Goal: Feedback & Contribution: Leave review/rating

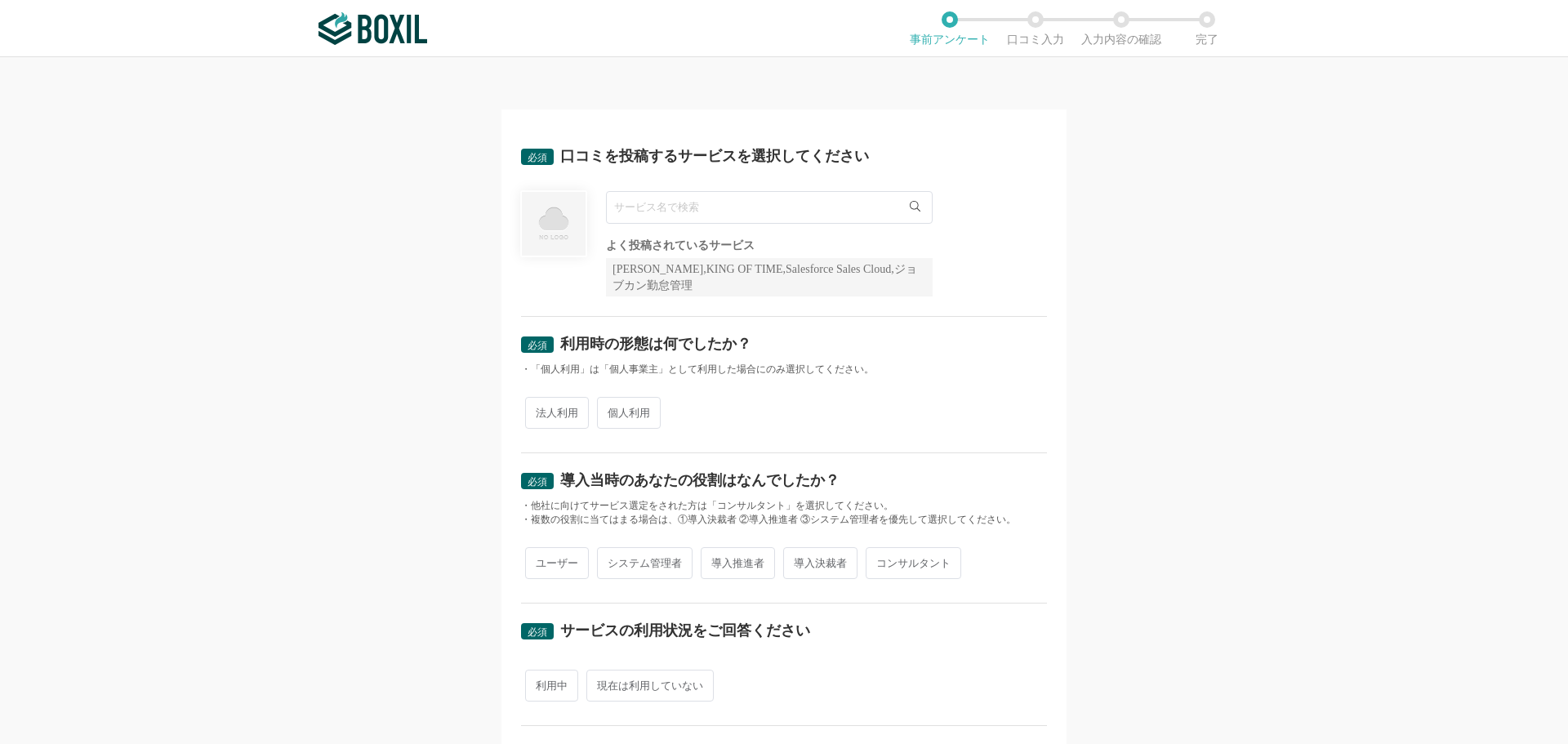
click at [693, 204] on input "text" at bounding box center [769, 207] width 327 height 32
click at [535, 413] on div "法人利用 個人利用" at bounding box center [784, 412] width 526 height 40
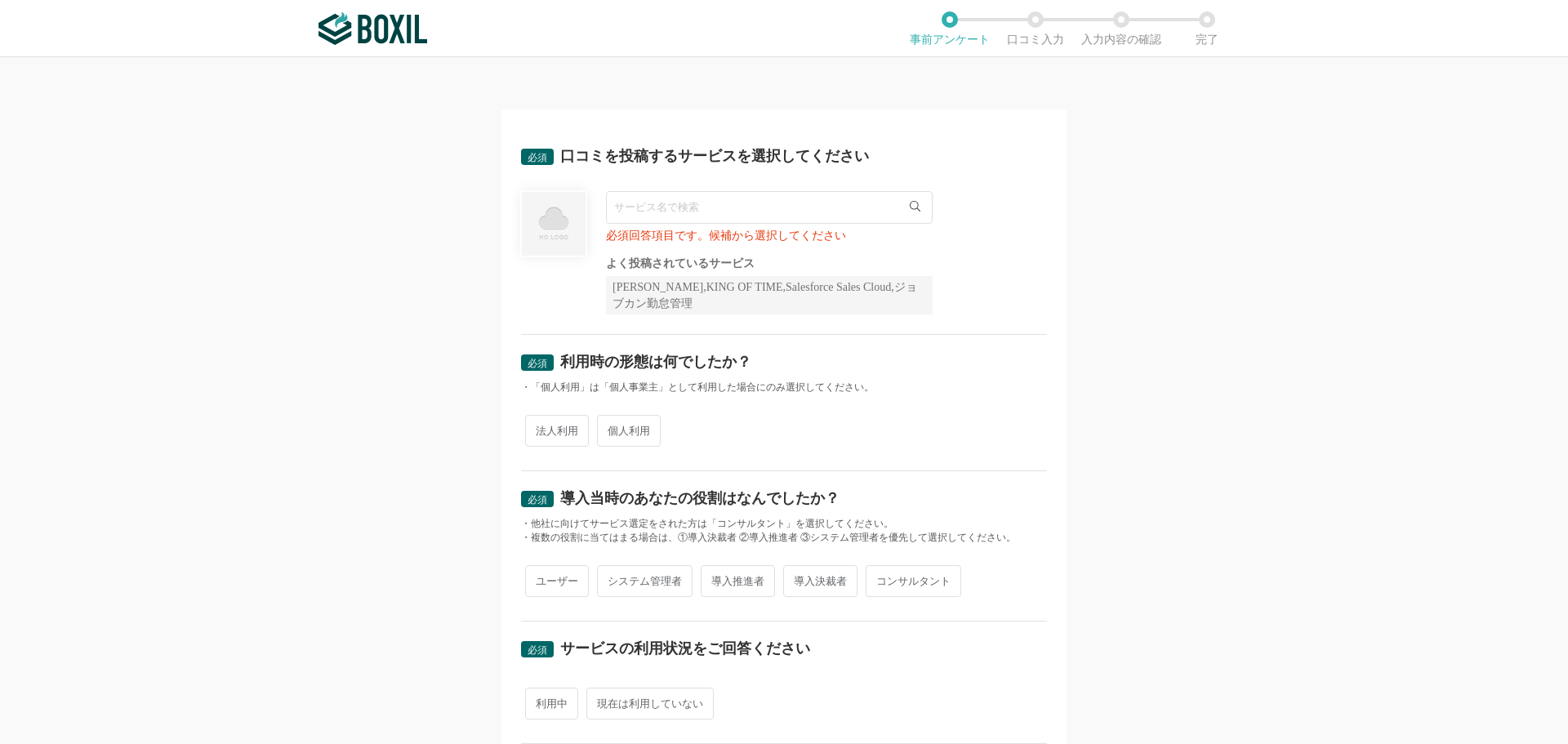
click at [548, 444] on span "法人利用" at bounding box center [556, 431] width 63 height 32
click at [540, 428] on input "法人利用" at bounding box center [534, 423] width 11 height 11
radio input "true"
click at [641, 217] on input "text" at bounding box center [769, 207] width 327 height 32
click at [537, 282] on div at bounding box center [553, 253] width 65 height 123
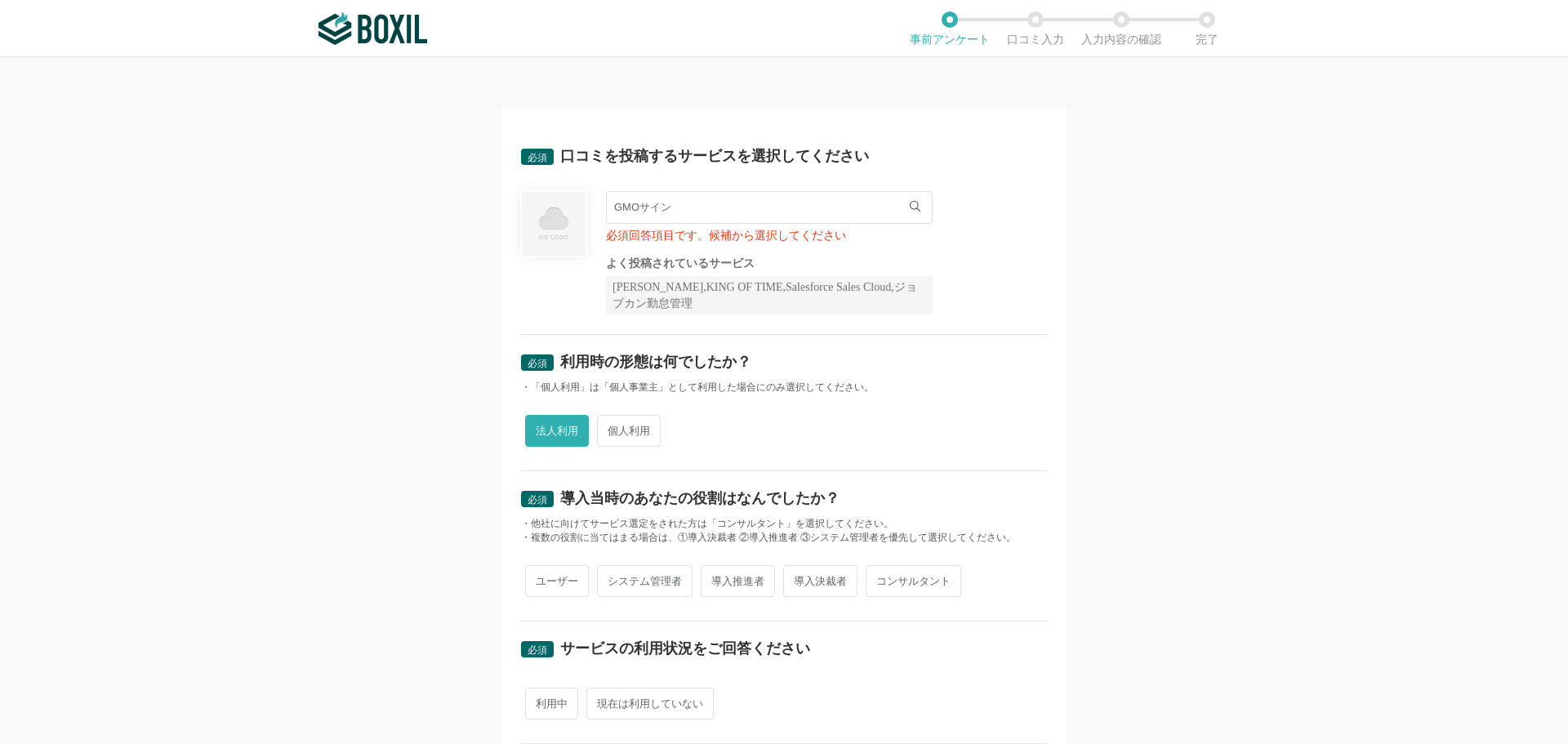
click at [675, 208] on input "GMOサイン" at bounding box center [769, 207] width 327 height 32
click at [671, 242] on span "GMOサイン契約レビューパック" at bounding box center [699, 241] width 152 height 11
type input "GMOサイン契約レビューパック"
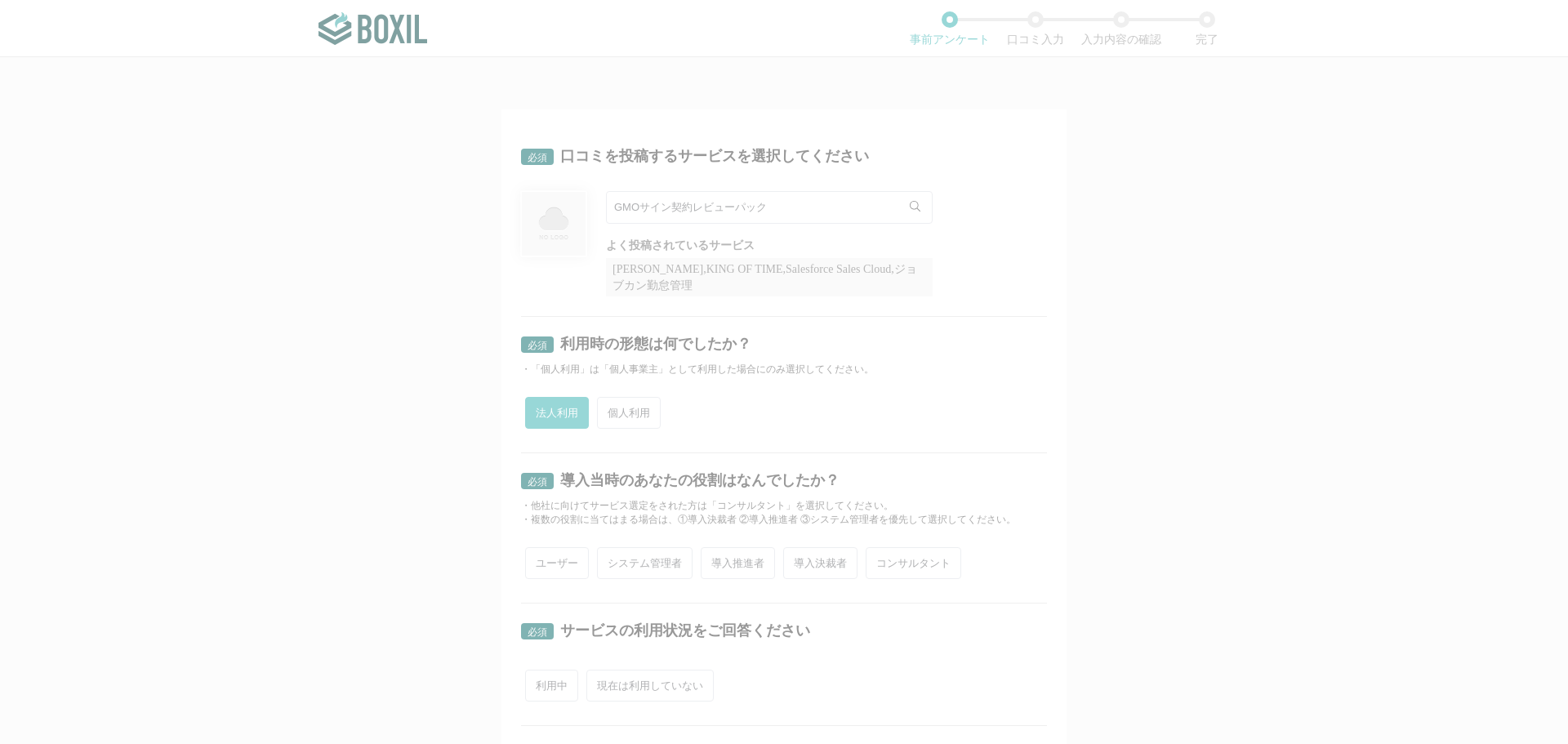
radio input "false"
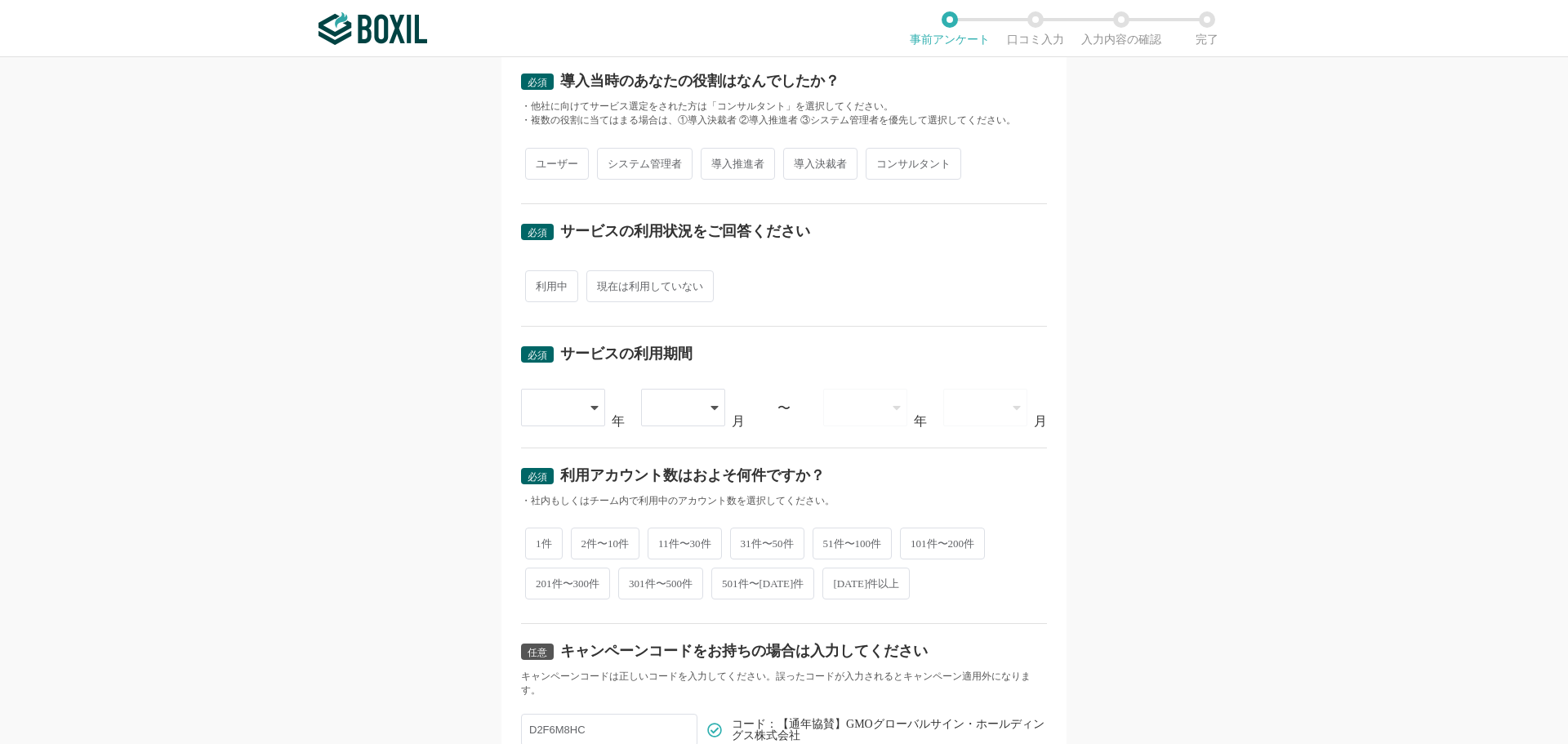
scroll to position [394, 0]
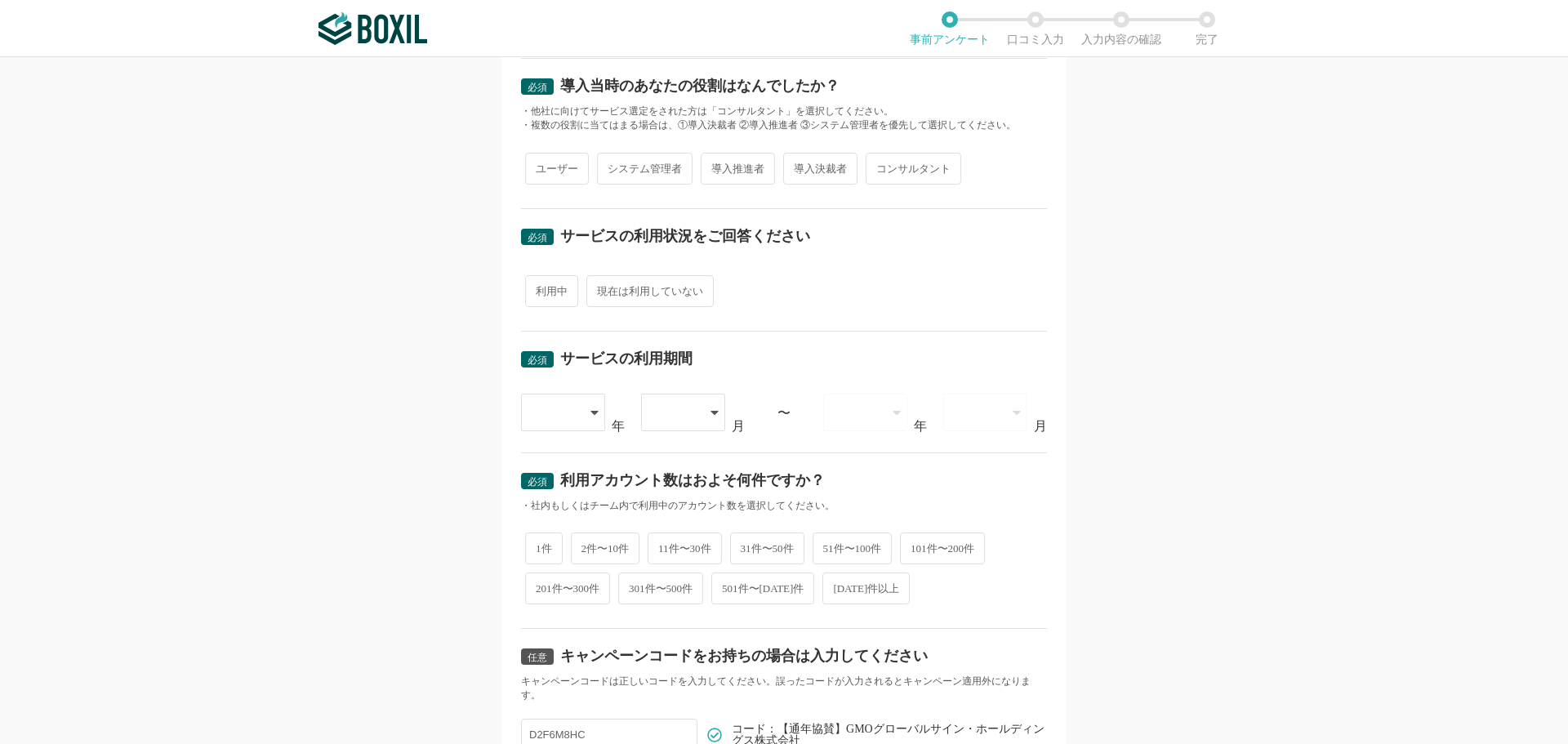
click at [597, 548] on span "2件〜10件" at bounding box center [605, 549] width 69 height 32
click at [585, 546] on input "2件〜10件" at bounding box center [580, 540] width 11 height 11
radio input "true"
click at [580, 405] on div at bounding box center [563, 412] width 84 height 37
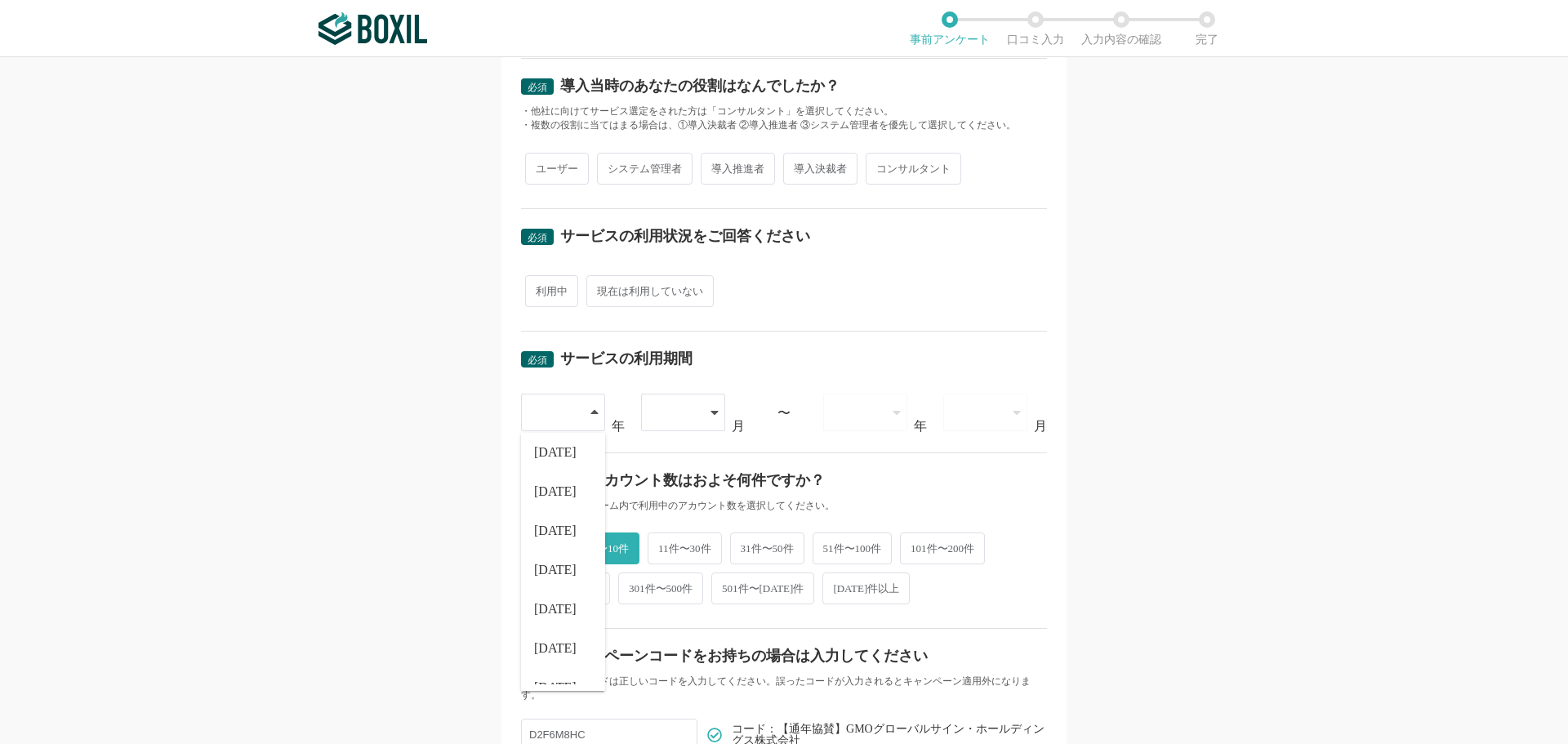
click at [637, 288] on span "現在は利用していない" at bounding box center [650, 291] width 128 height 32
click at [601, 288] on input "現在は利用していない" at bounding box center [595, 282] width 11 height 11
radio input "true"
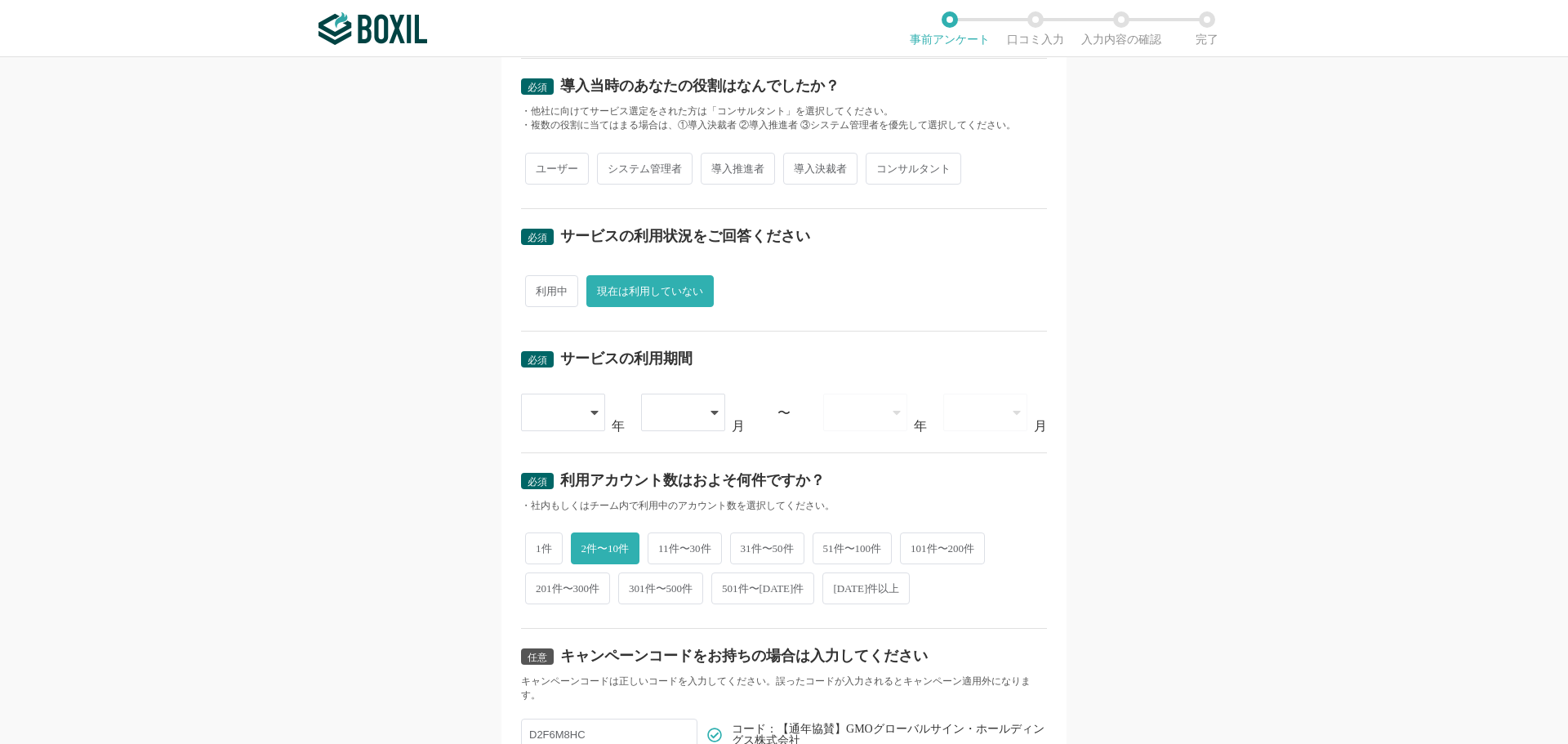
click at [592, 398] on div at bounding box center [563, 412] width 84 height 37
click at [554, 572] on span "[DATE]" at bounding box center [555, 569] width 43 height 13
click at [682, 413] on div at bounding box center [675, 412] width 47 height 36
click at [656, 578] on span "04" at bounding box center [660, 576] width 13 height 13
click at [872, 422] on div at bounding box center [857, 412] width 47 height 36
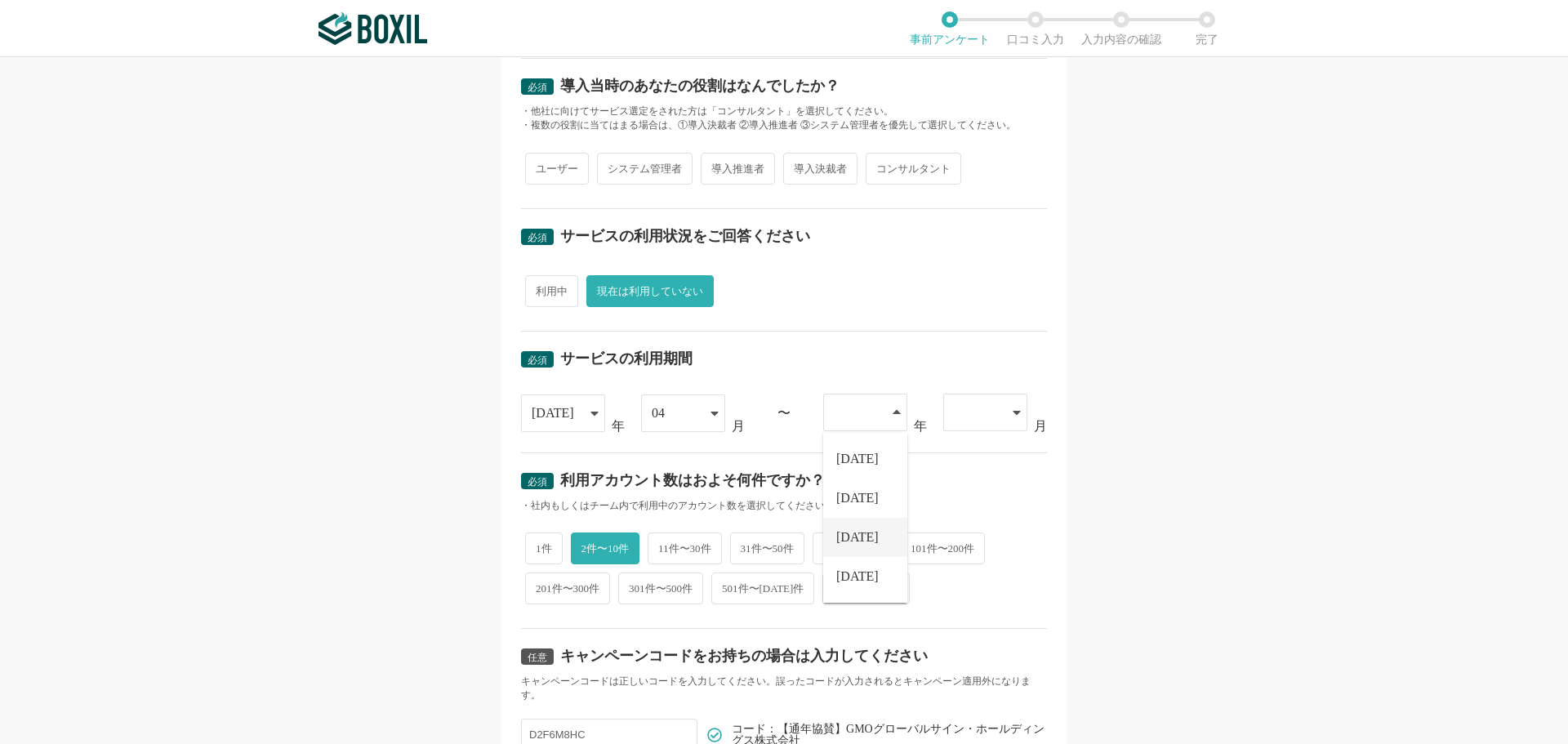
click at [842, 548] on li "[DATE]" at bounding box center [864, 537] width 84 height 39
click at [1003, 417] on div at bounding box center [985, 412] width 84 height 37
click at [968, 540] on li "03" at bounding box center [985, 537] width 84 height 39
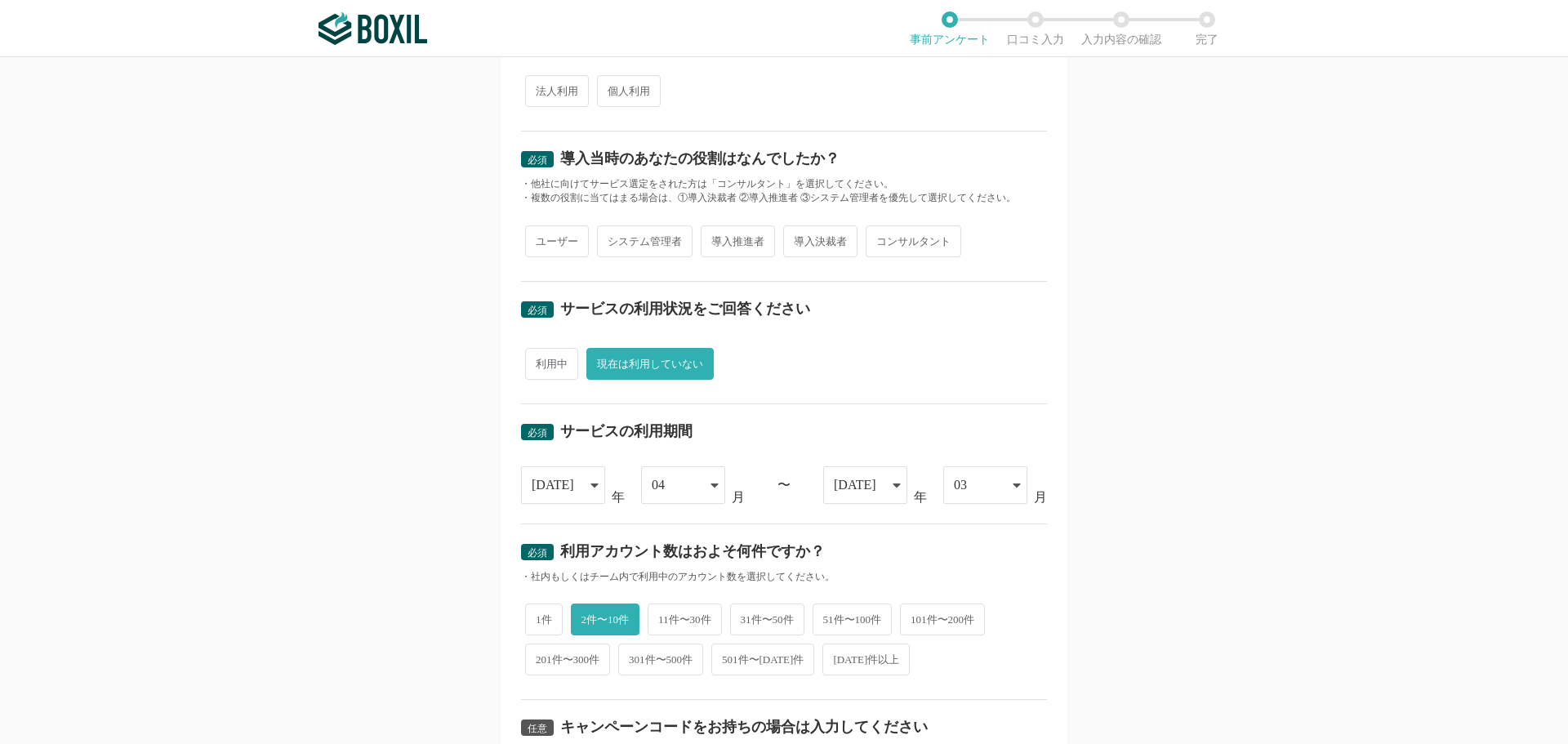
scroll to position [231, 0]
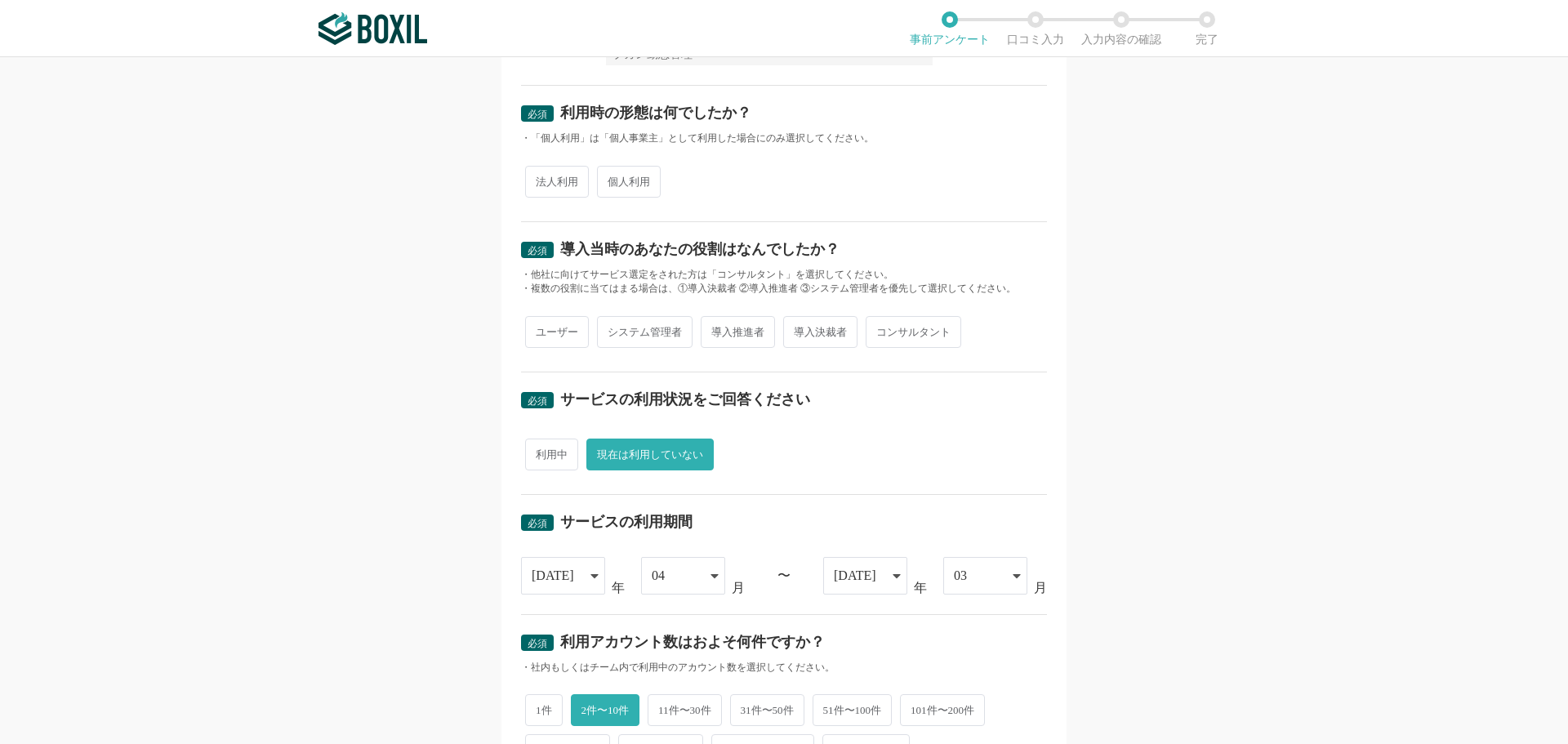
click at [742, 328] on span "導入推進者" at bounding box center [738, 332] width 74 height 32
click at [715, 328] on input "導入推進者" at bounding box center [709, 323] width 11 height 11
radio input "true"
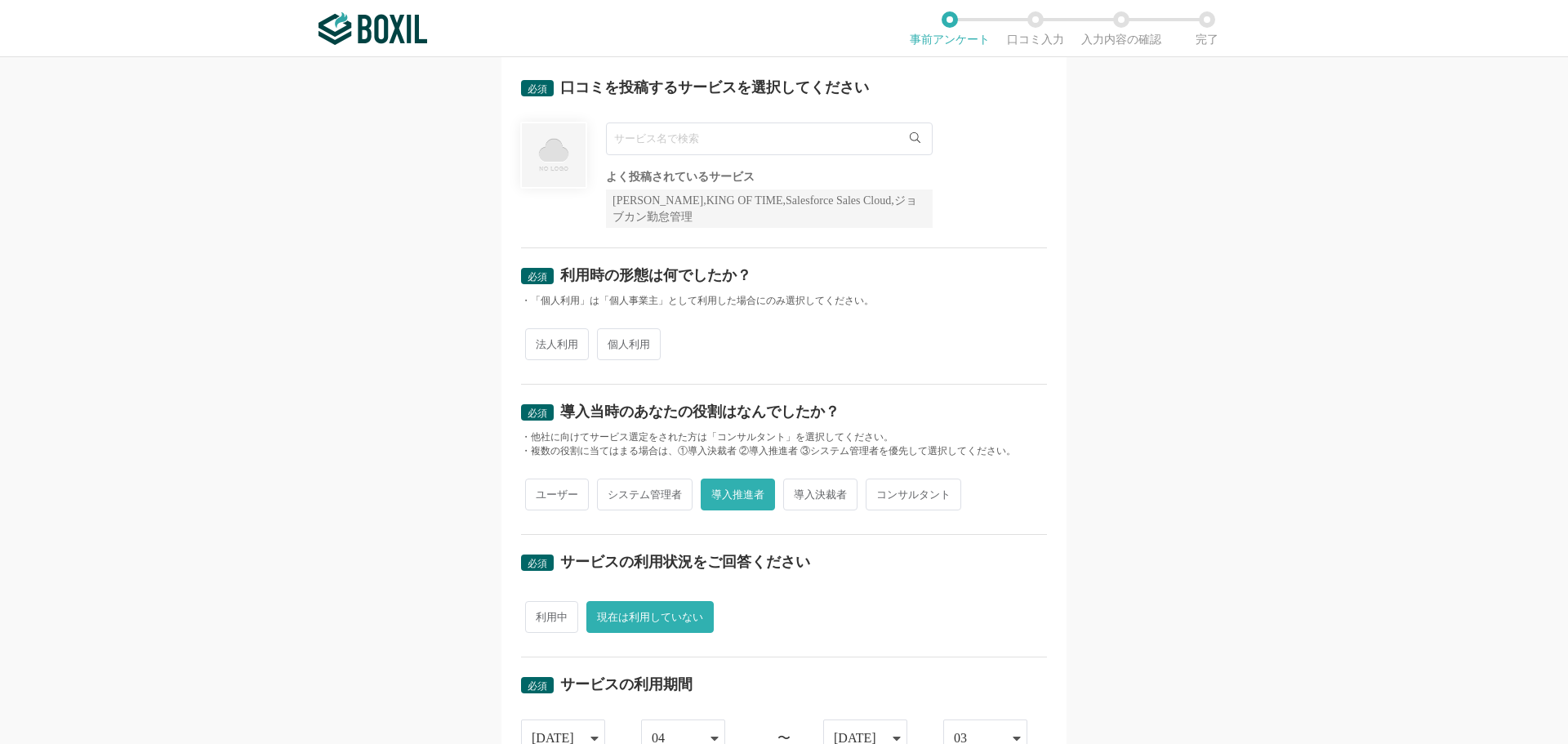
scroll to position [67, 0]
click at [528, 338] on span "法人利用" at bounding box center [556, 345] width 63 height 32
click at [529, 338] on input "法人利用" at bounding box center [534, 337] width 11 height 11
radio input "true"
click at [637, 142] on input "text" at bounding box center [769, 139] width 327 height 32
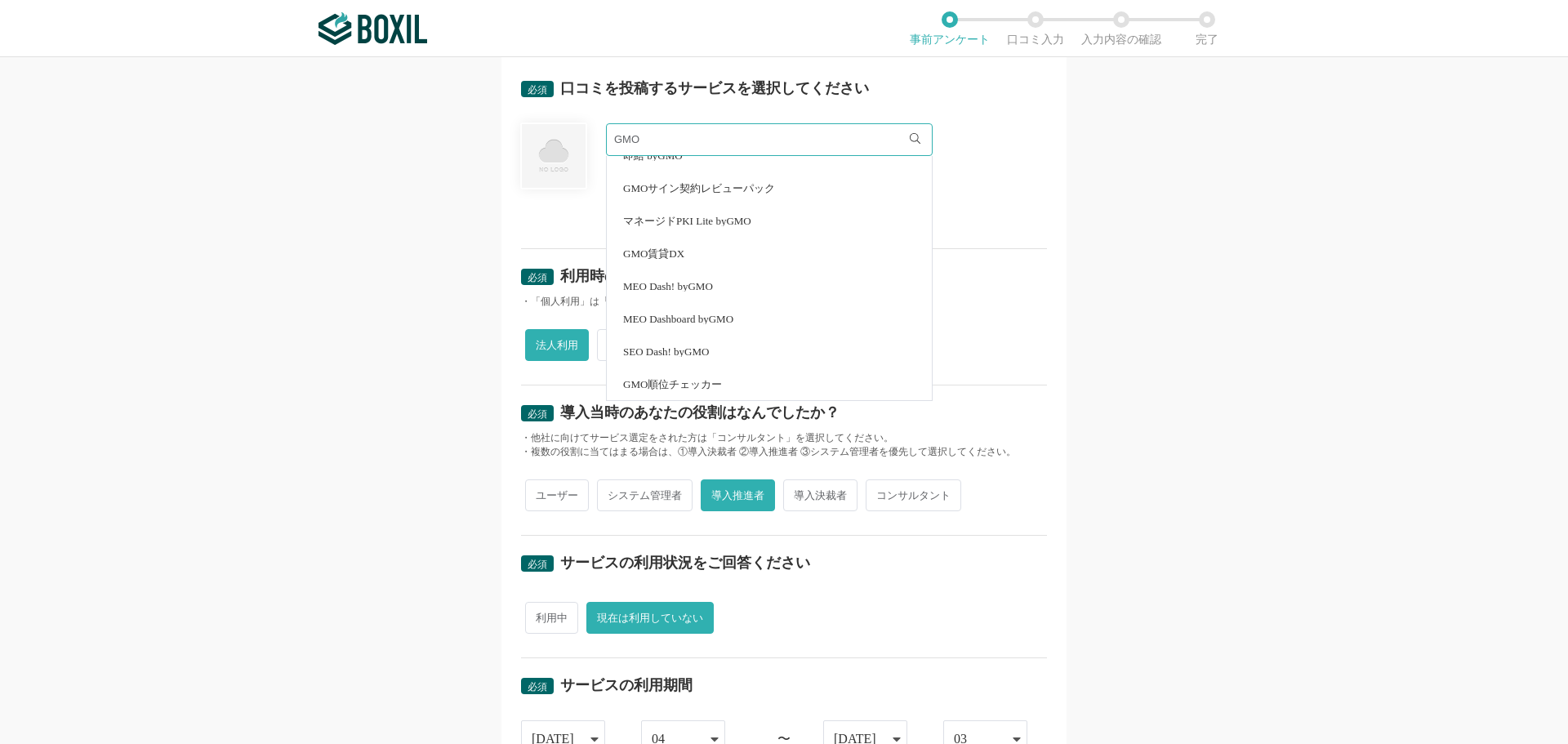
scroll to position [67, 0]
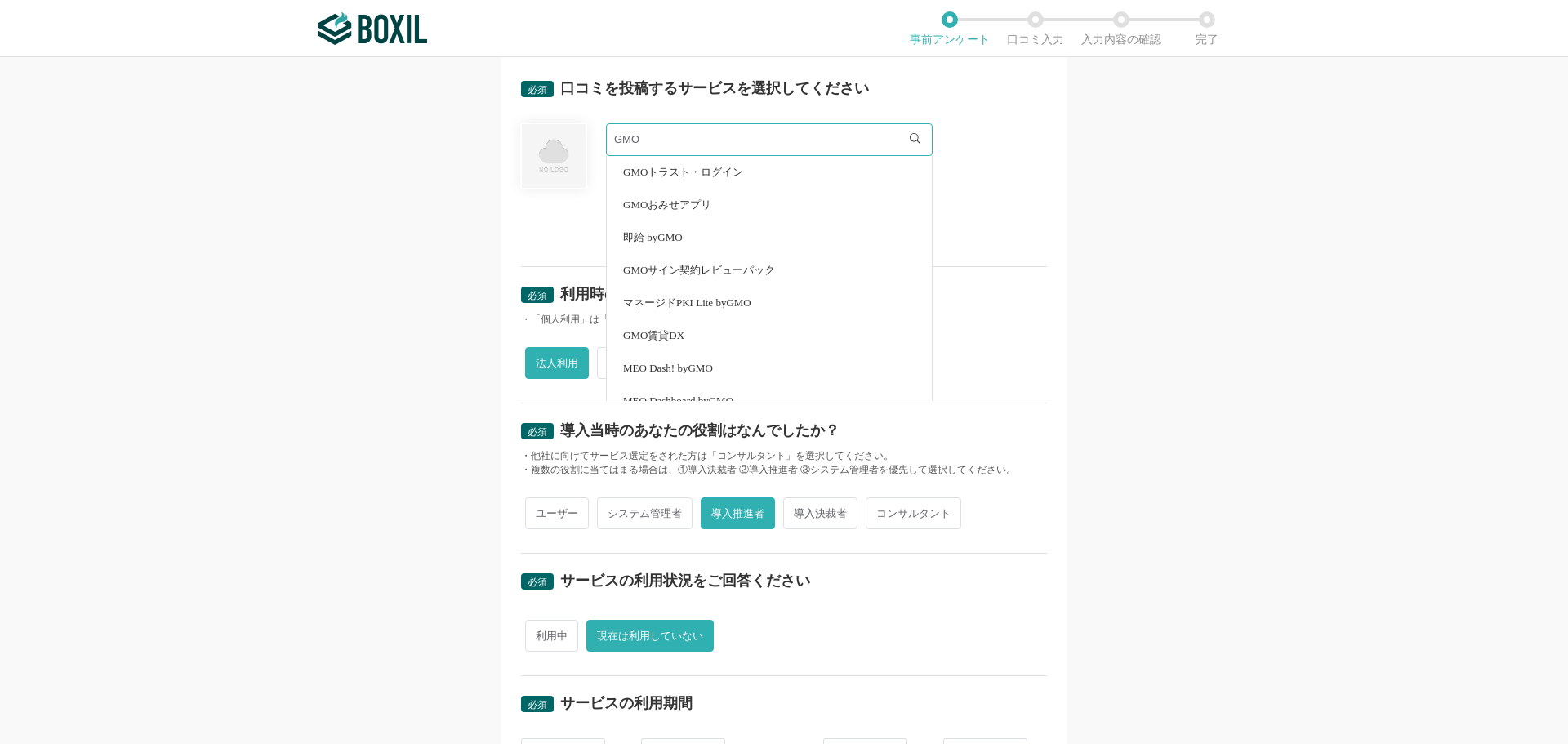
click at [637, 268] on span "GMOサイン契約レビューパック" at bounding box center [699, 269] width 152 height 11
type input "GMOサイン契約レビューパック"
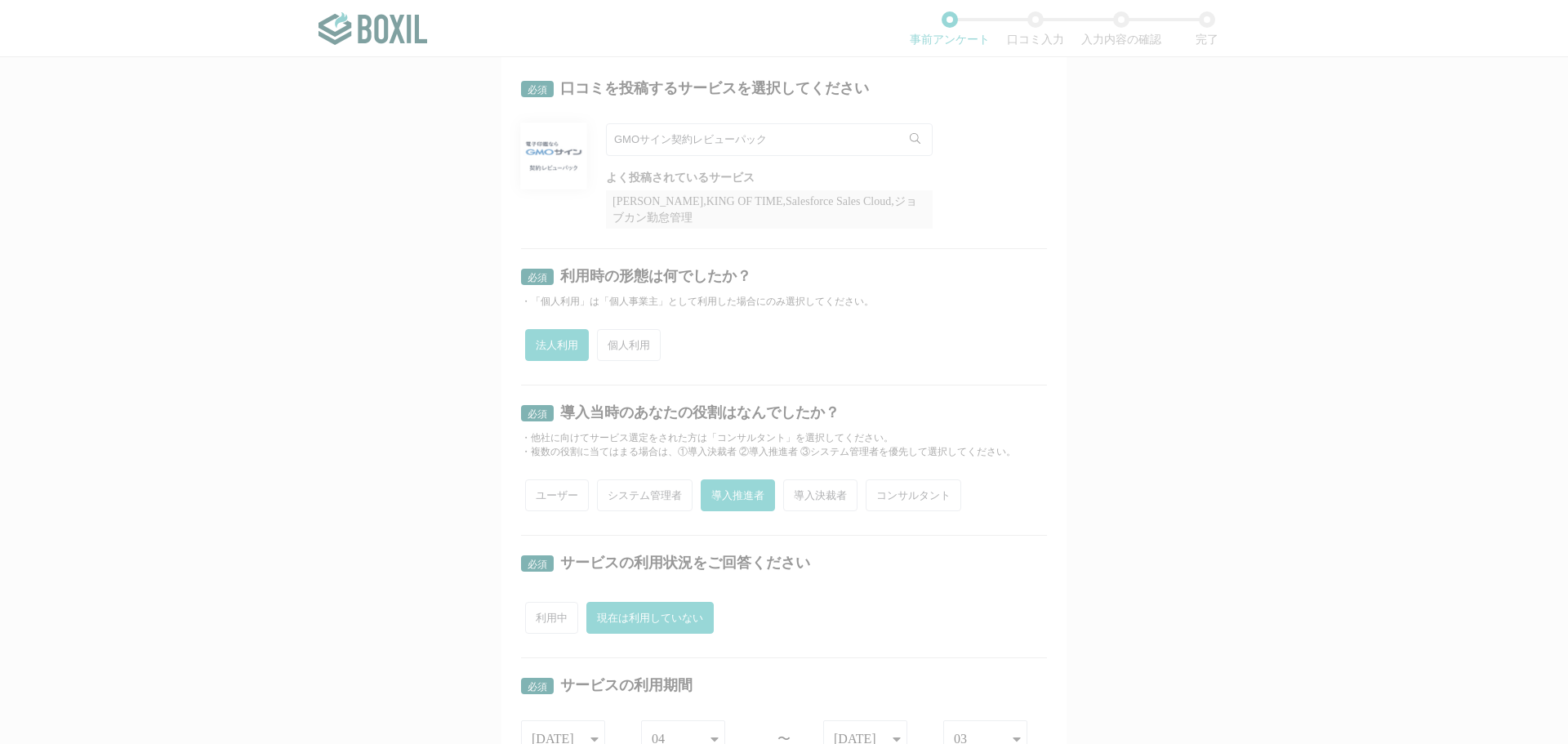
radio input "false"
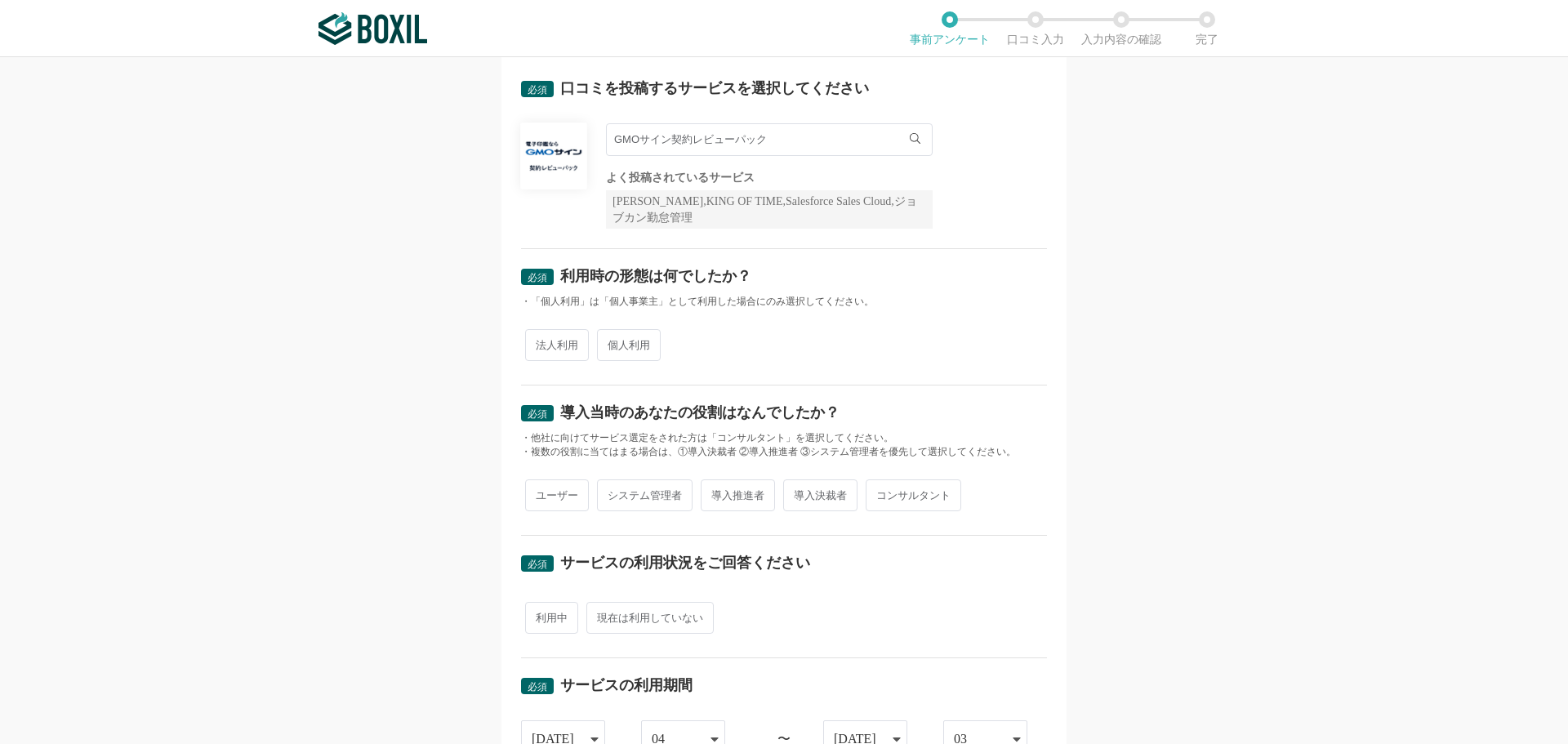
click at [527, 347] on span "法人利用" at bounding box center [556, 345] width 63 height 32
click at [529, 343] on input "法人利用" at bounding box center [534, 337] width 11 height 11
radio input "true"
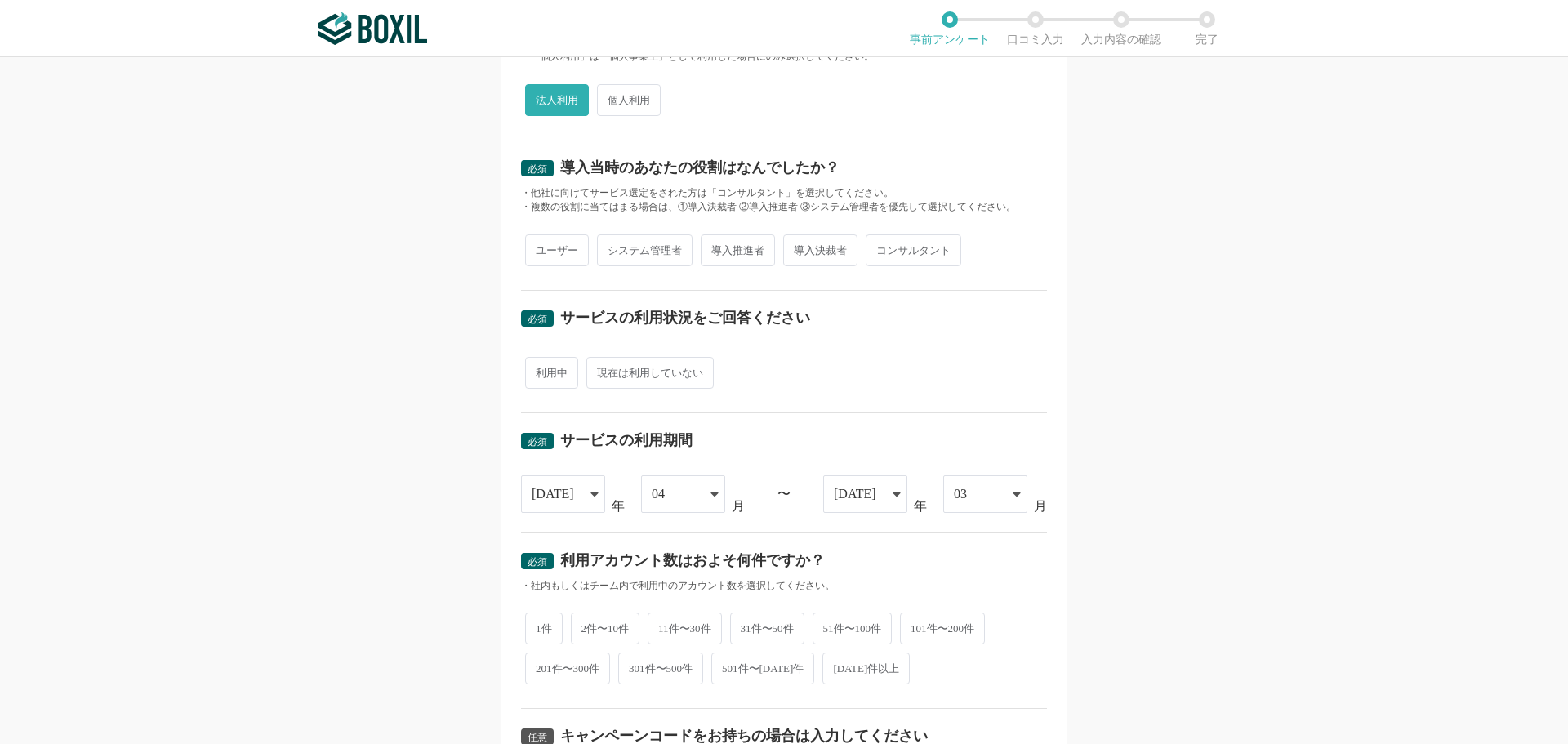
click at [732, 255] on span "導入推進者" at bounding box center [738, 250] width 74 height 32
click at [715, 248] on input "導入推進者" at bounding box center [709, 242] width 11 height 11
radio input "true"
click at [603, 373] on span "現在は利用していない" at bounding box center [650, 373] width 128 height 32
click at [601, 370] on input "現在は利用していない" at bounding box center [595, 364] width 11 height 11
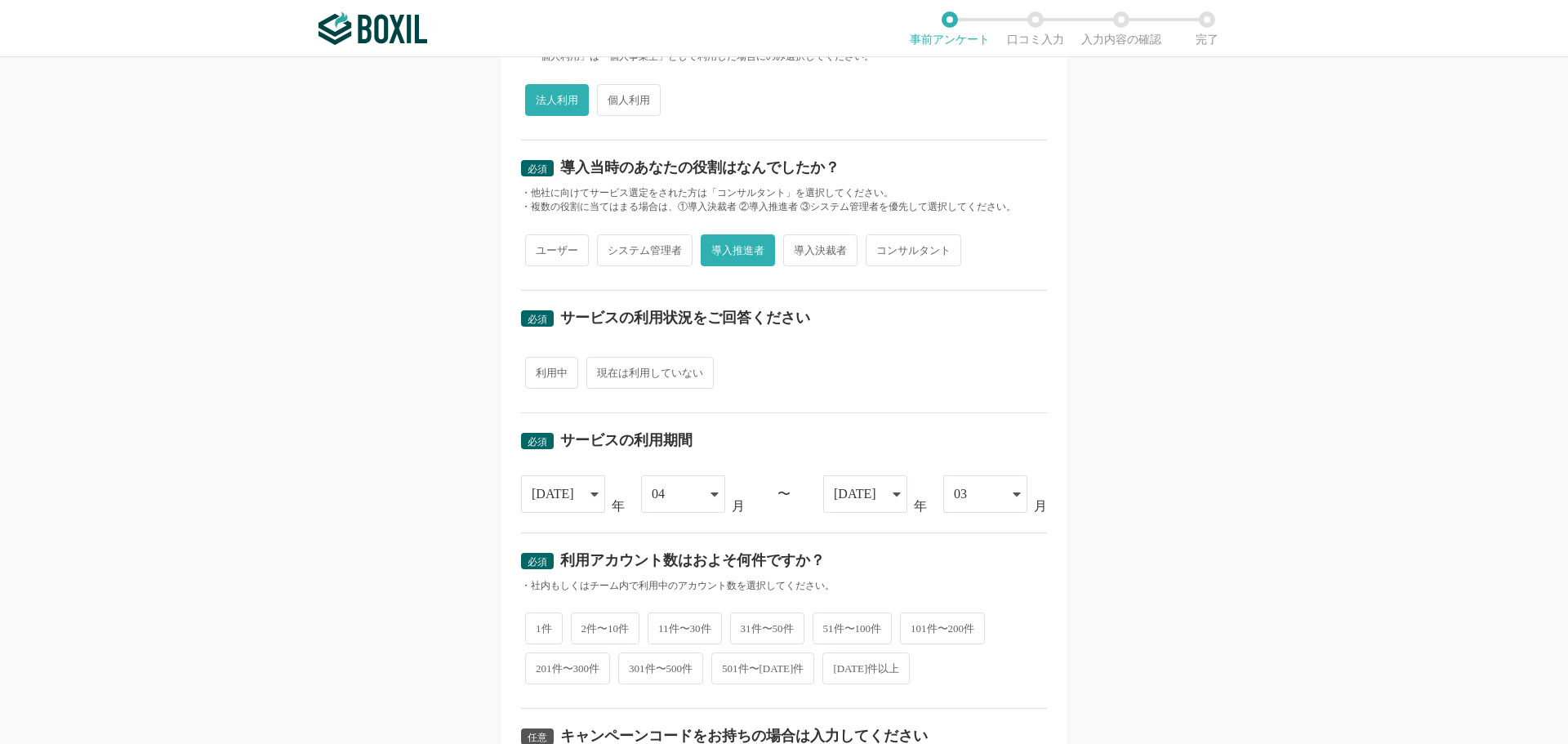
radio input "true"
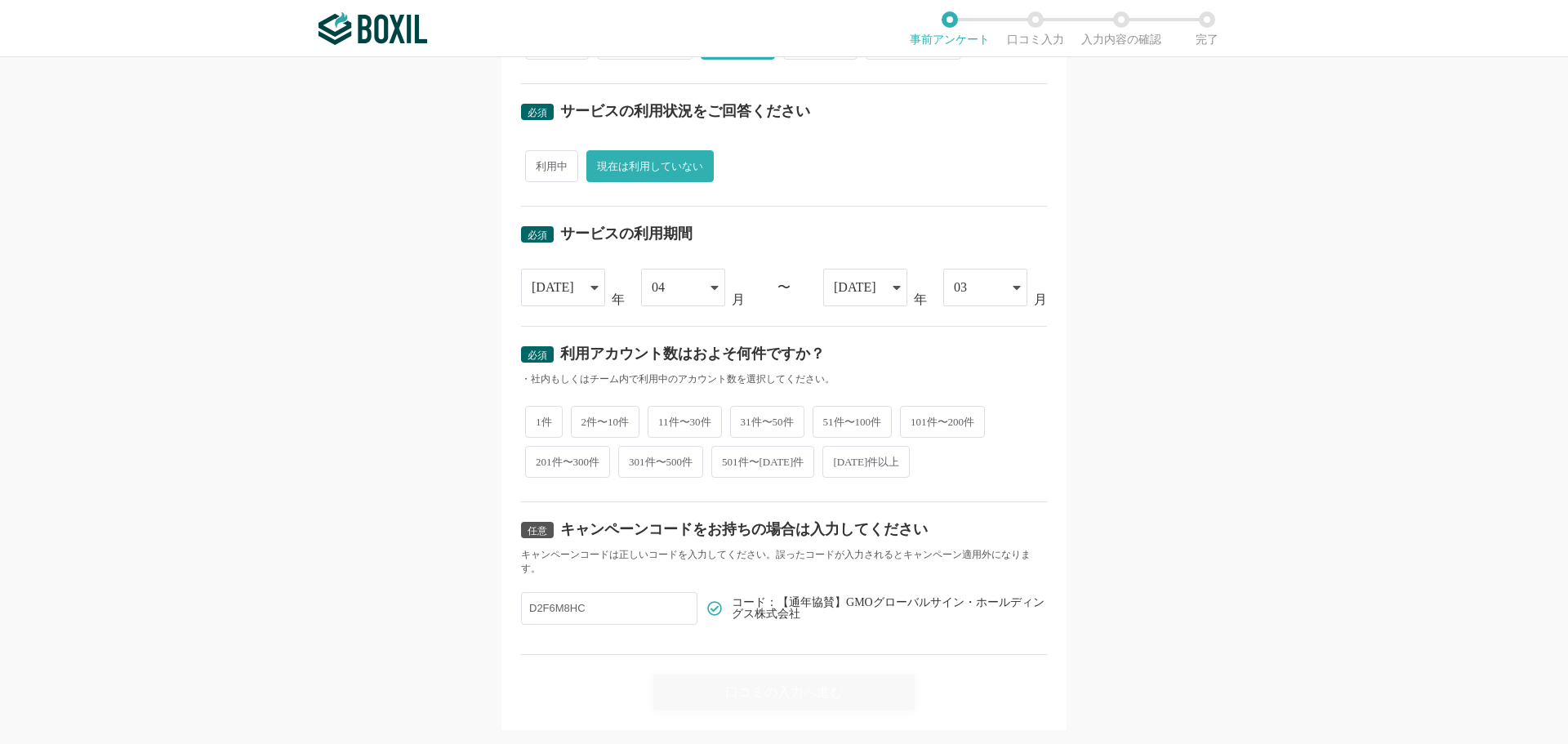
scroll to position [558, 0]
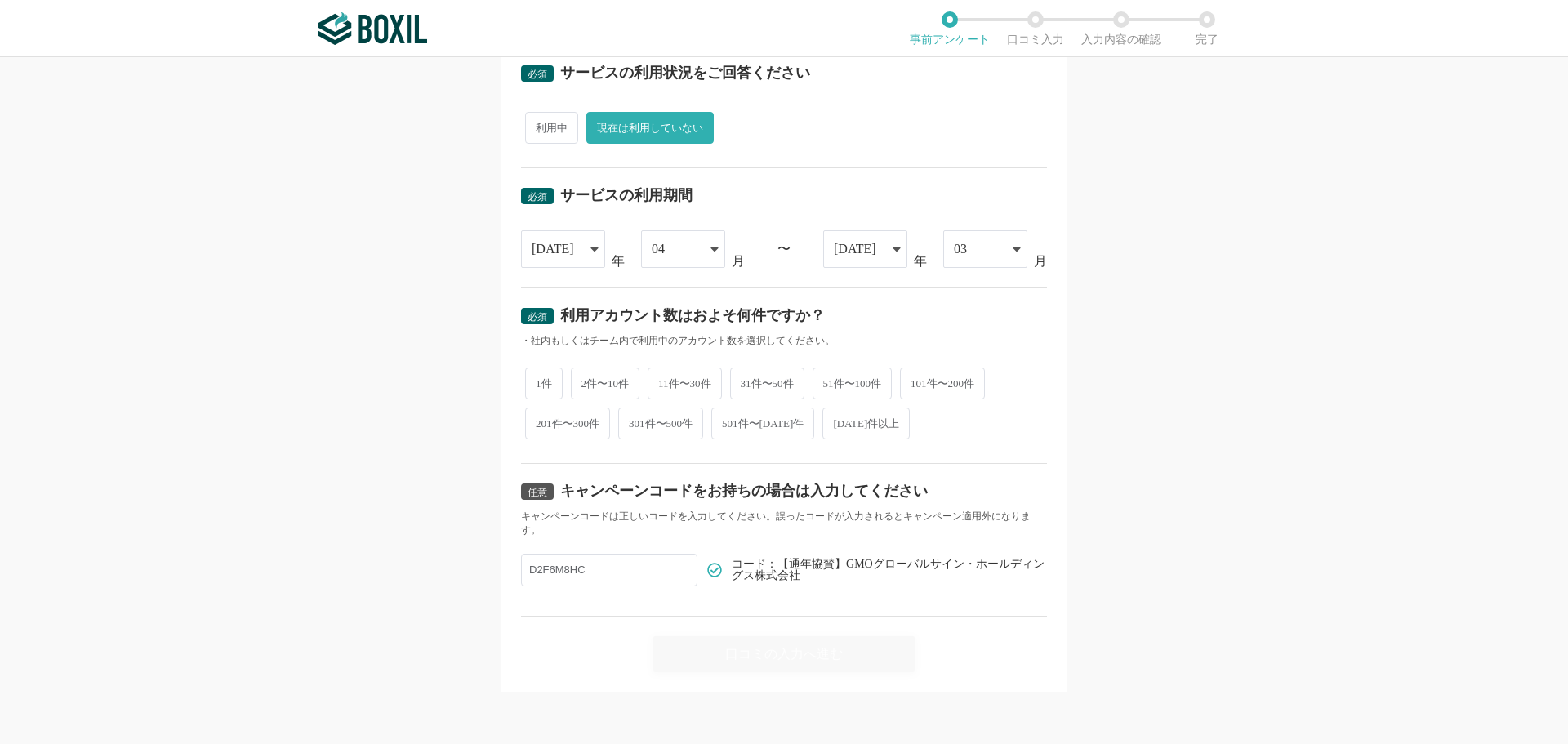
click at [596, 382] on span "2件〜10件" at bounding box center [605, 384] width 69 height 32
click at [585, 381] on input "2件〜10件" at bounding box center [580, 375] width 11 height 11
radio input "true"
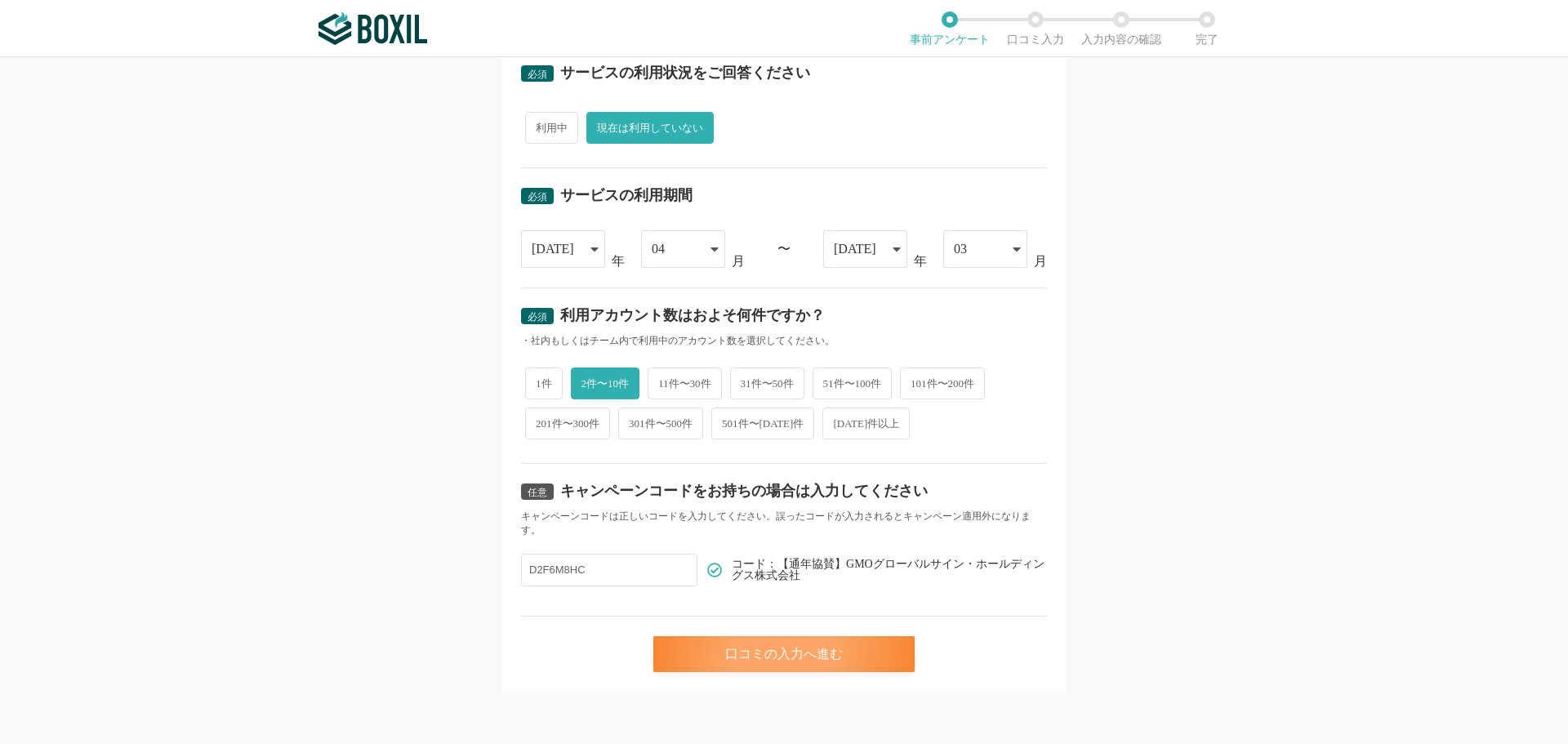
click at [761, 653] on div "口コミの入力へ進む" at bounding box center [784, 654] width 261 height 36
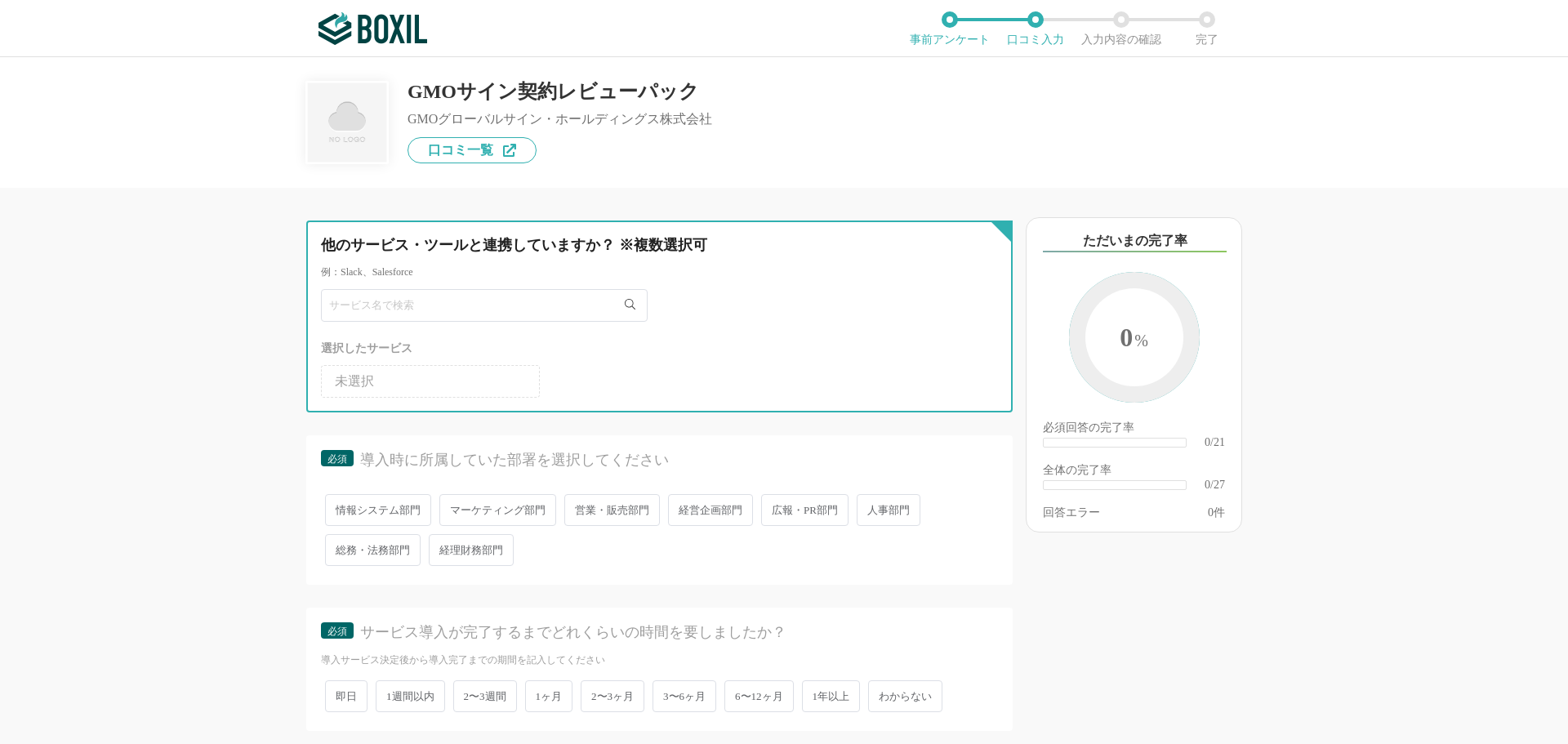
click at [442, 310] on input "text" at bounding box center [484, 305] width 327 height 32
type input "ハ"
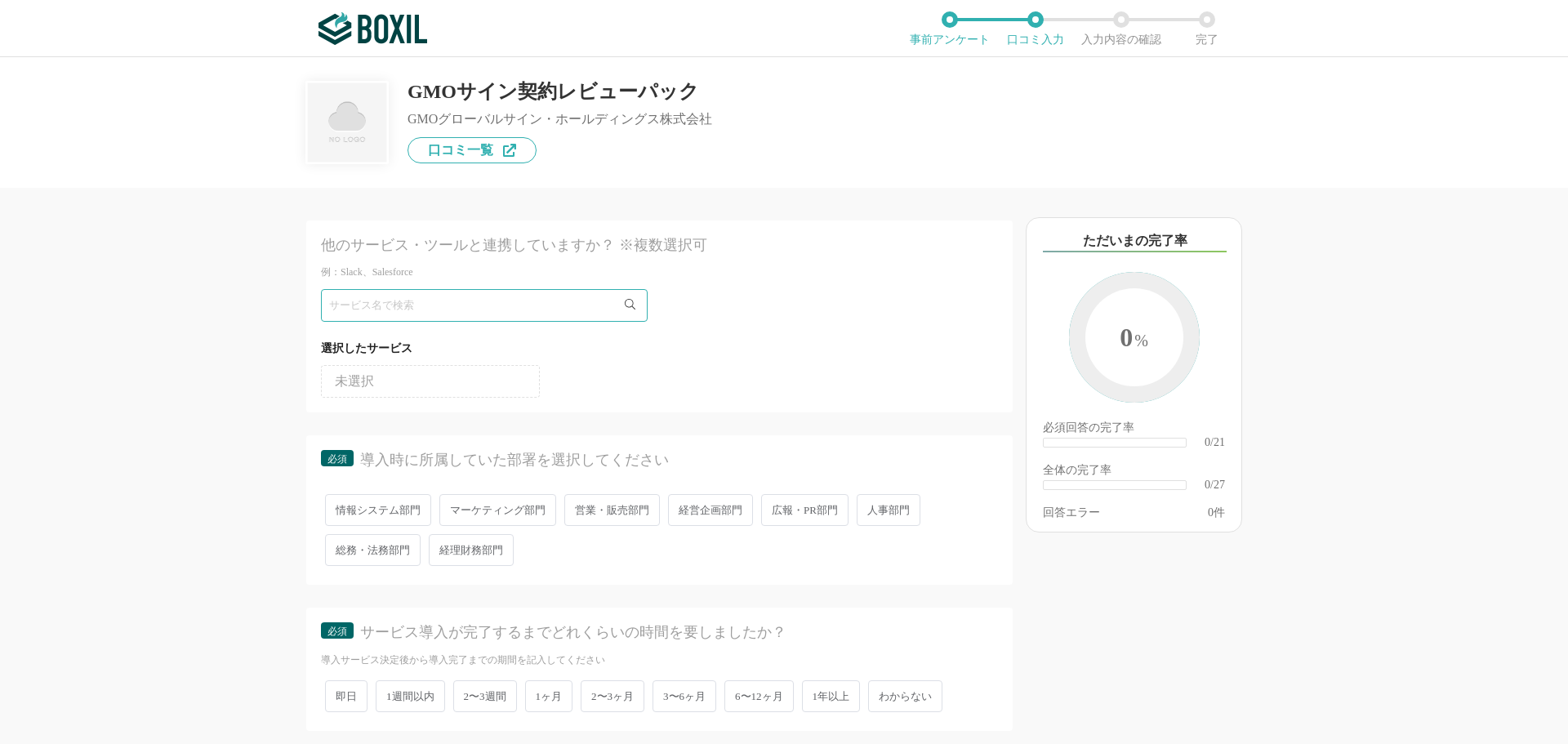
click at [369, 387] on span "未選択" at bounding box center [354, 381] width 39 height 13
click at [373, 382] on span "未選択" at bounding box center [354, 381] width 39 height 13
click at [528, 373] on li "未選択" at bounding box center [430, 381] width 219 height 32
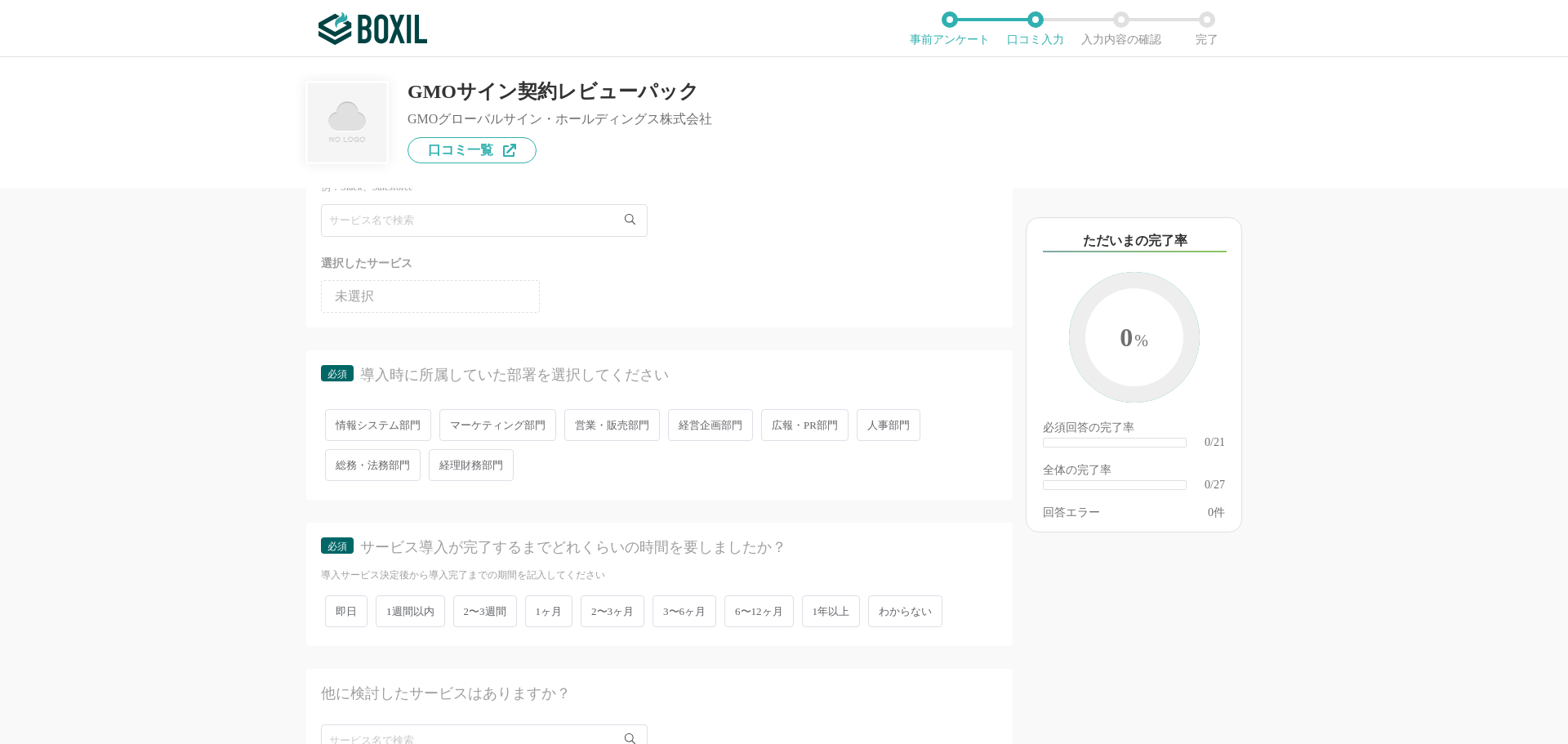
scroll to position [163, 0]
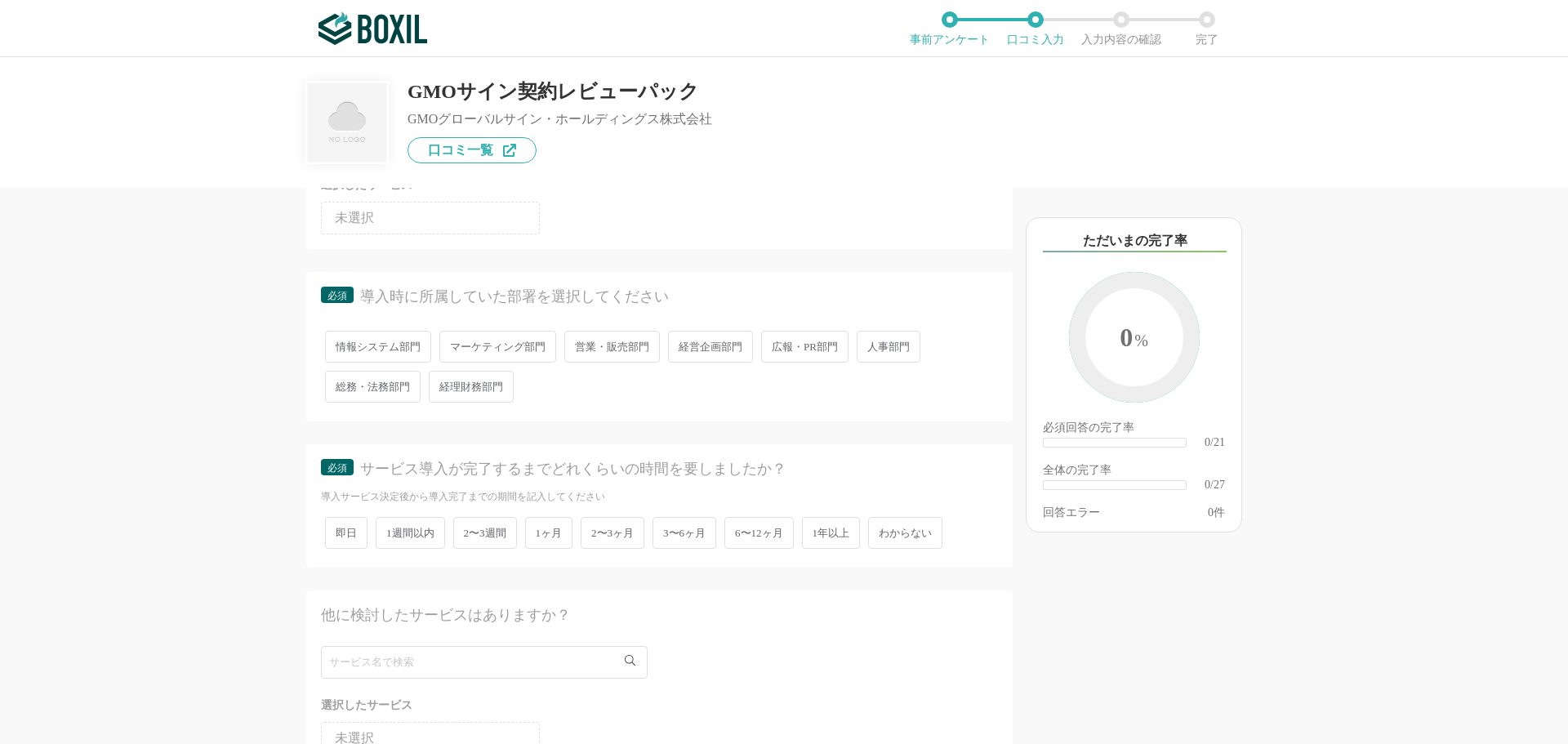
click at [601, 338] on span "営業・販売部門" at bounding box center [612, 347] width 96 height 32
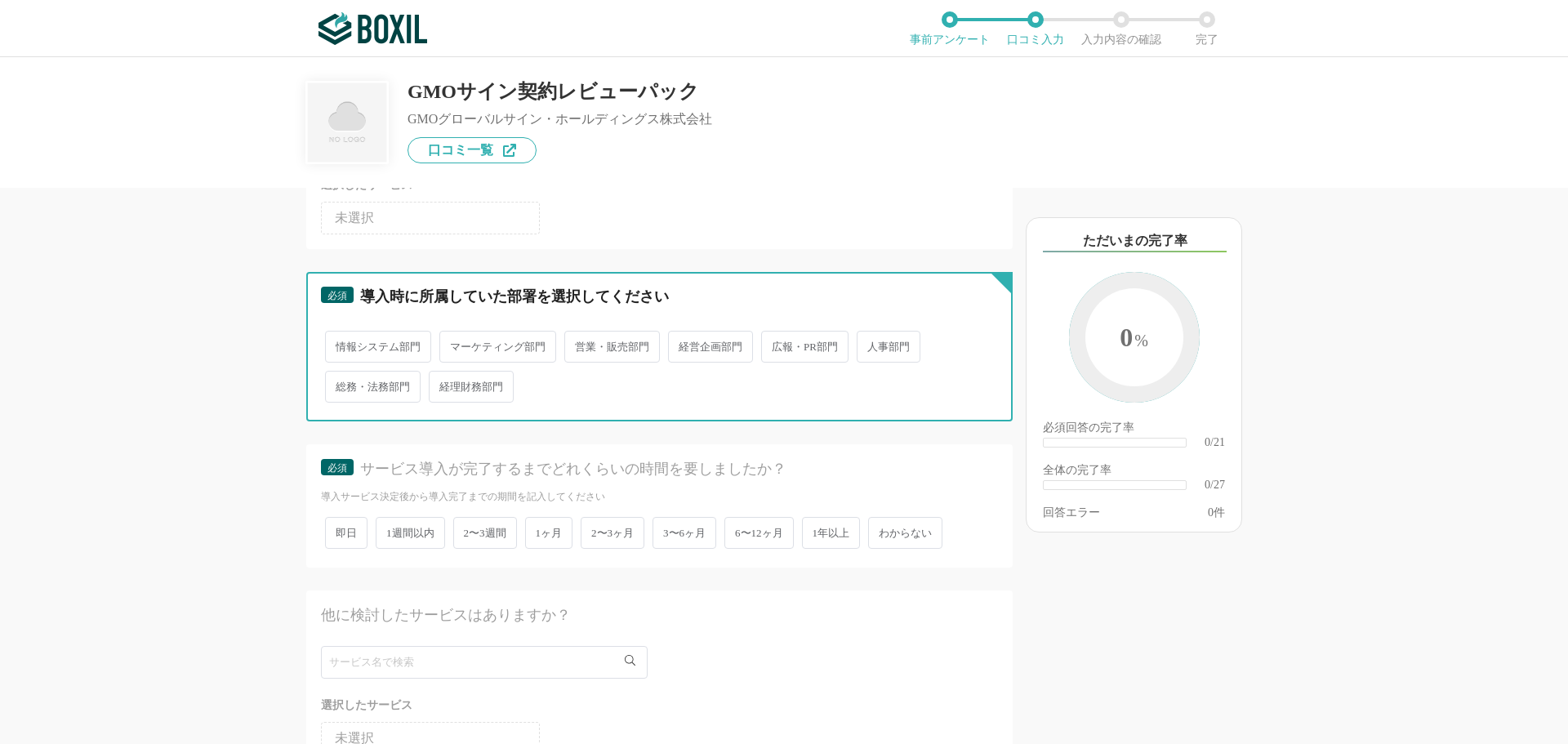
click at [579, 338] on input "営業・販売部門" at bounding box center [573, 338] width 11 height 11
radio input "true"
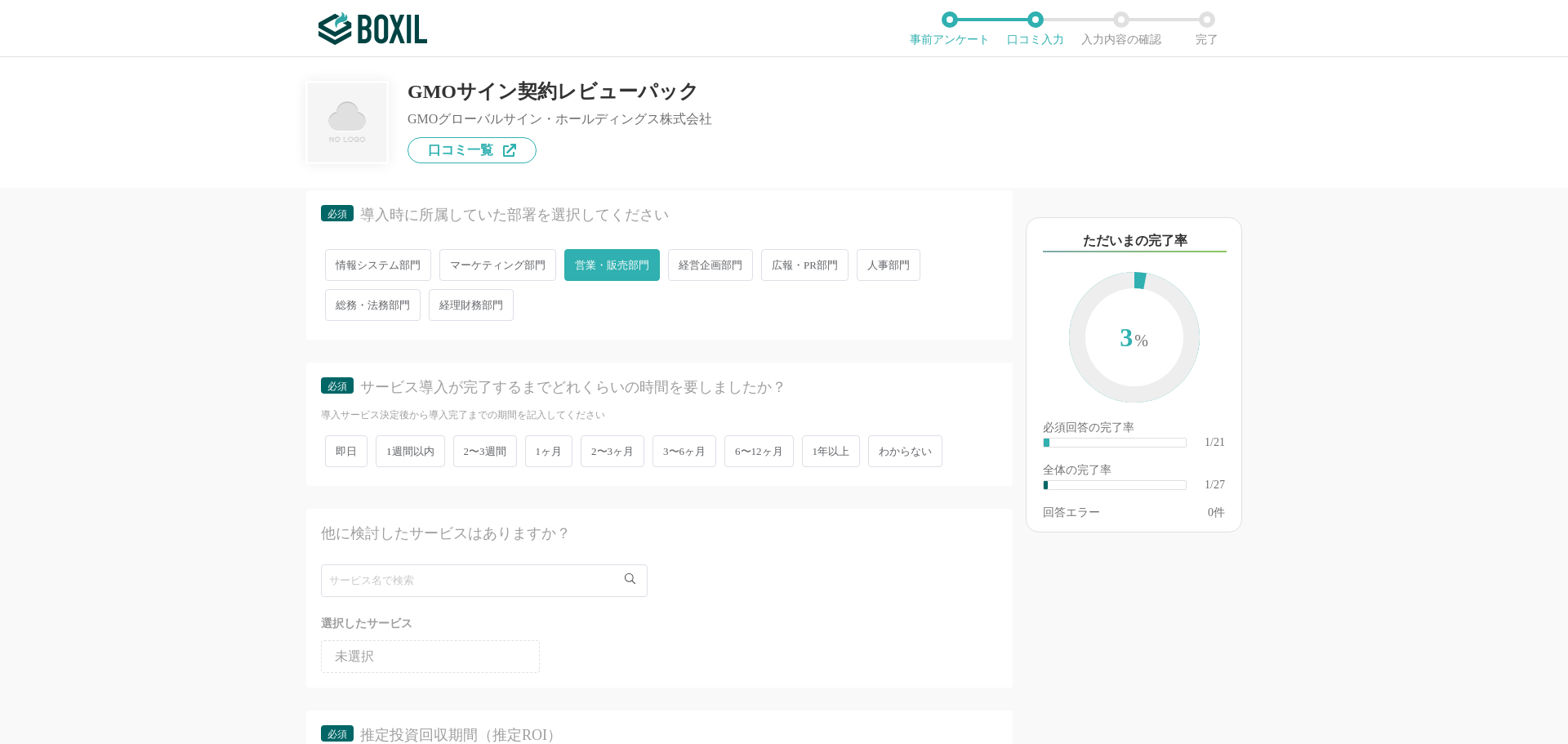
click at [482, 448] on span "2〜3週間" at bounding box center [484, 451] width 63 height 32
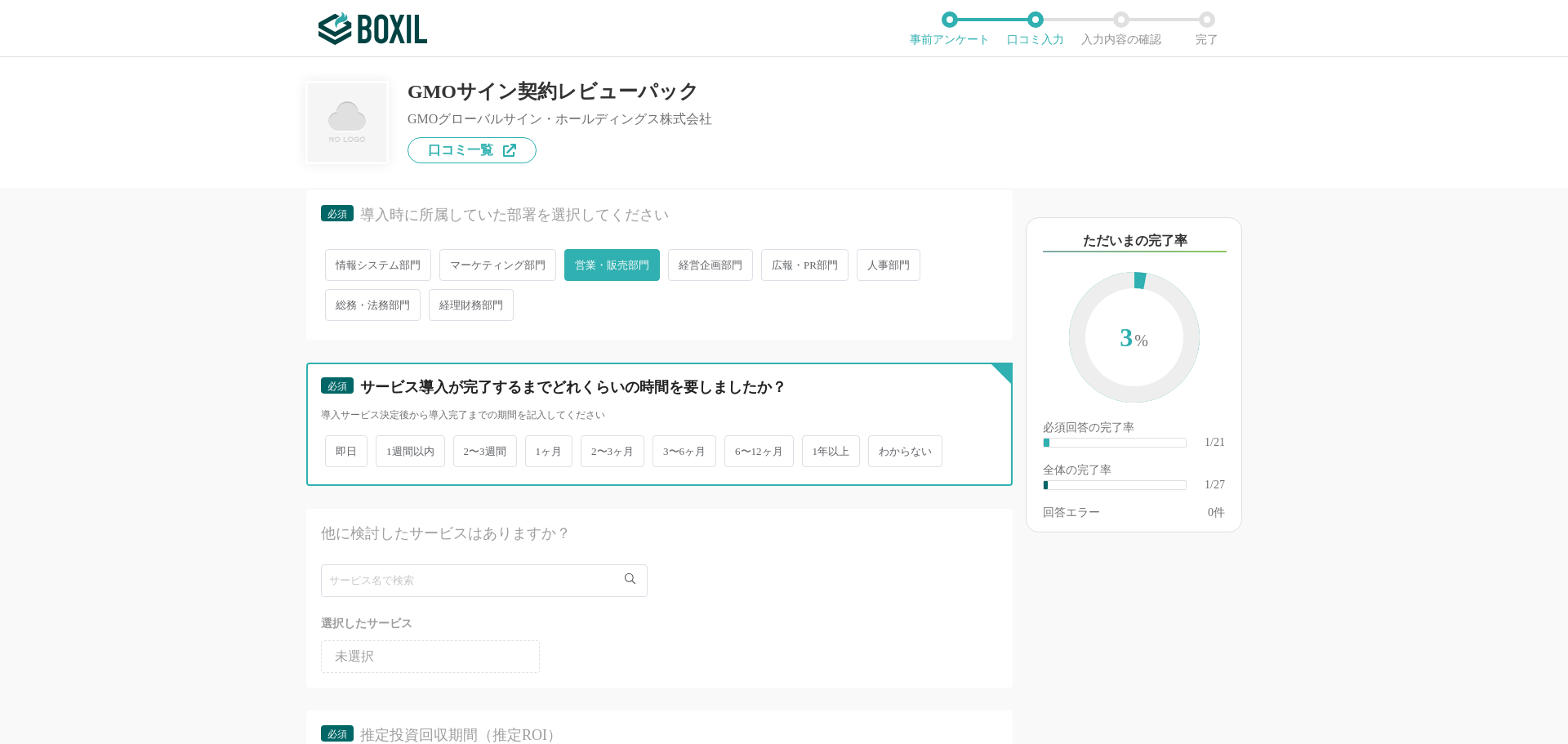
click at [467, 448] on input "2〜3週間" at bounding box center [462, 442] width 11 height 11
radio input "true"
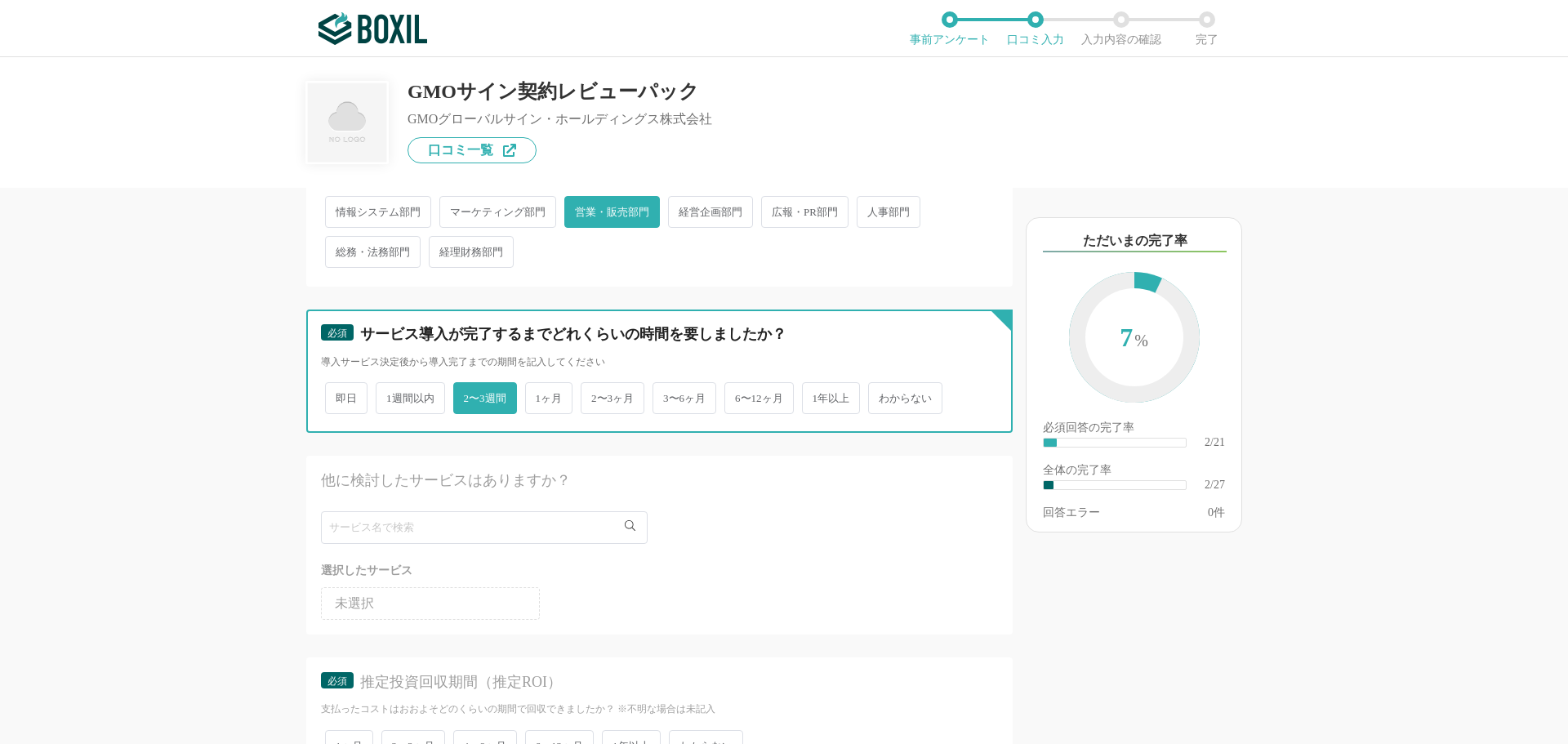
scroll to position [327, 0]
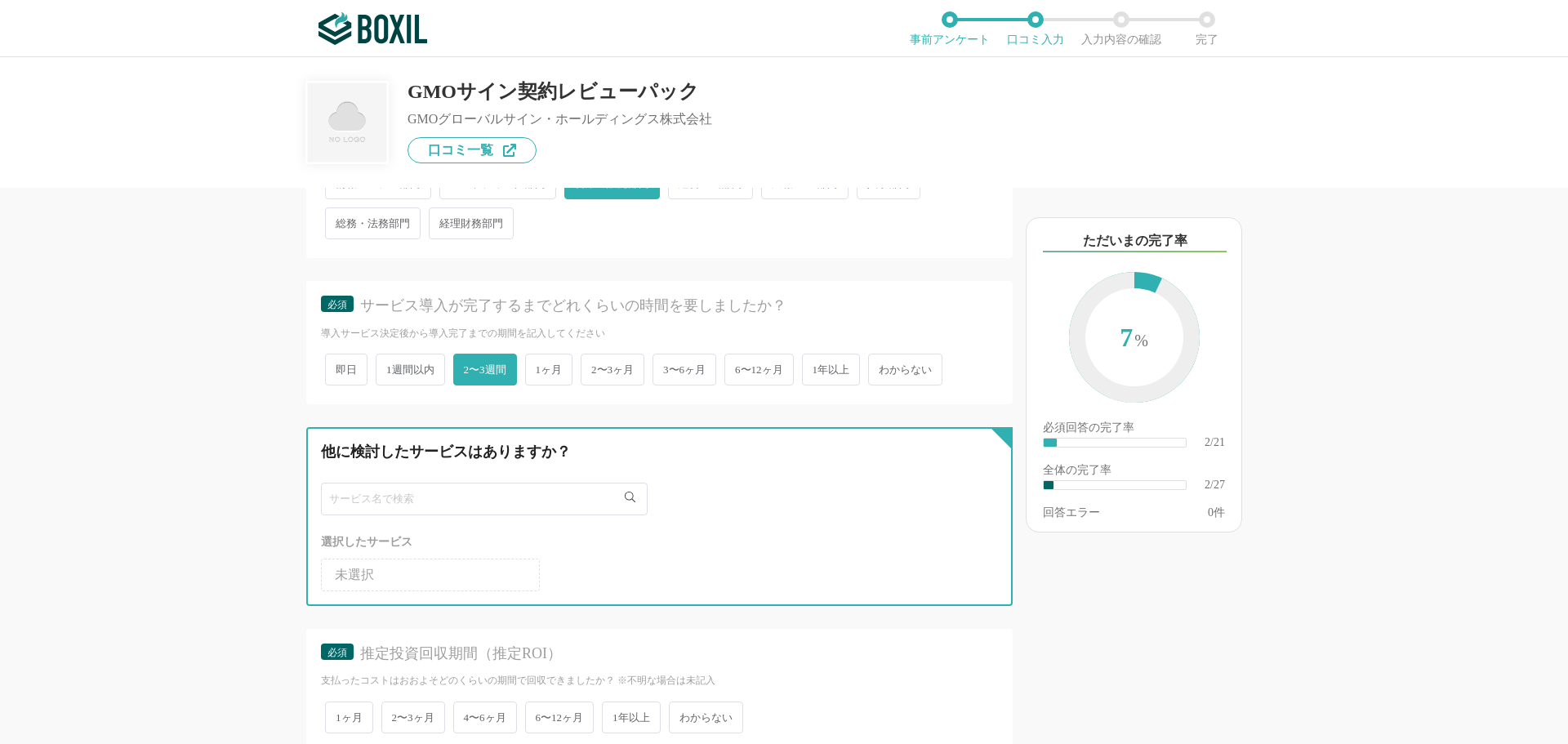
click at [363, 496] on input "text" at bounding box center [484, 499] width 327 height 32
type input "クラウドサイン"
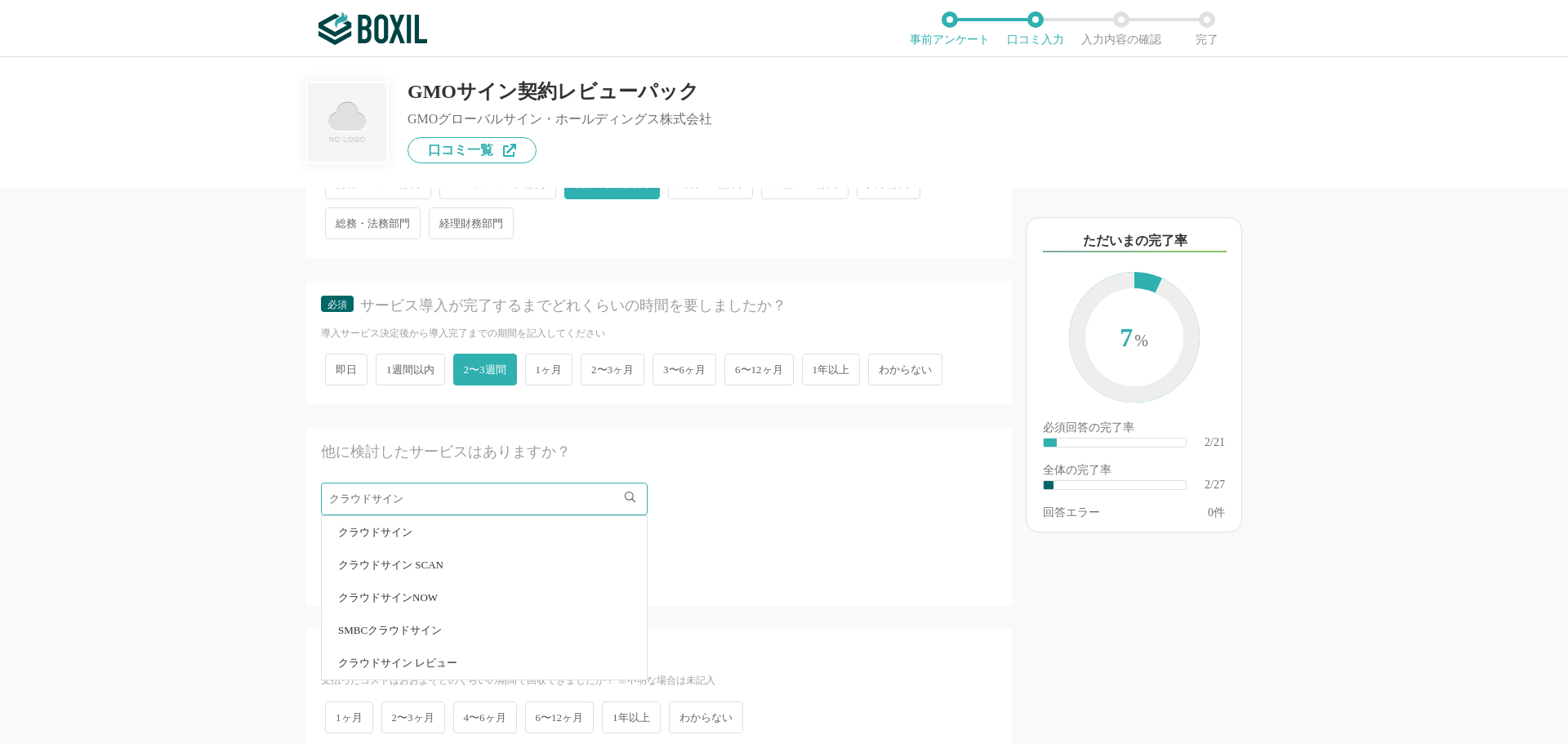
click at [402, 539] on li "クラウドサイン" at bounding box center [484, 532] width 325 height 32
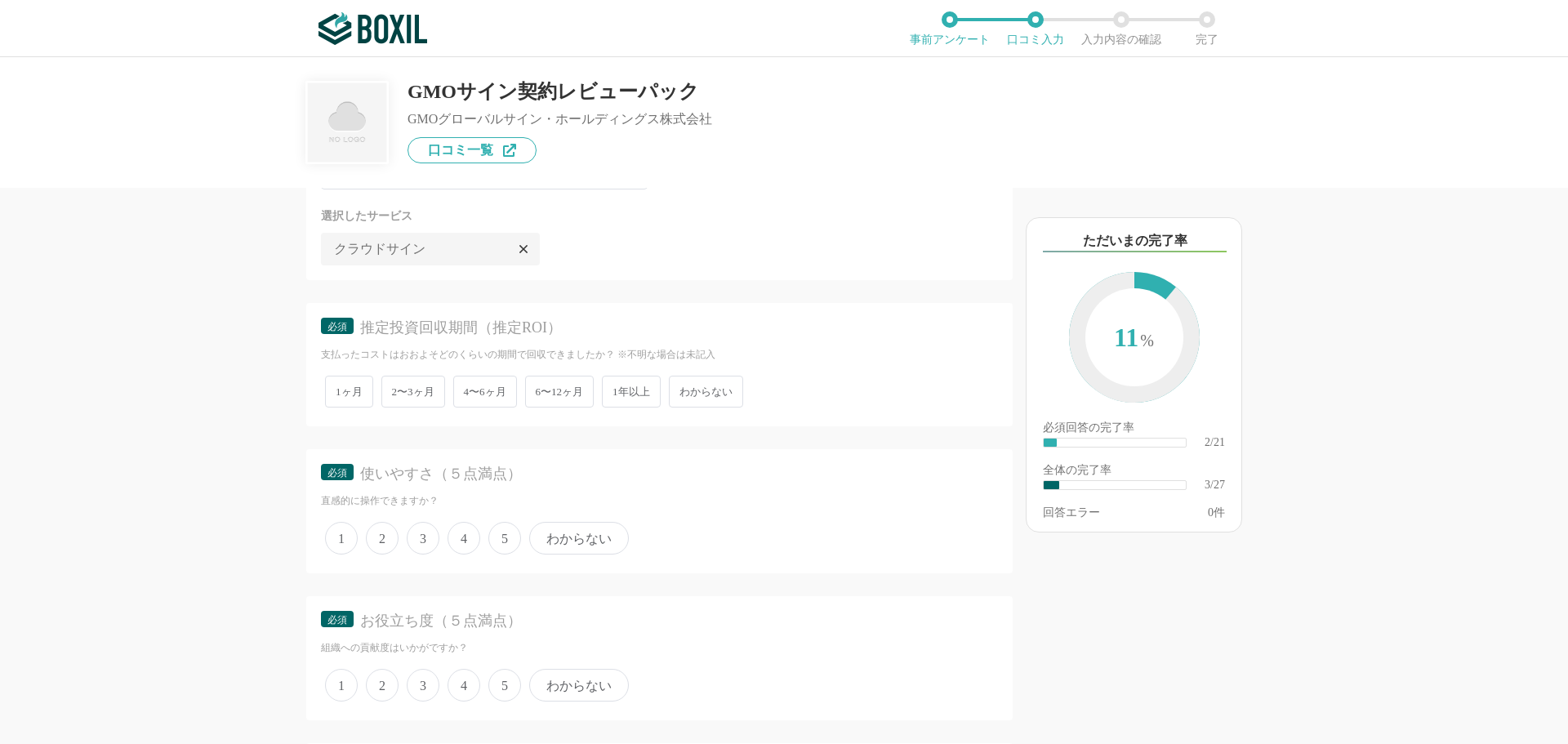
scroll to position [653, 0]
click at [417, 392] on span "2〜3ヶ月" at bounding box center [413, 391] width 63 height 32
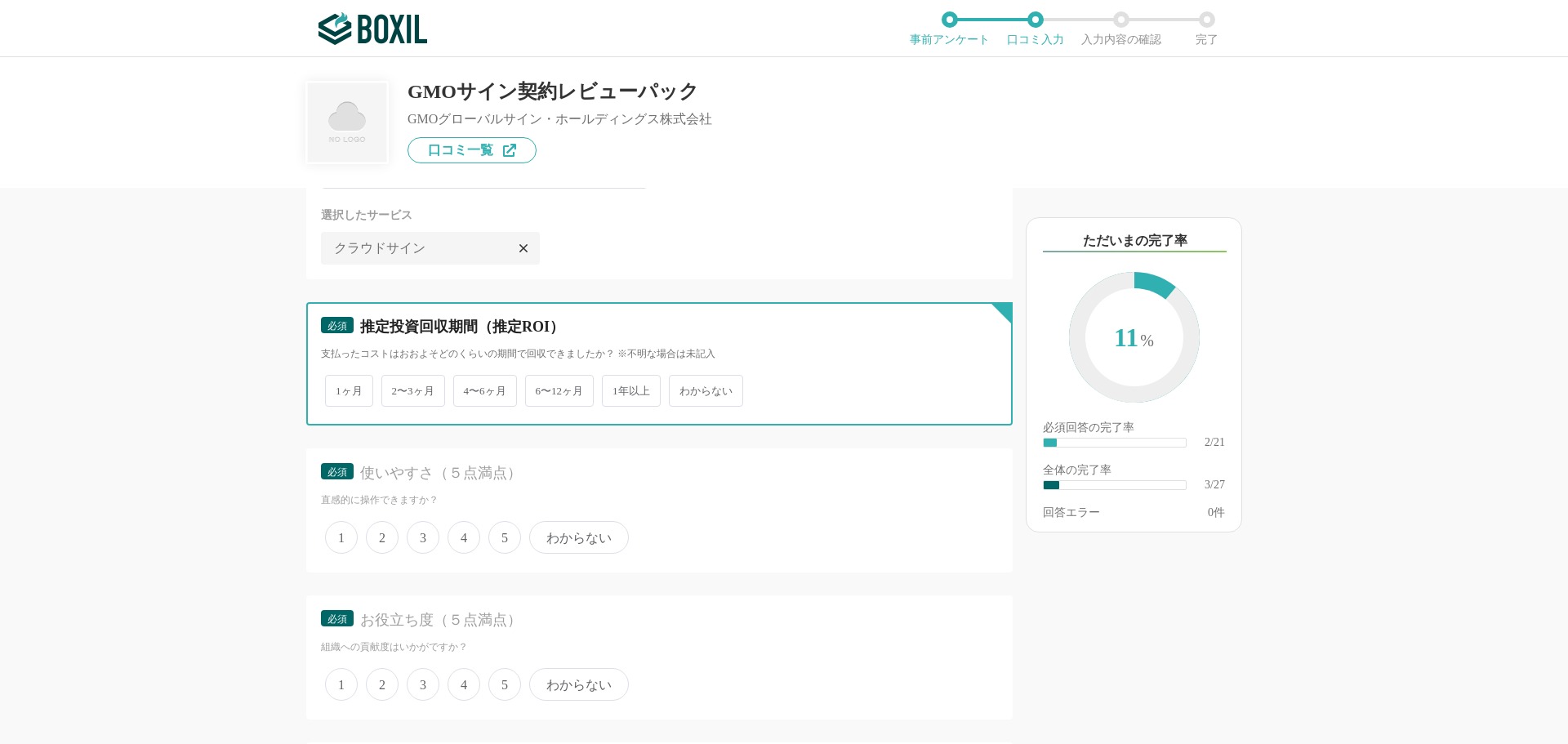
click at [396, 388] on input "2〜3ヶ月" at bounding box center [390, 383] width 11 height 11
radio input "true"
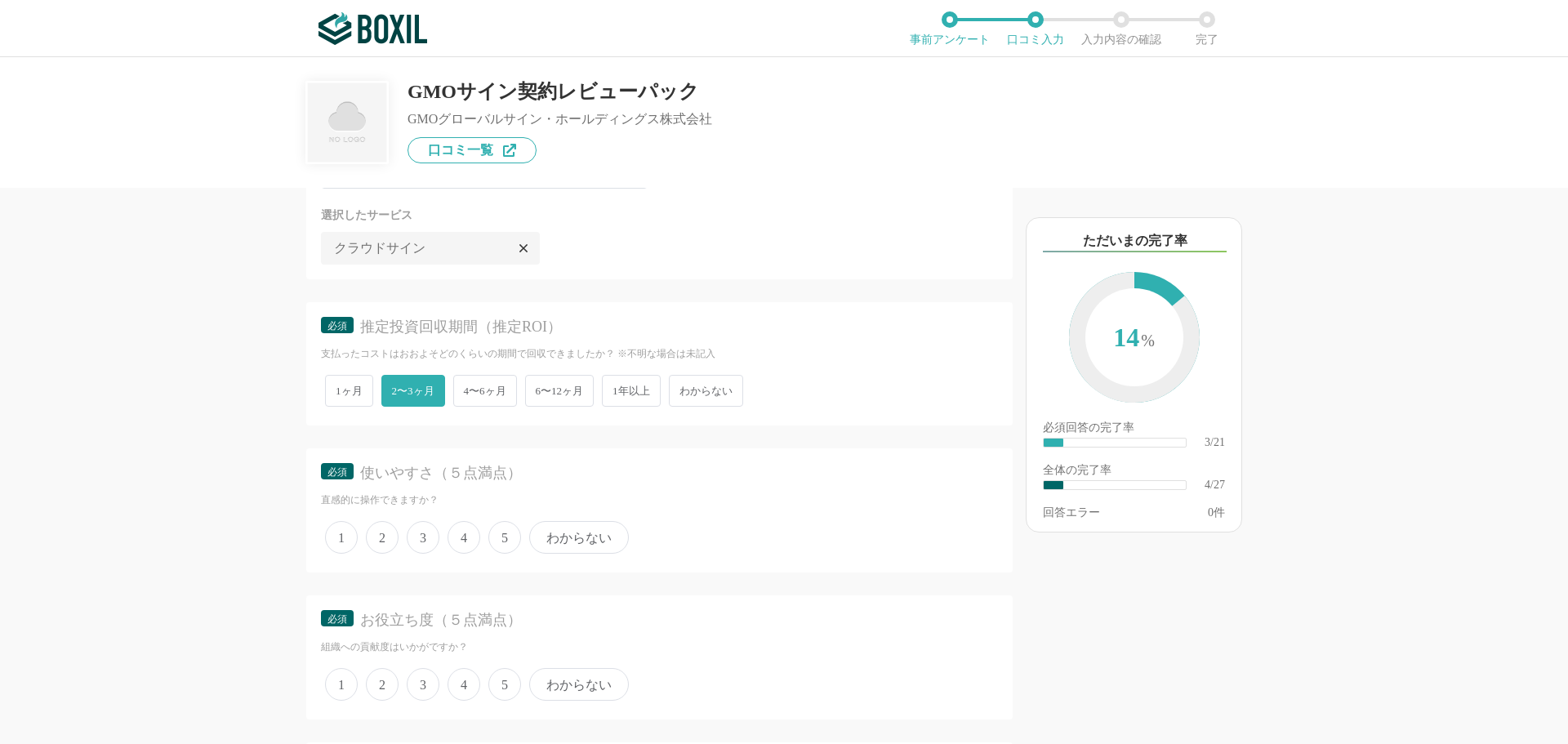
click at [462, 539] on span "4" at bounding box center [463, 537] width 32 height 32
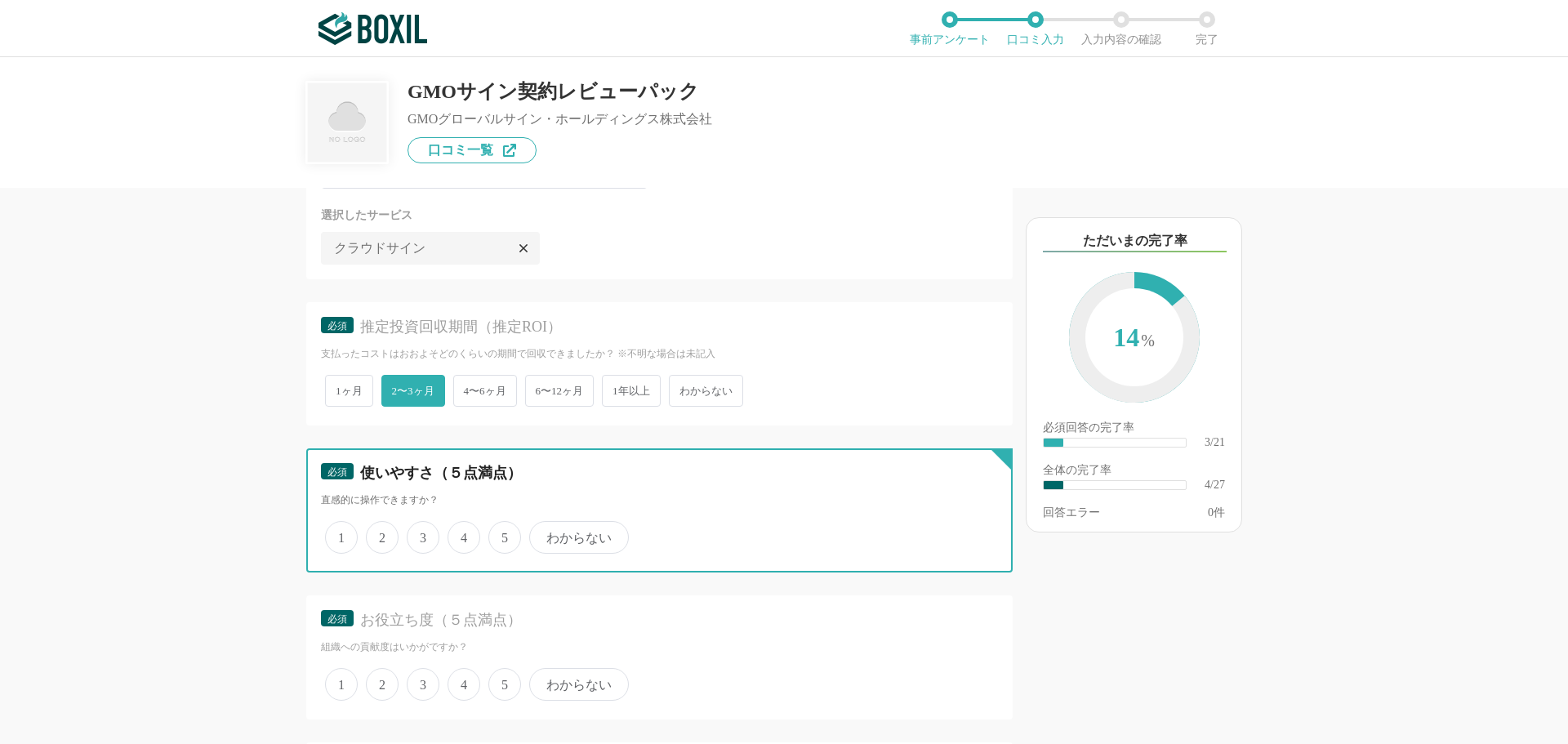
click at [462, 534] on input "4" at bounding box center [457, 528] width 11 height 11
radio input "true"
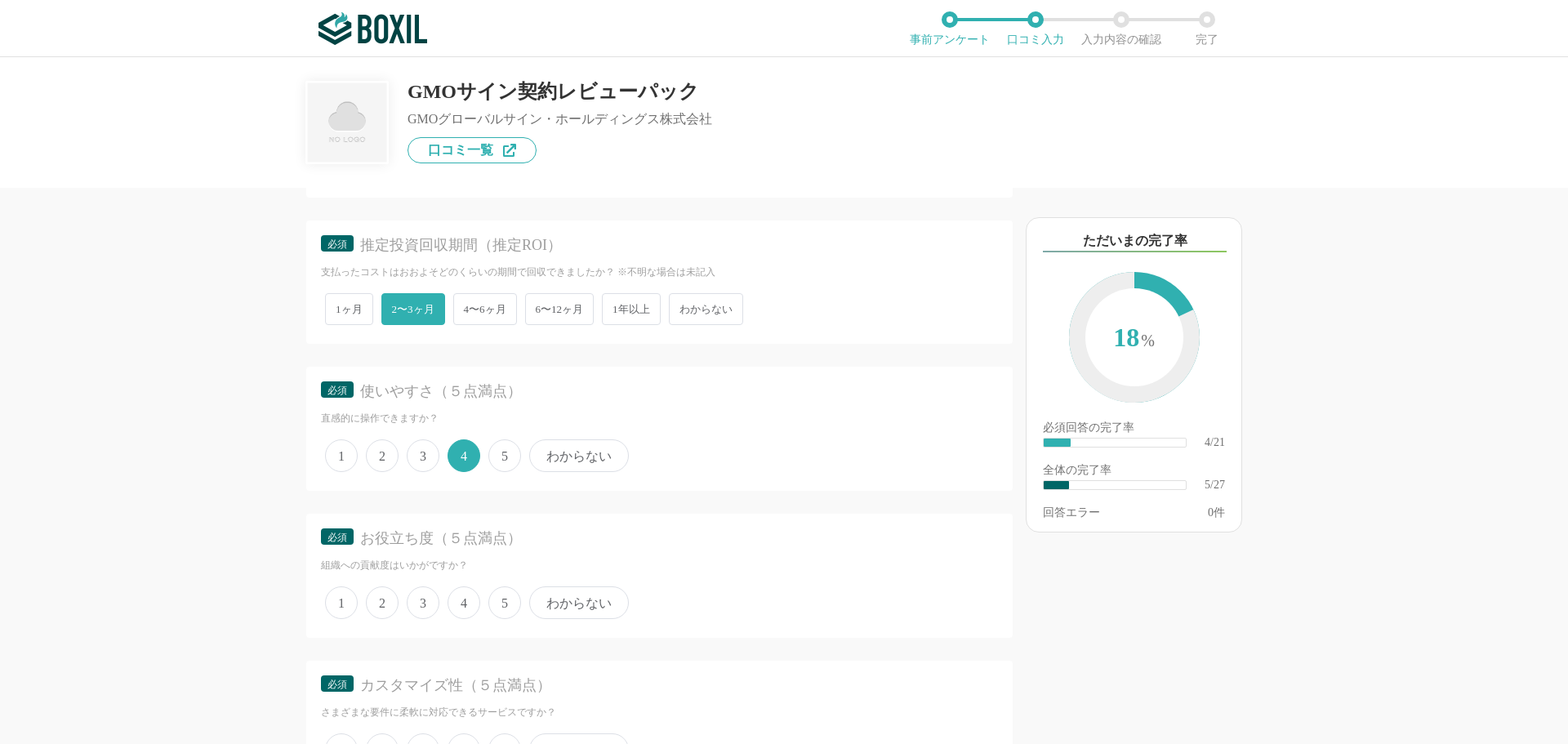
click at [498, 603] on span "5" at bounding box center [503, 602] width 32 height 32
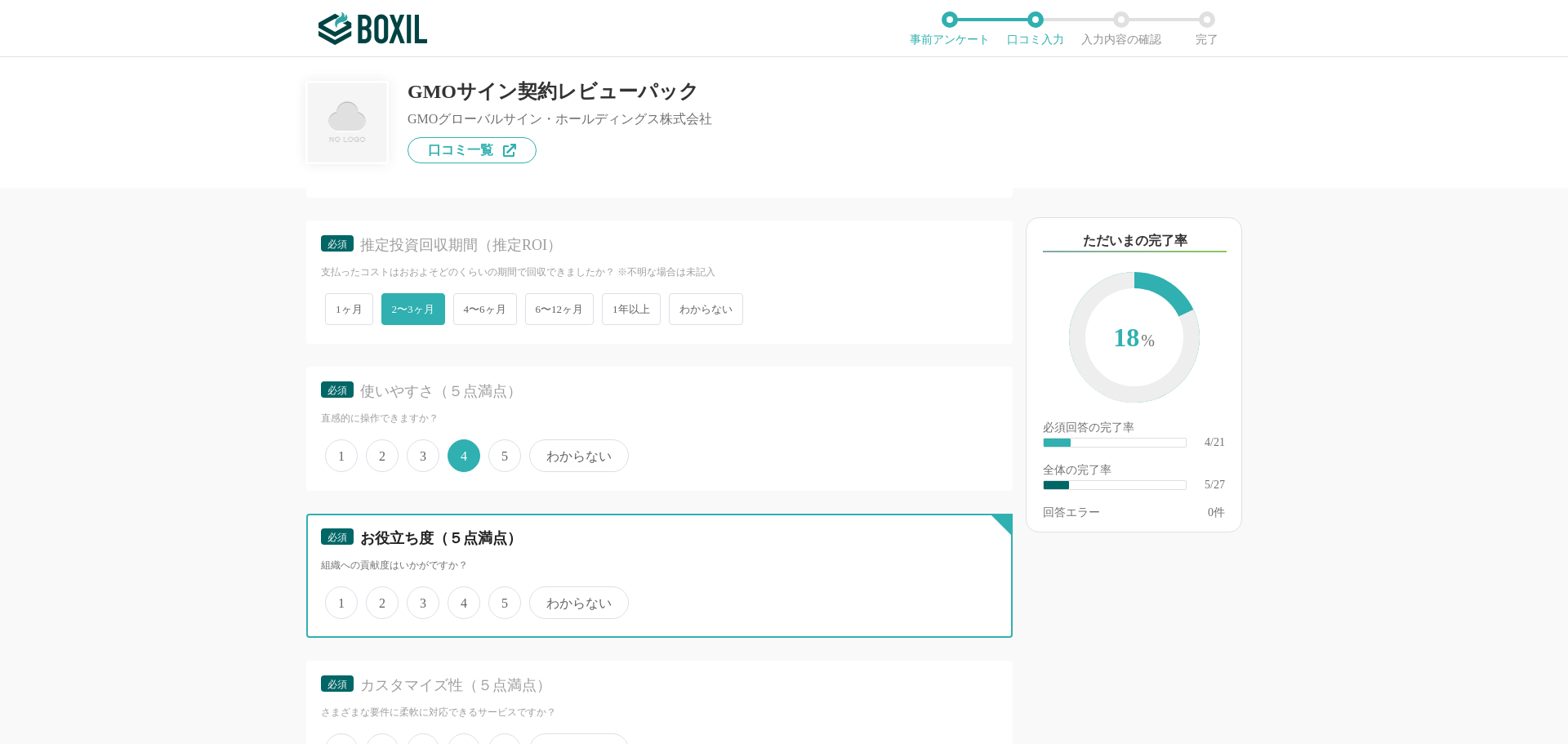
click at [498, 599] on input "5" at bounding box center [498, 594] width 11 height 11
radio input "true"
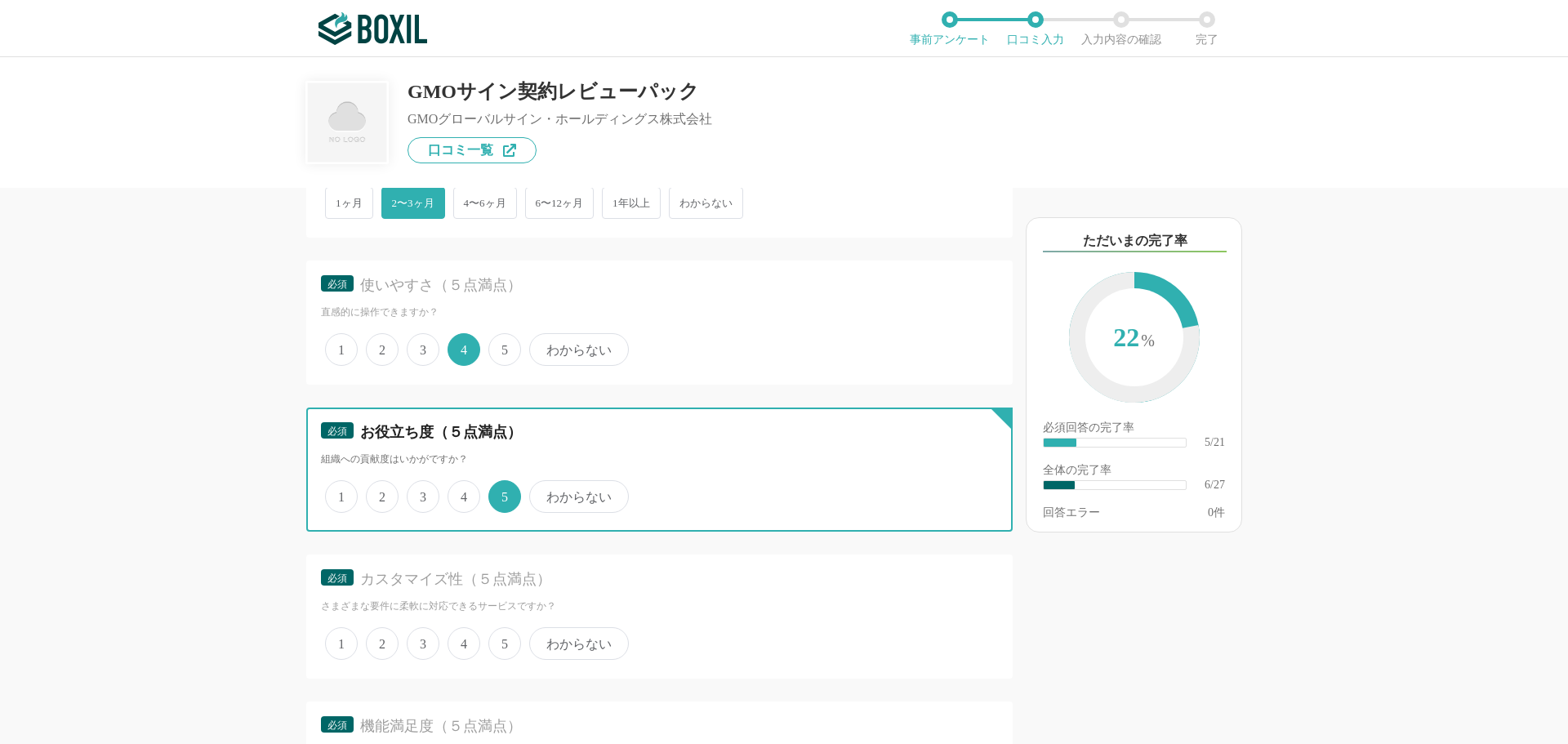
scroll to position [980, 0]
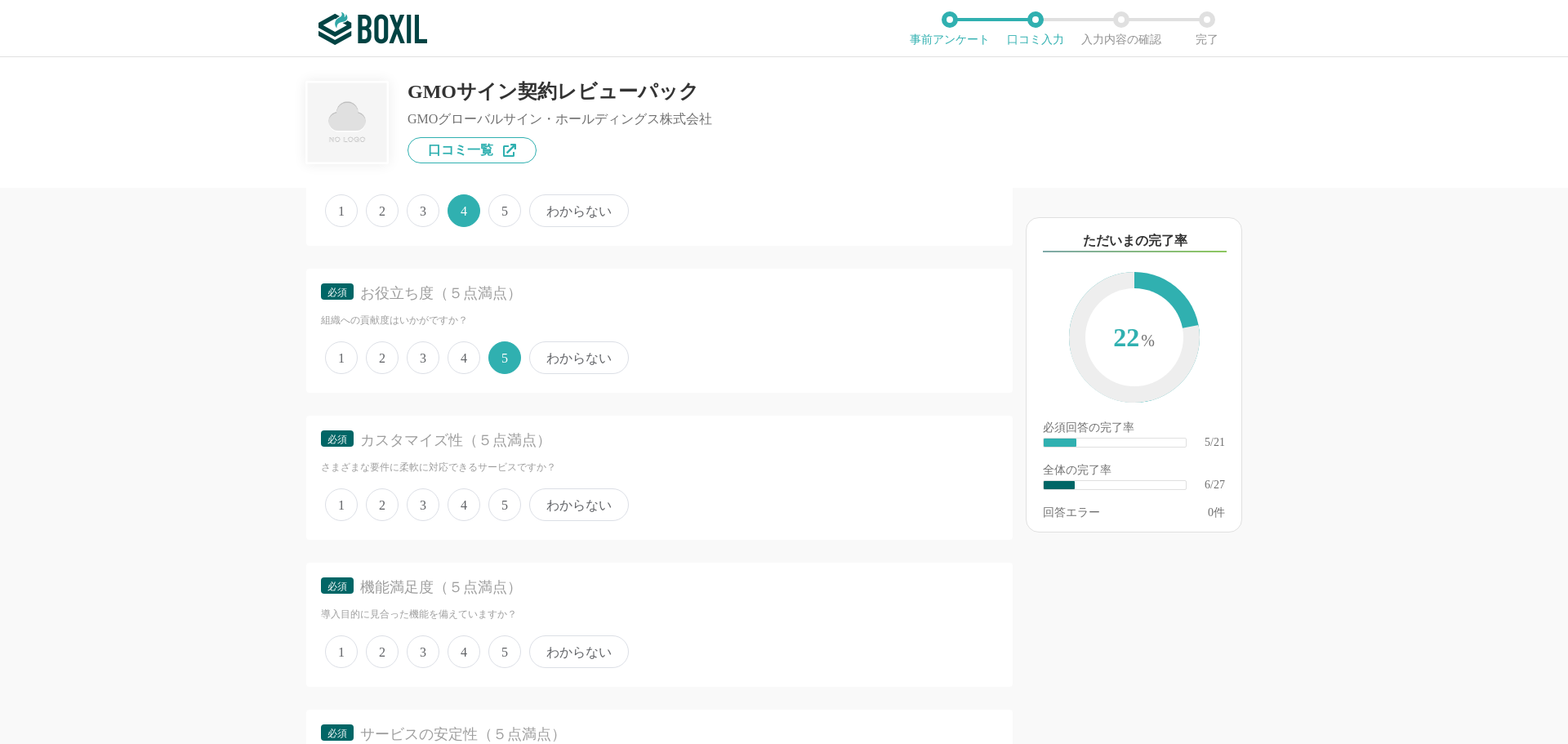
click at [465, 501] on span "4" at bounding box center [463, 504] width 32 height 32
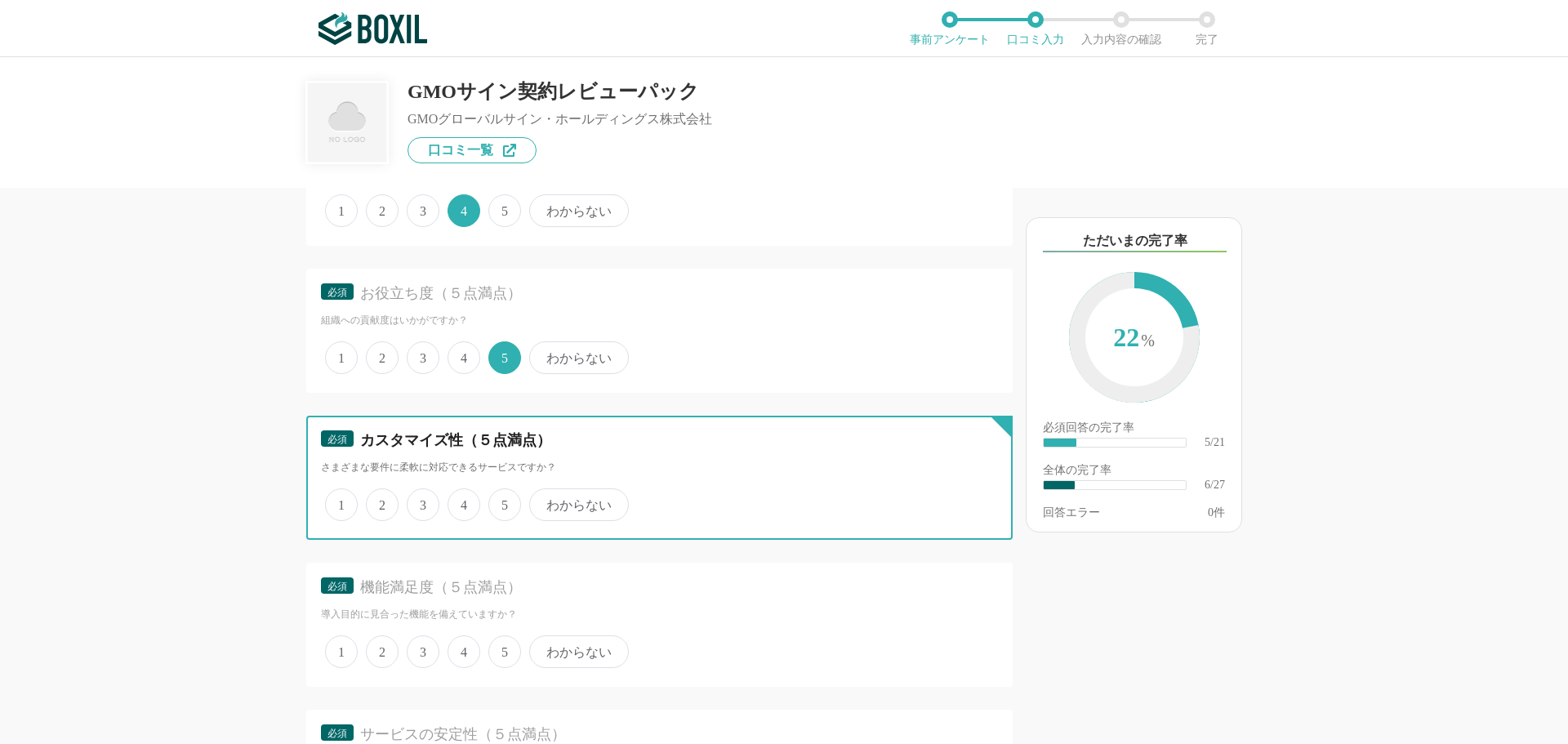
click at [462, 501] on input "4" at bounding box center [457, 496] width 11 height 11
radio input "true"
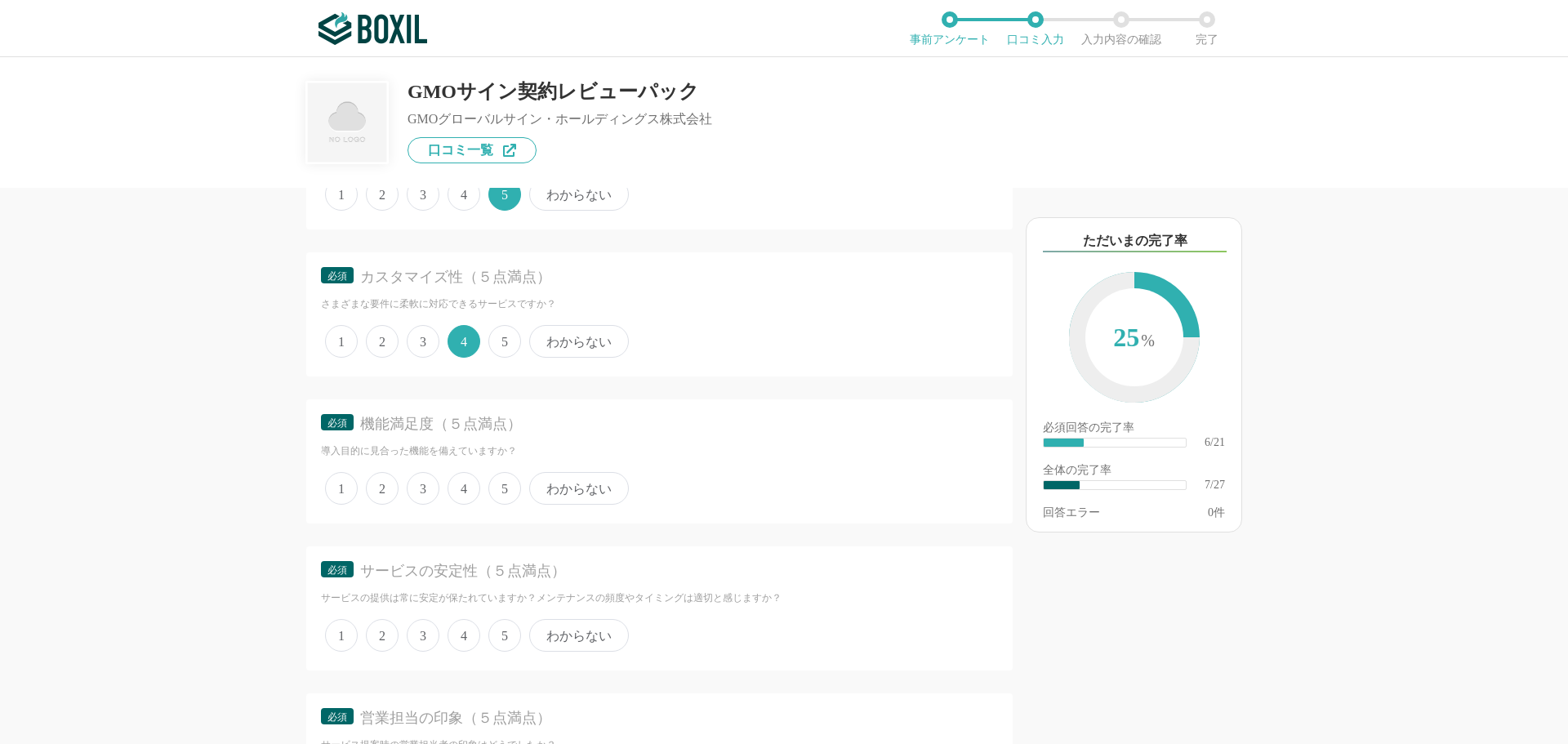
click at [504, 488] on span "5" at bounding box center [503, 488] width 32 height 32
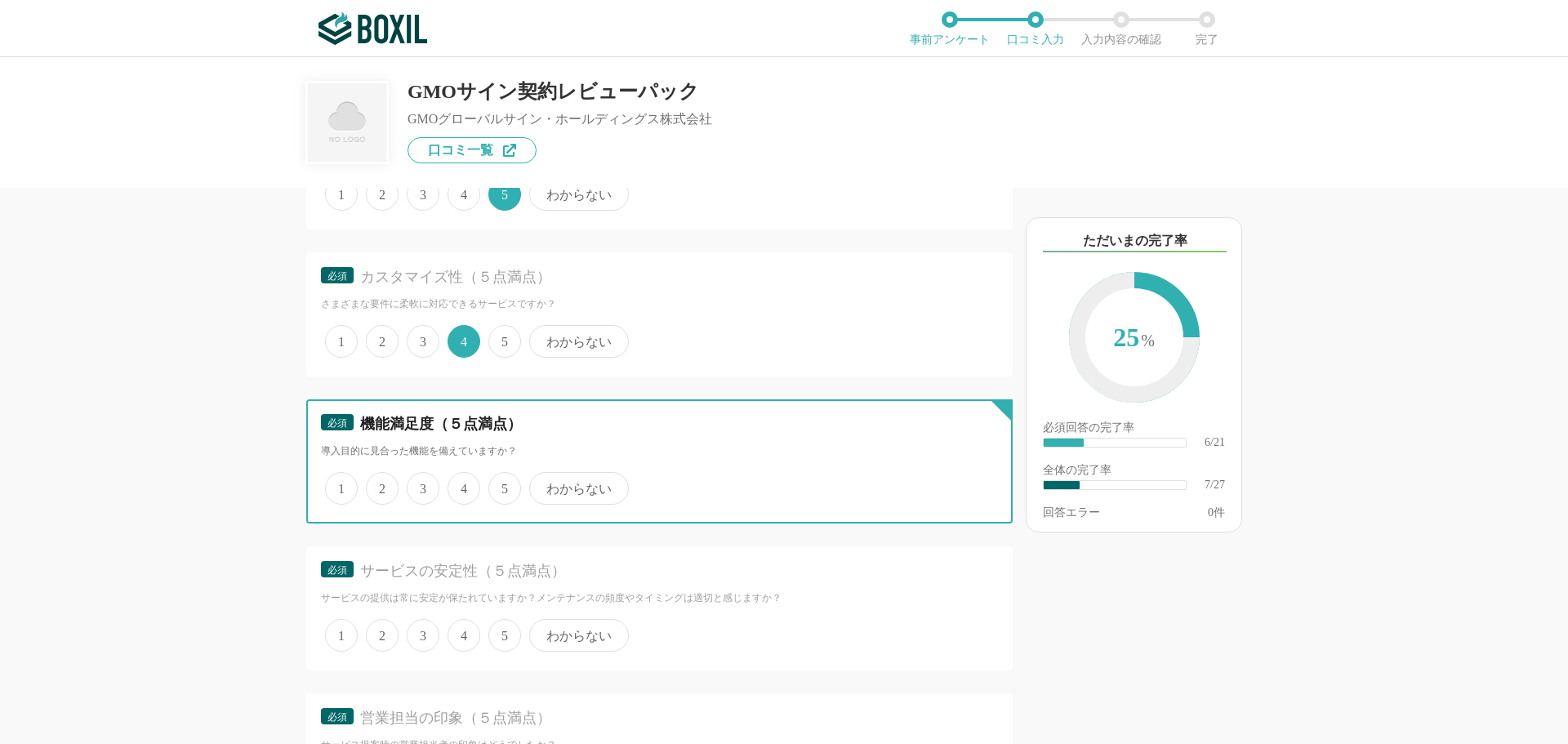
click at [503, 485] on input "5" at bounding box center [498, 479] width 11 height 11
radio input "true"
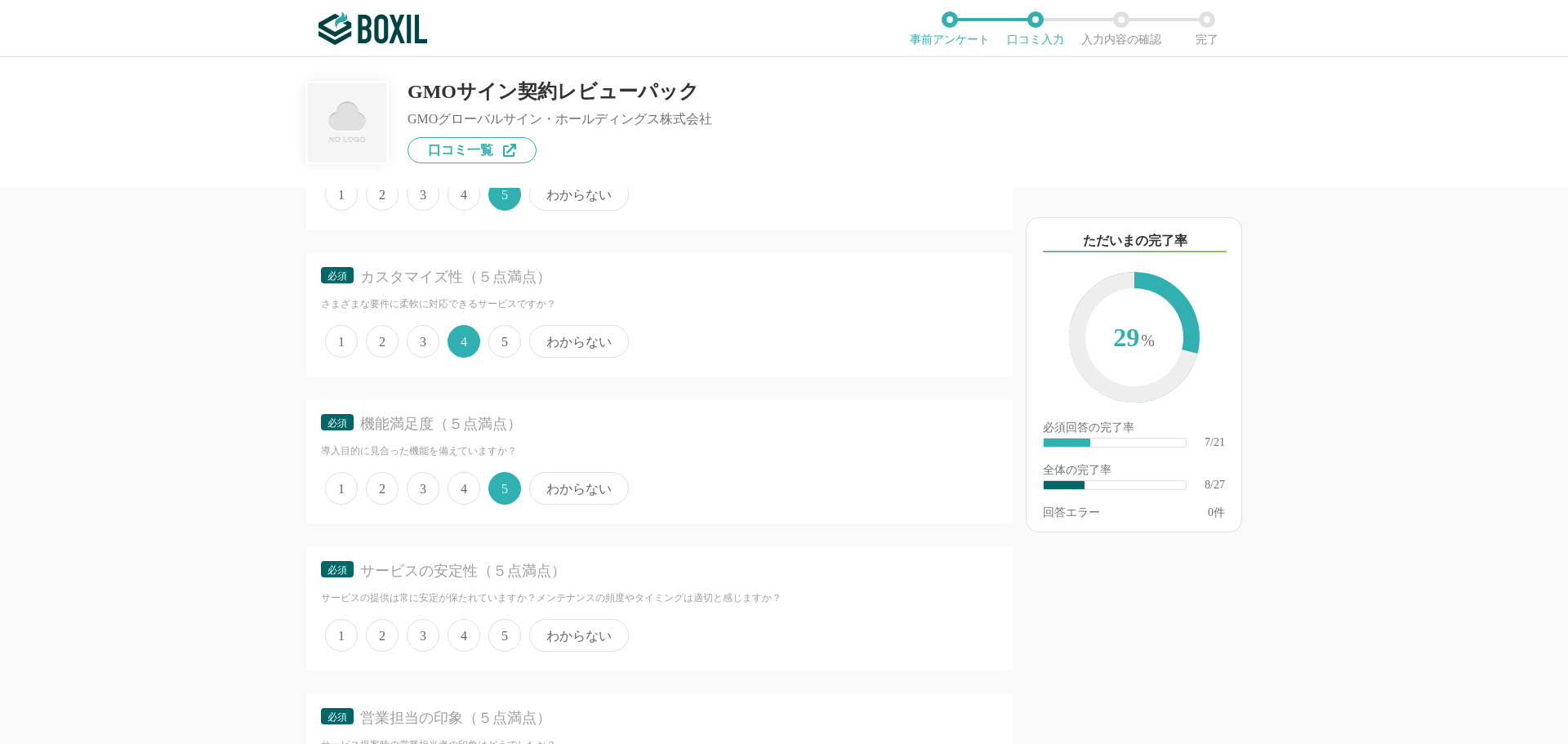
click at [475, 641] on span "4" at bounding box center [463, 635] width 32 height 32
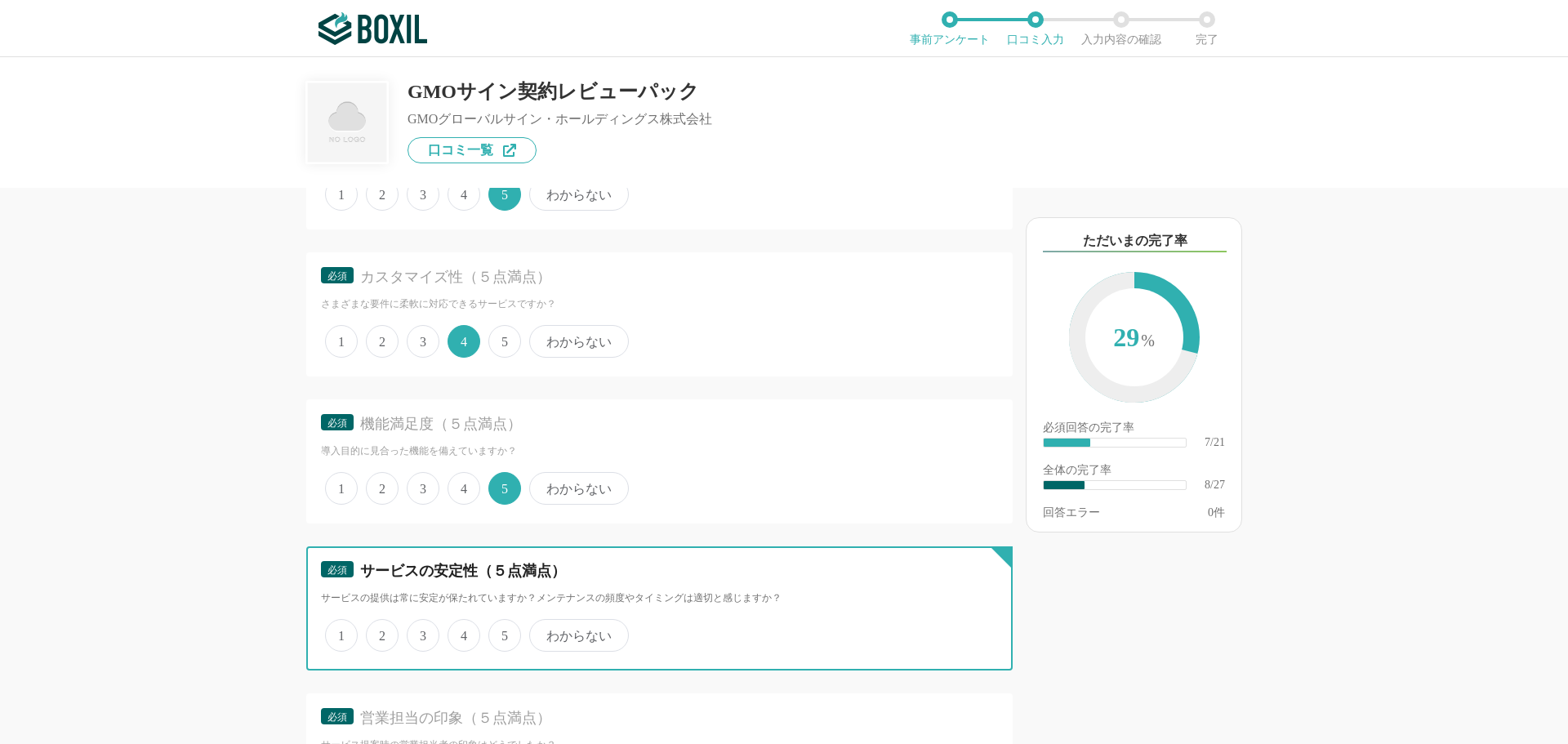
click at [462, 633] on input "4" at bounding box center [457, 627] width 11 height 11
radio input "true"
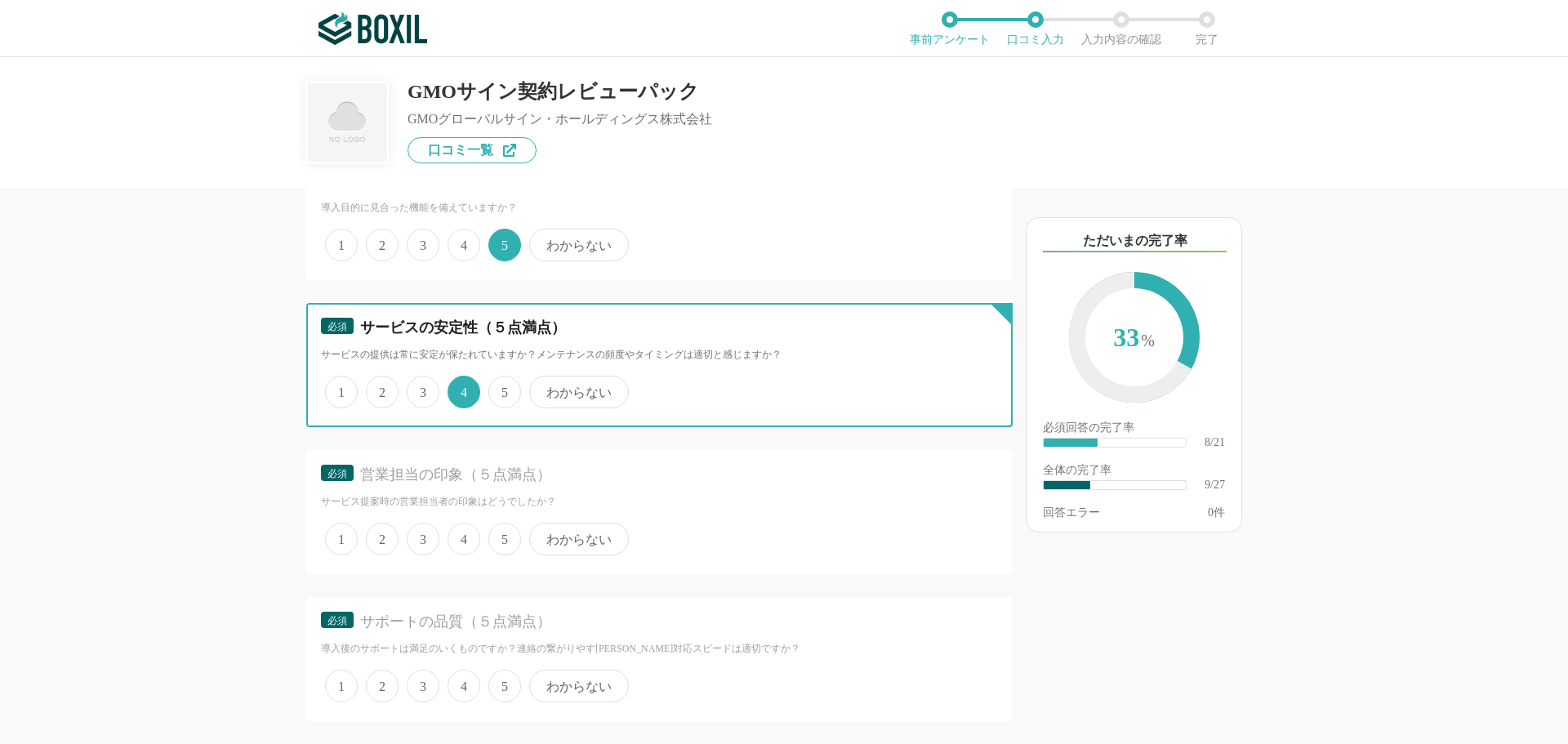
scroll to position [1388, 0]
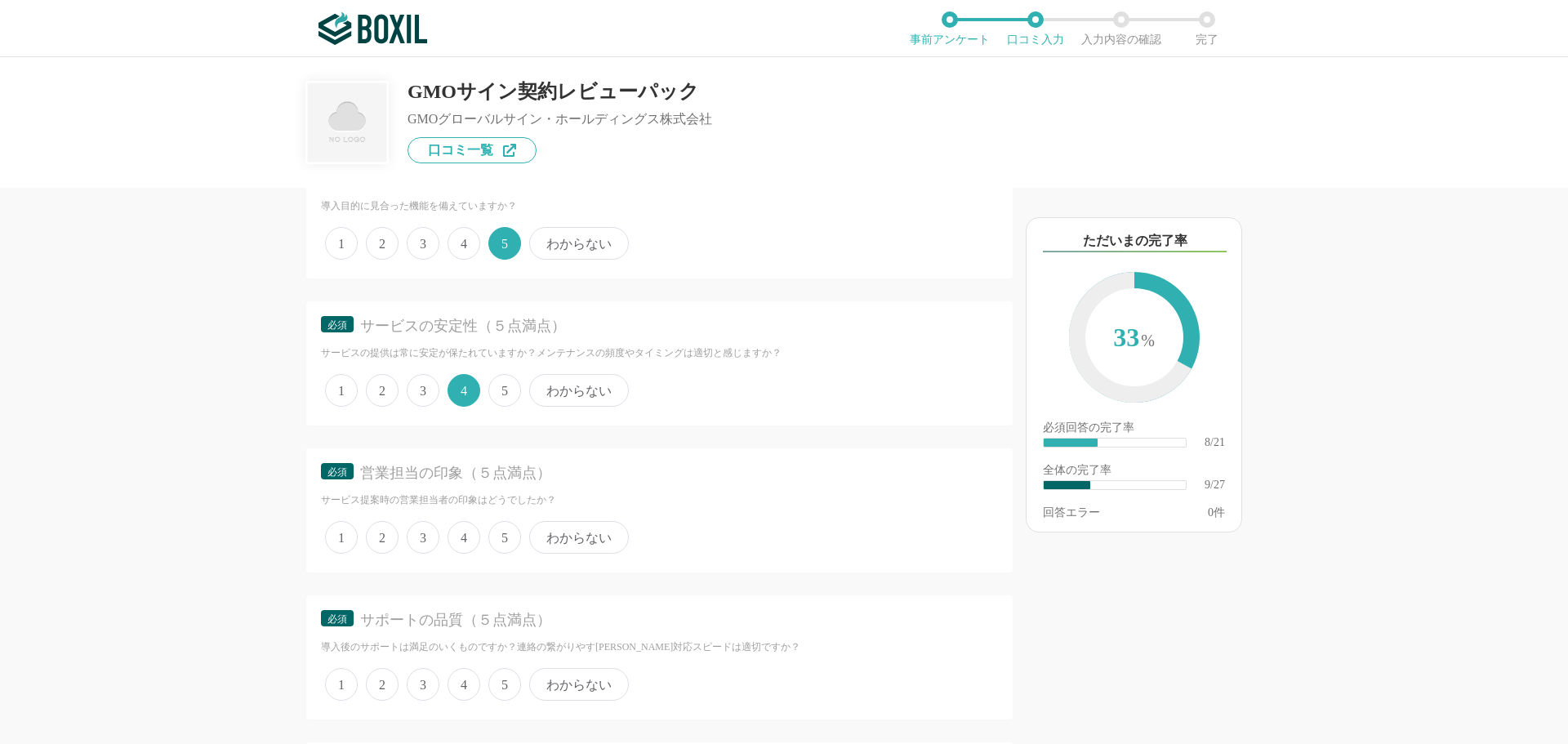
click at [472, 533] on span "4" at bounding box center [463, 537] width 32 height 32
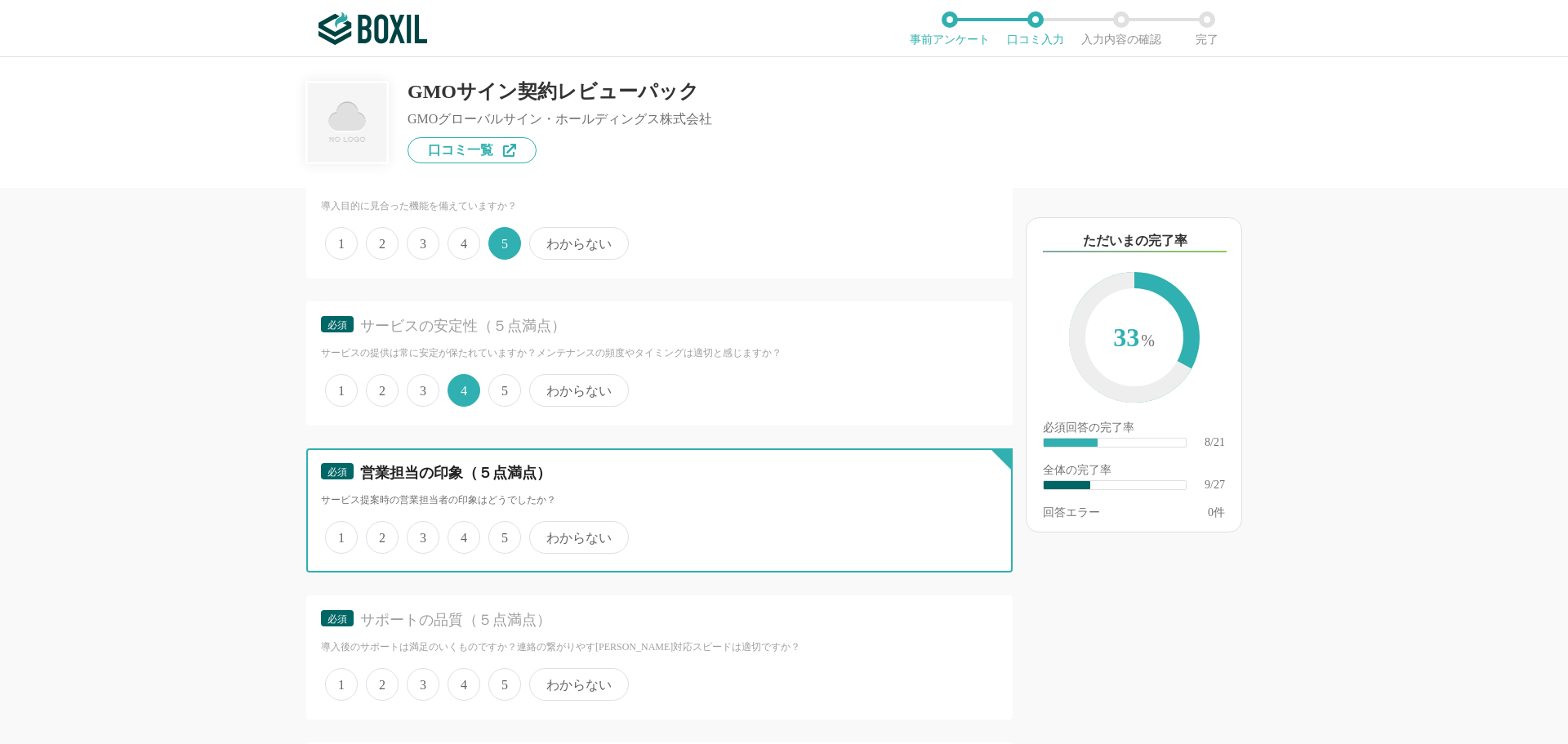
click at [462, 533] on input "4" at bounding box center [457, 528] width 11 height 11
radio input "true"
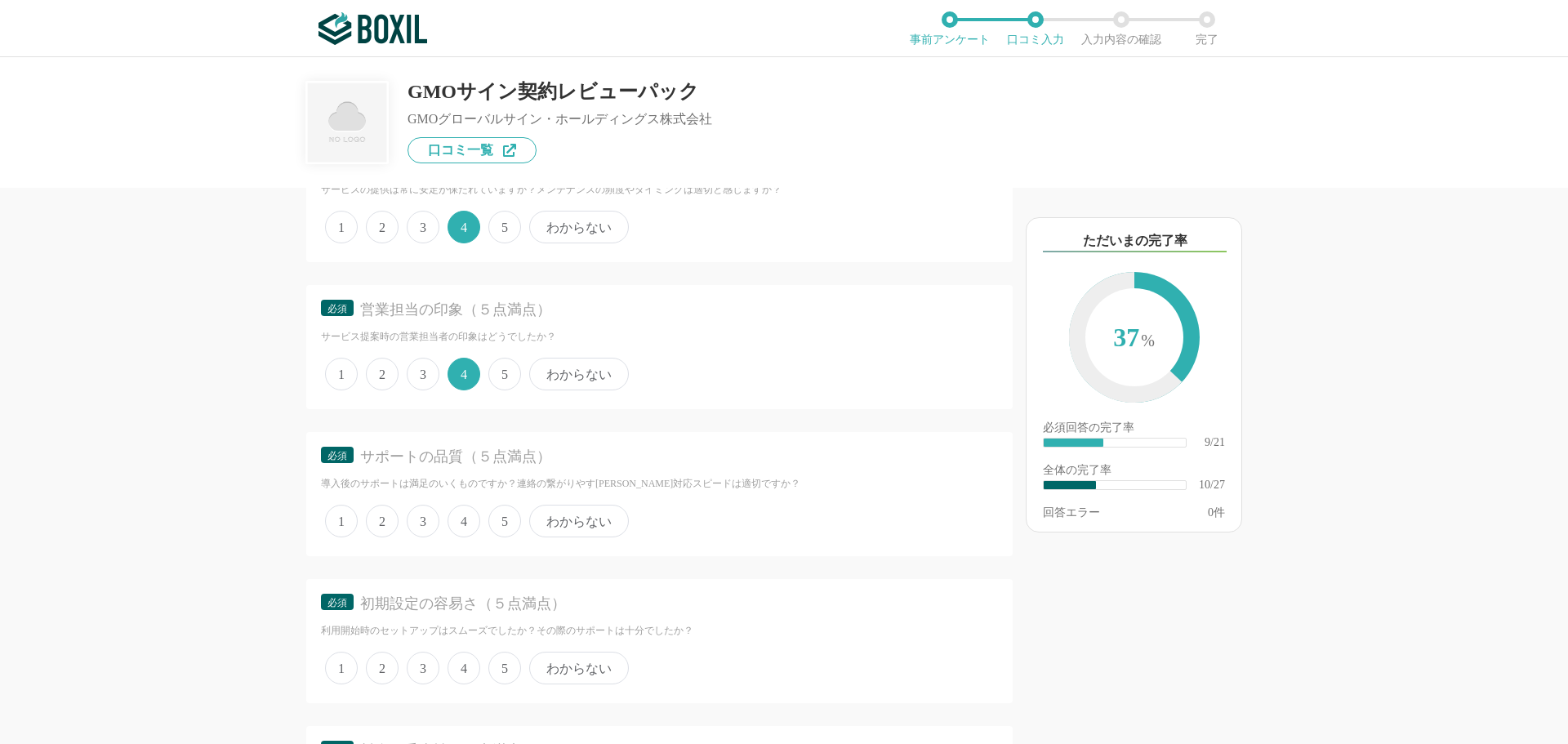
click at [503, 516] on span "5" at bounding box center [503, 520] width 32 height 32
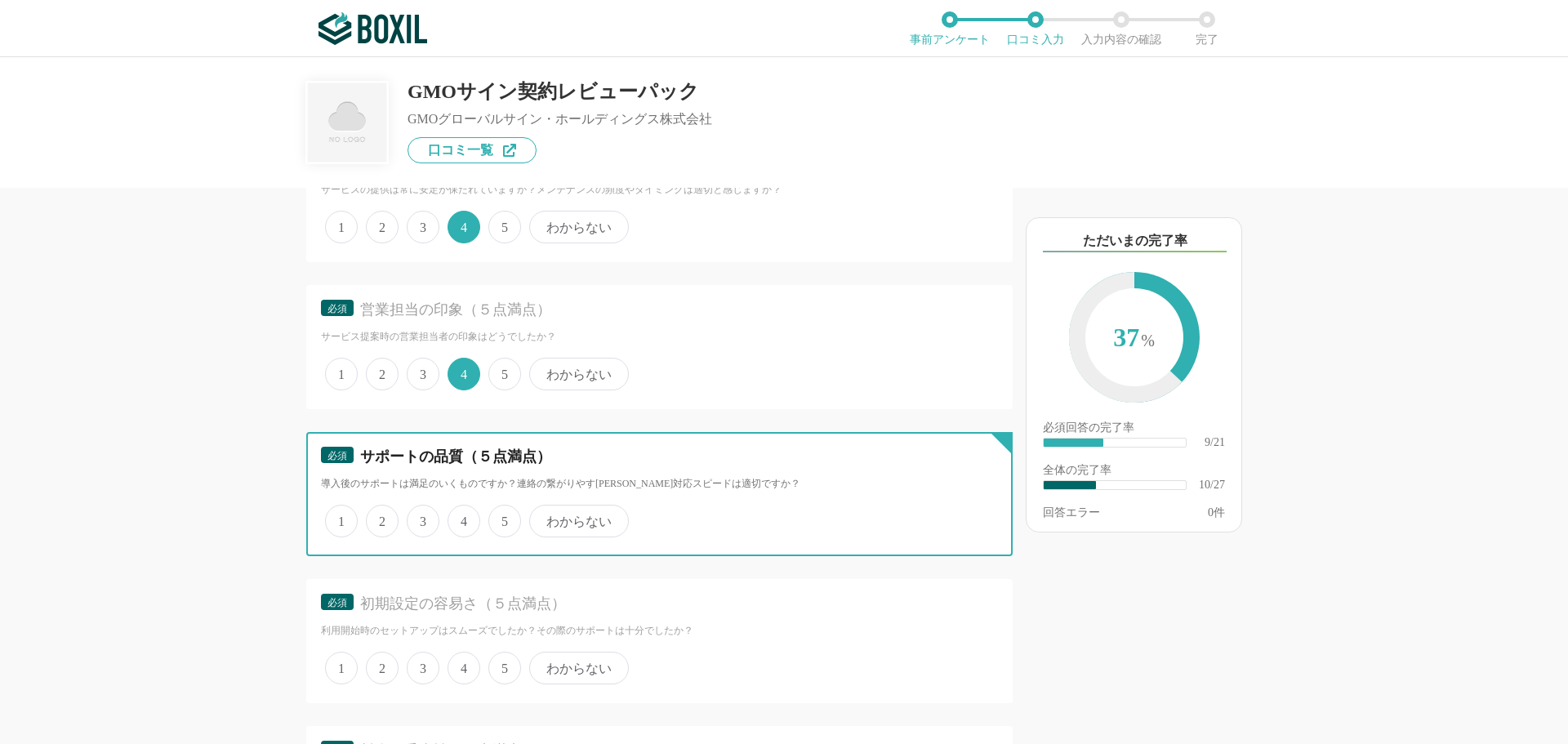
click at [503, 516] on input "5" at bounding box center [498, 513] width 11 height 11
radio input "true"
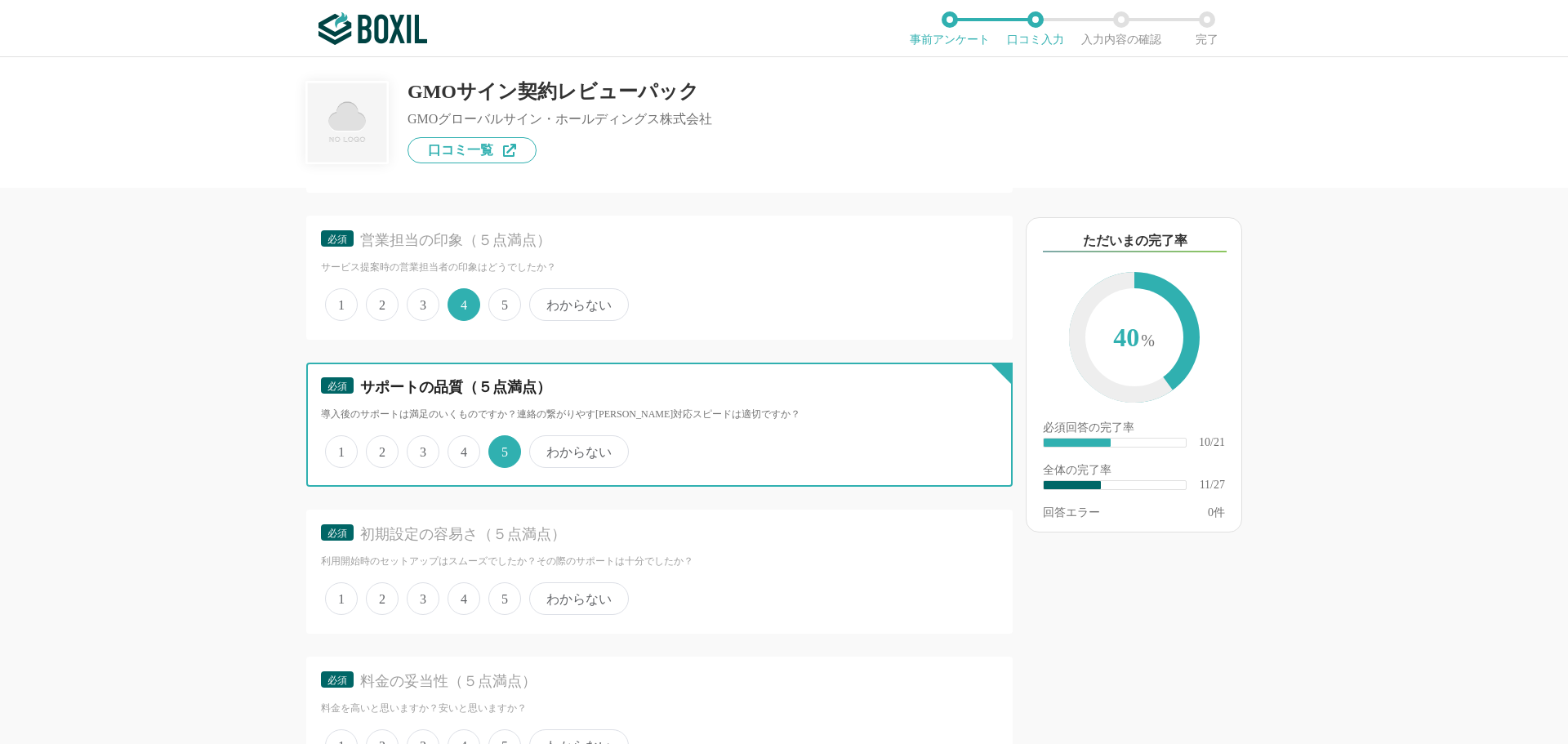
scroll to position [1715, 0]
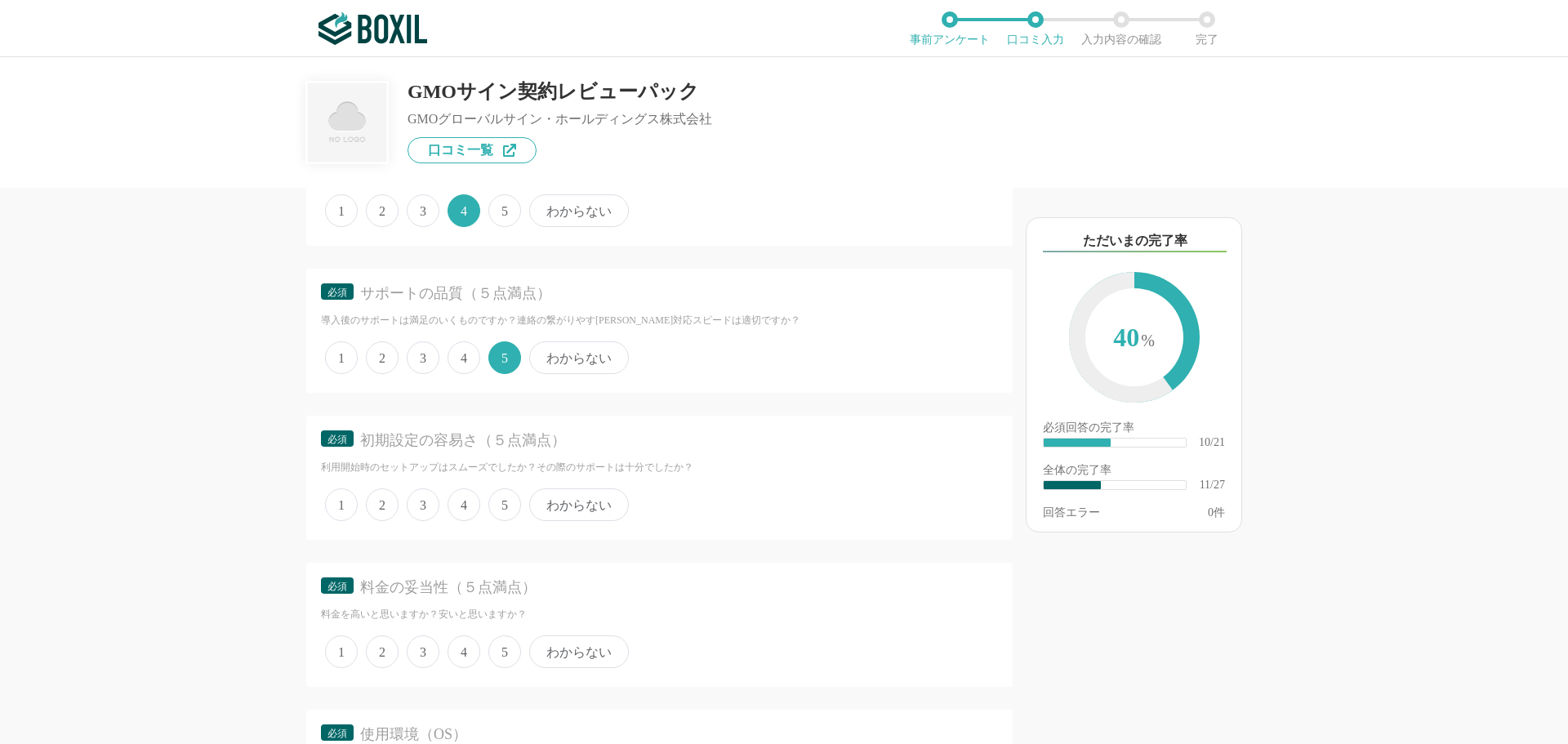
click at [465, 506] on span "4" at bounding box center [463, 504] width 32 height 32
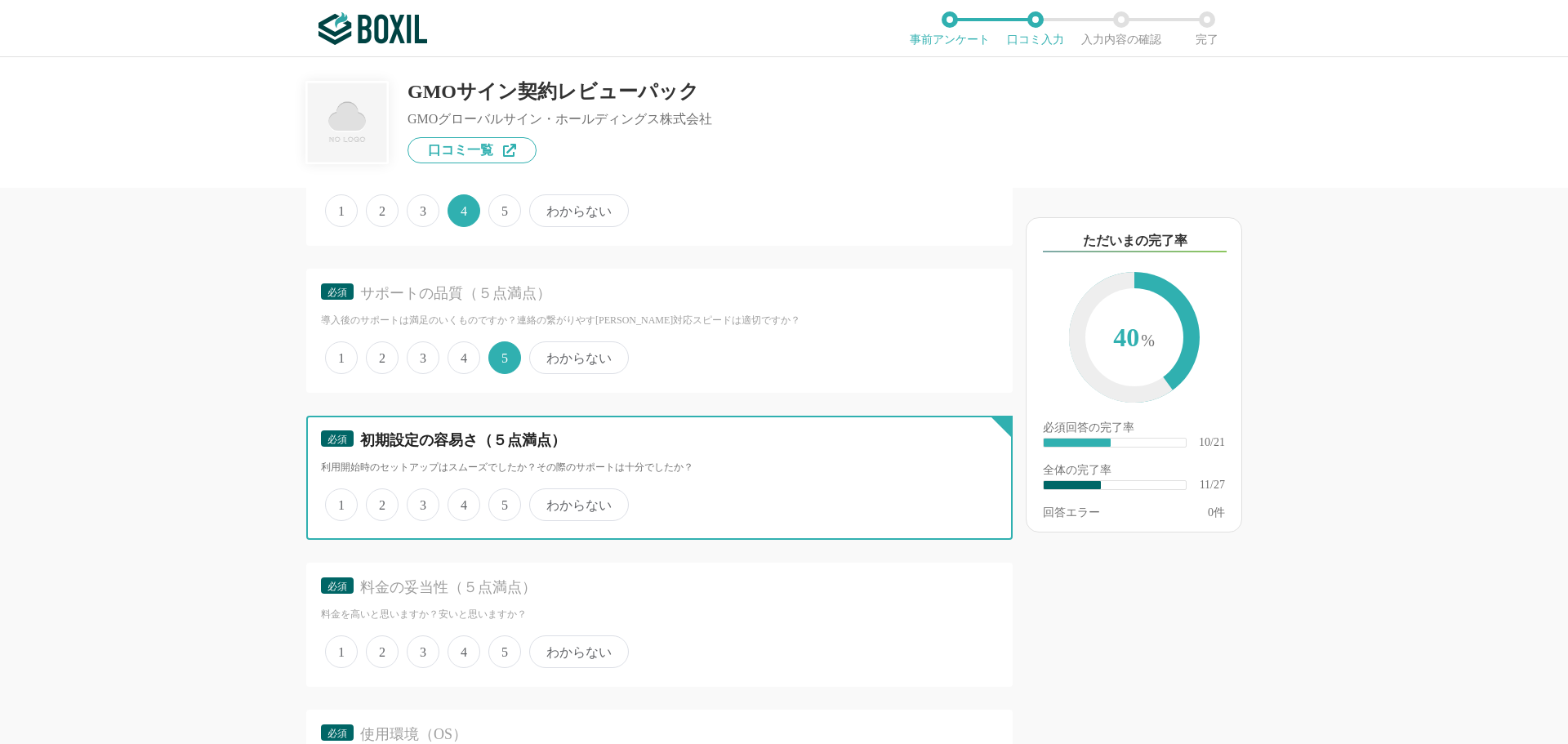
click at [462, 502] on input "4" at bounding box center [457, 496] width 11 height 11
radio input "true"
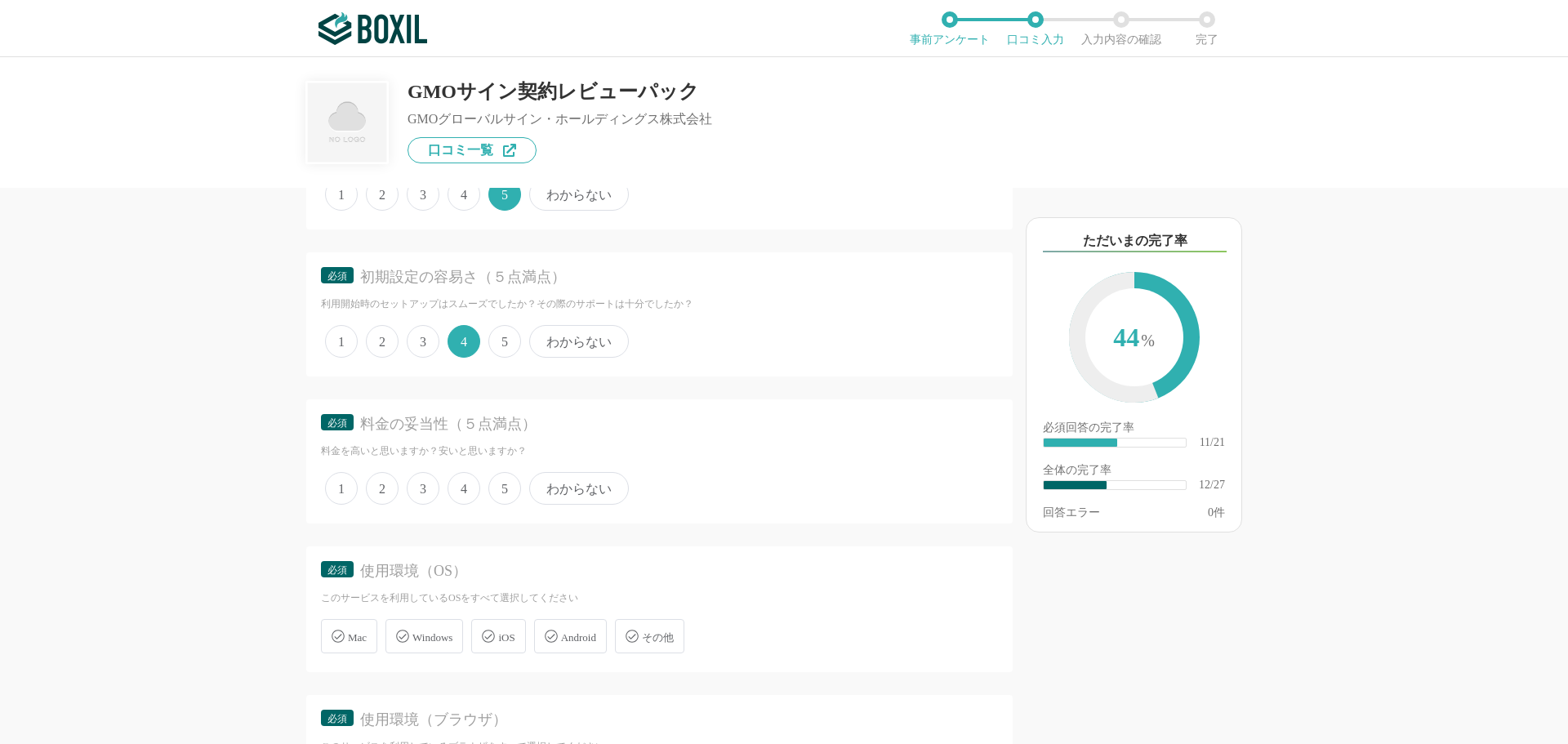
click at [462, 492] on span "4" at bounding box center [463, 488] width 32 height 32
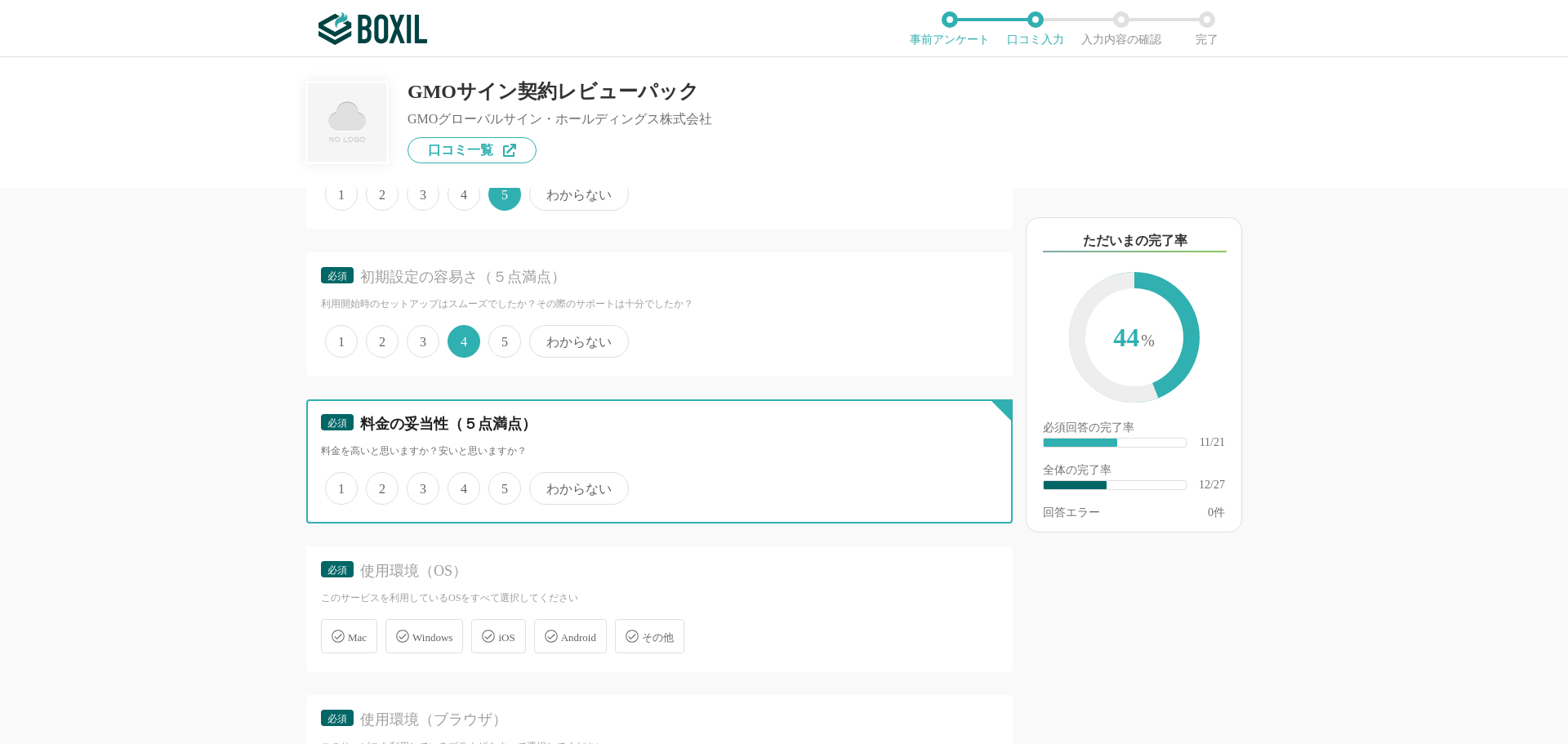
click at [462, 485] on input "4" at bounding box center [457, 479] width 11 height 11
radio input "true"
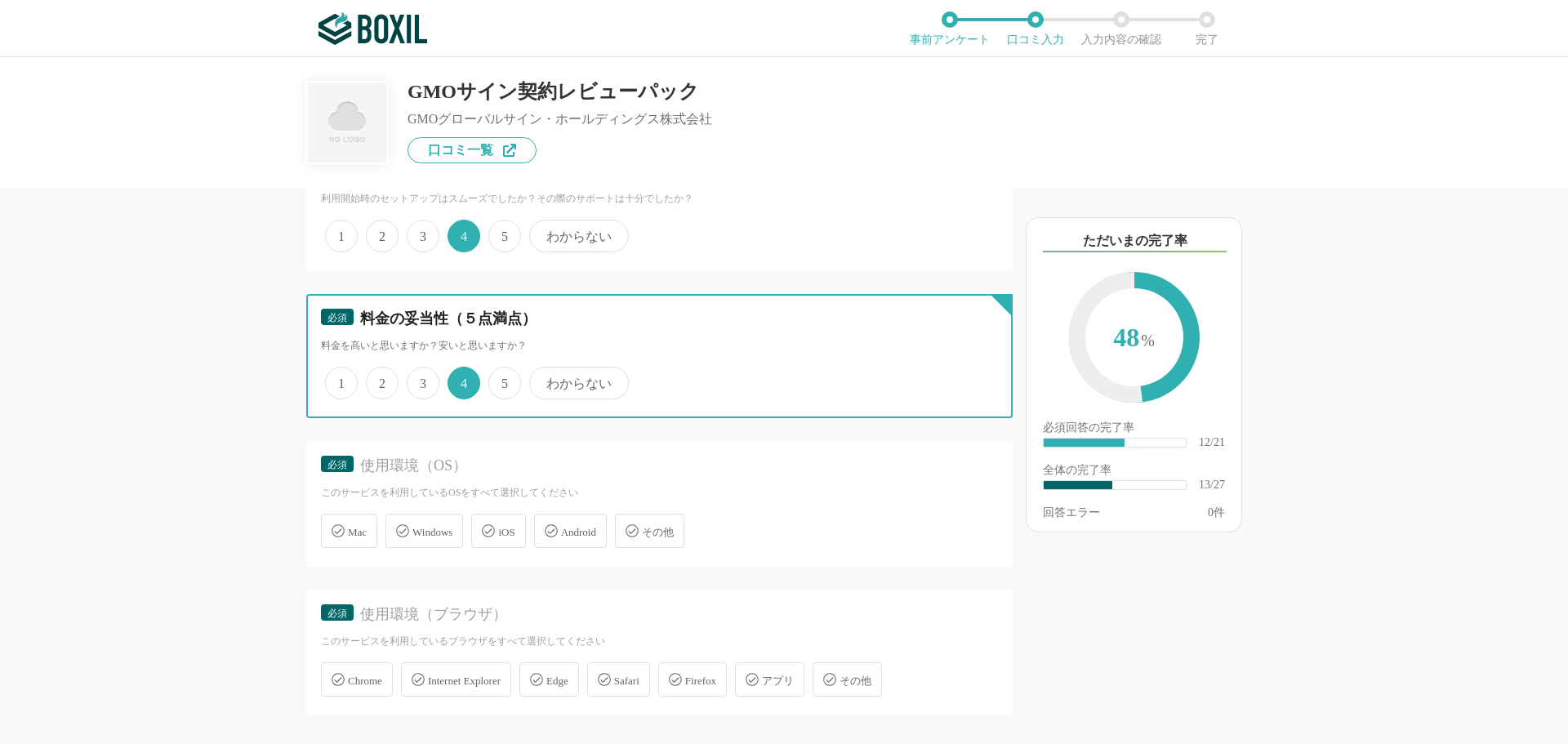
scroll to position [2125, 0]
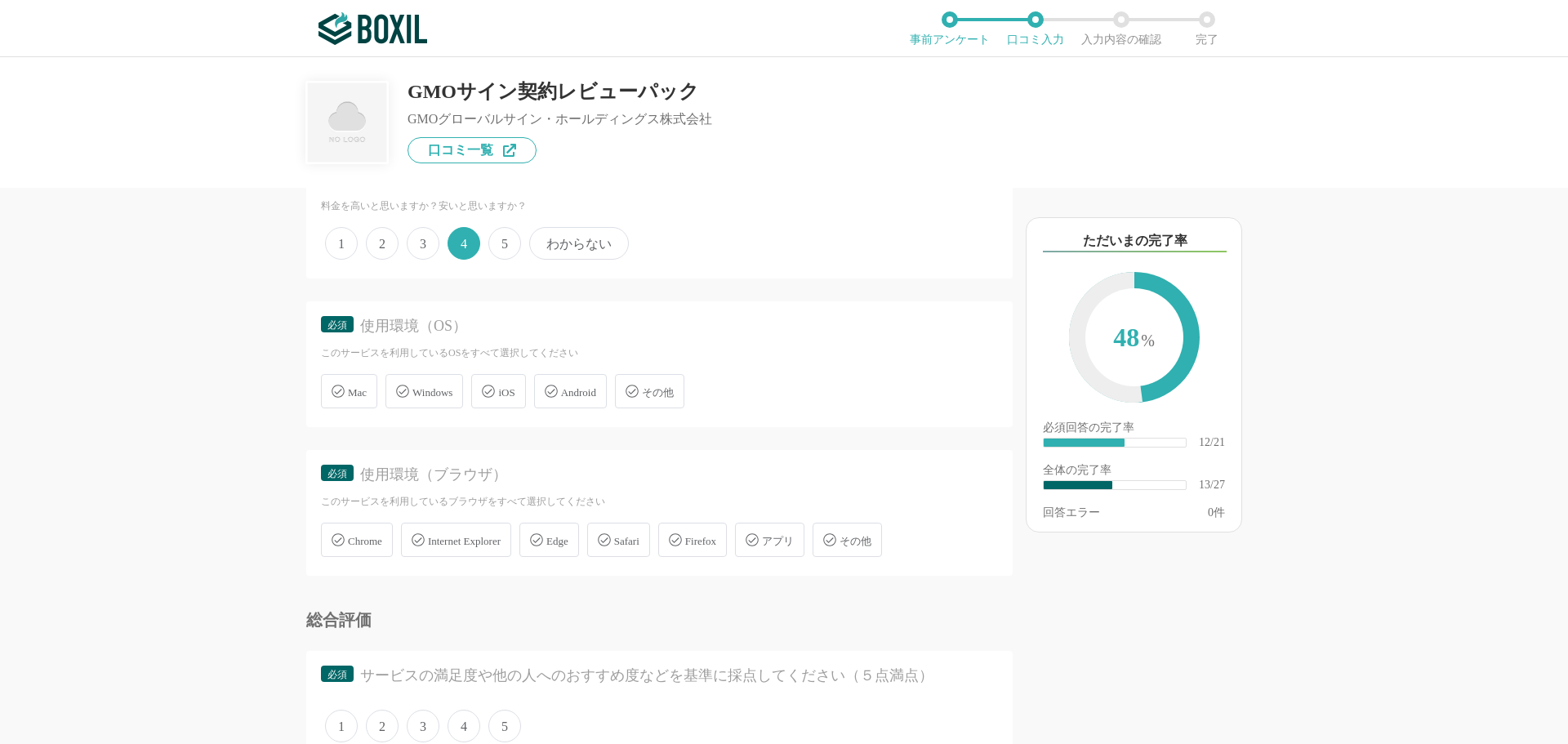
click at [430, 394] on span "Windows" at bounding box center [432, 393] width 40 height 13
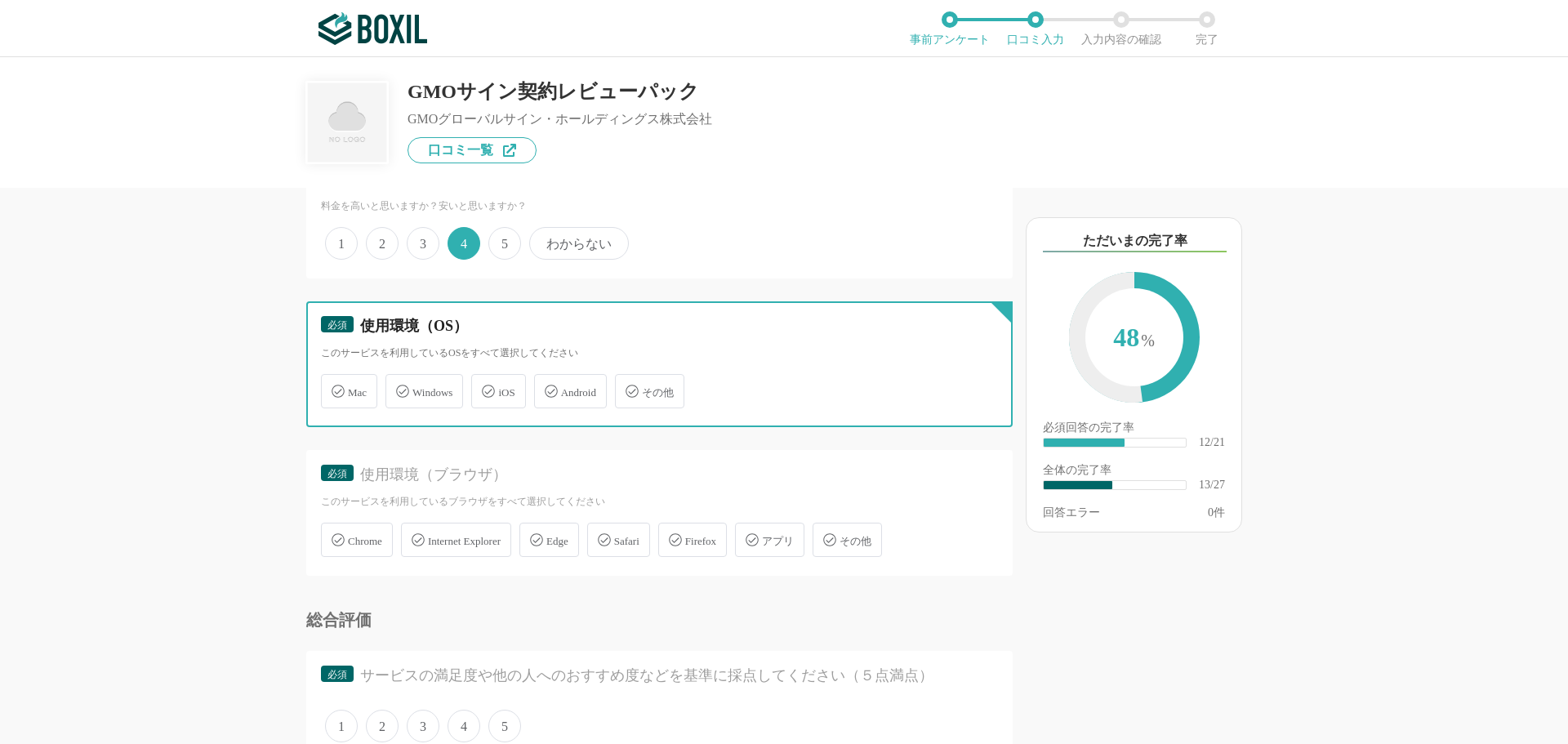
click at [399, 388] on input "Windows" at bounding box center [393, 382] width 11 height 11
checkbox input "true"
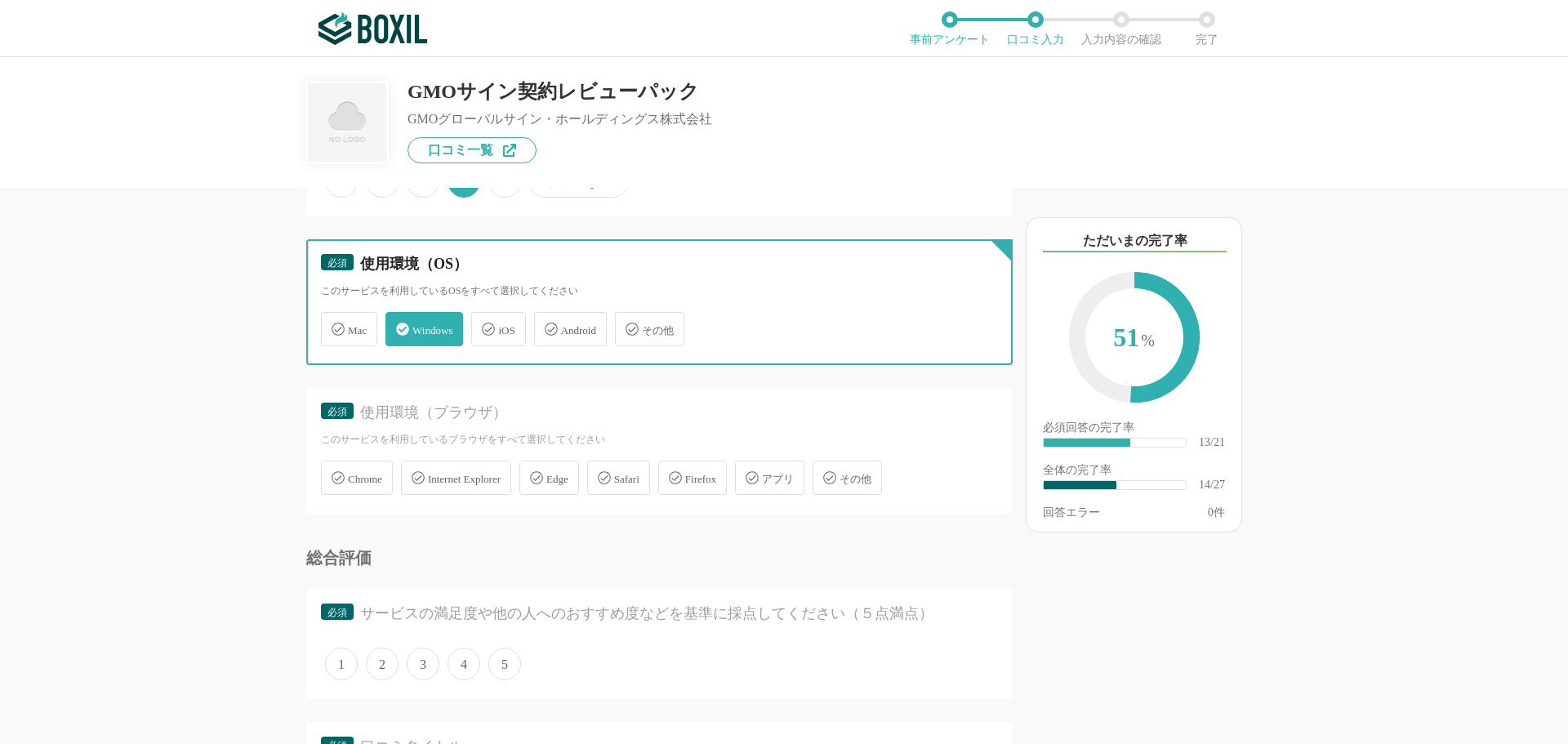
scroll to position [2288, 0]
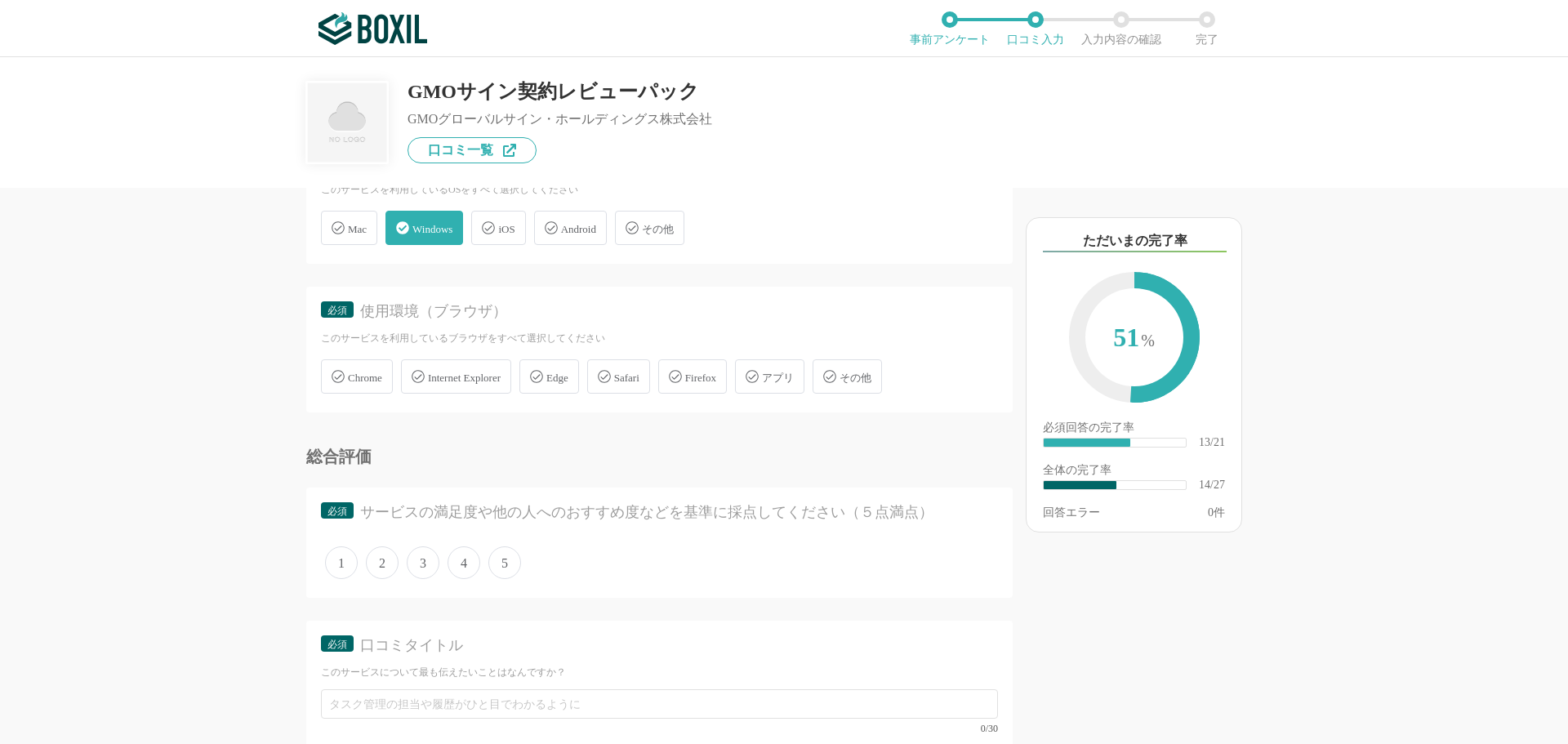
click at [368, 387] on div "Chrome" at bounding box center [357, 376] width 72 height 34
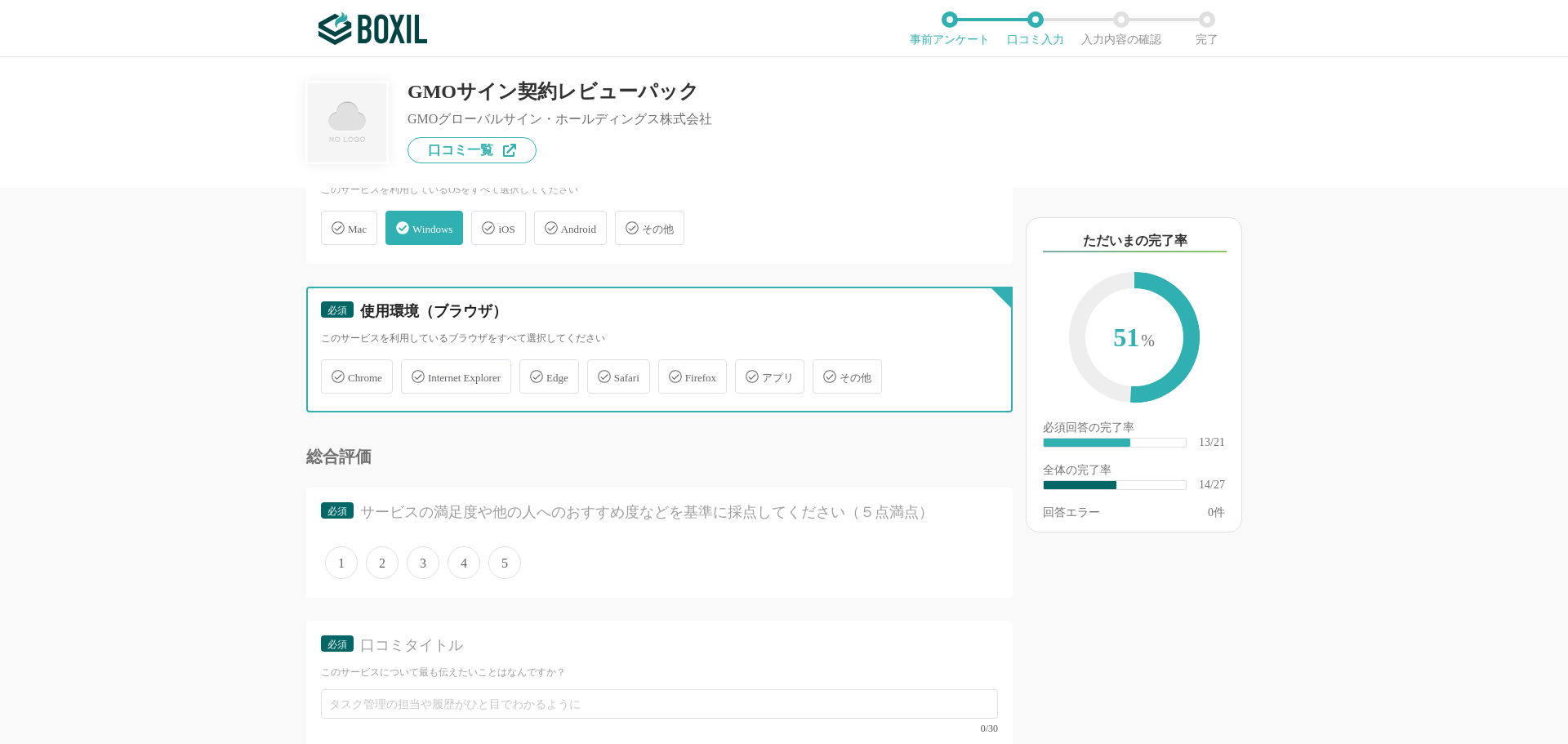
click at [335, 373] on input "Chrome" at bounding box center [329, 367] width 11 height 11
checkbox input "true"
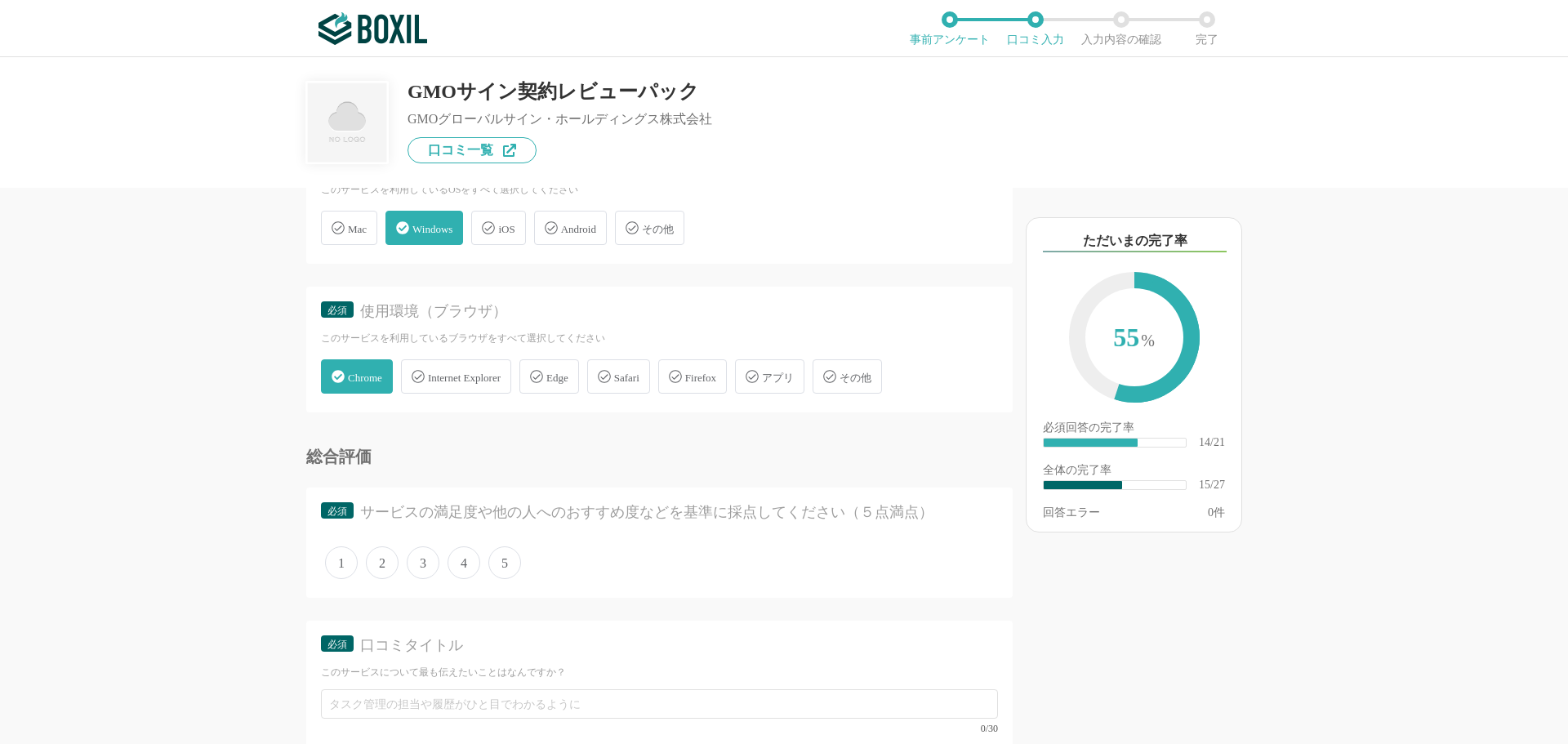
click at [505, 560] on span "5" at bounding box center [503, 562] width 32 height 32
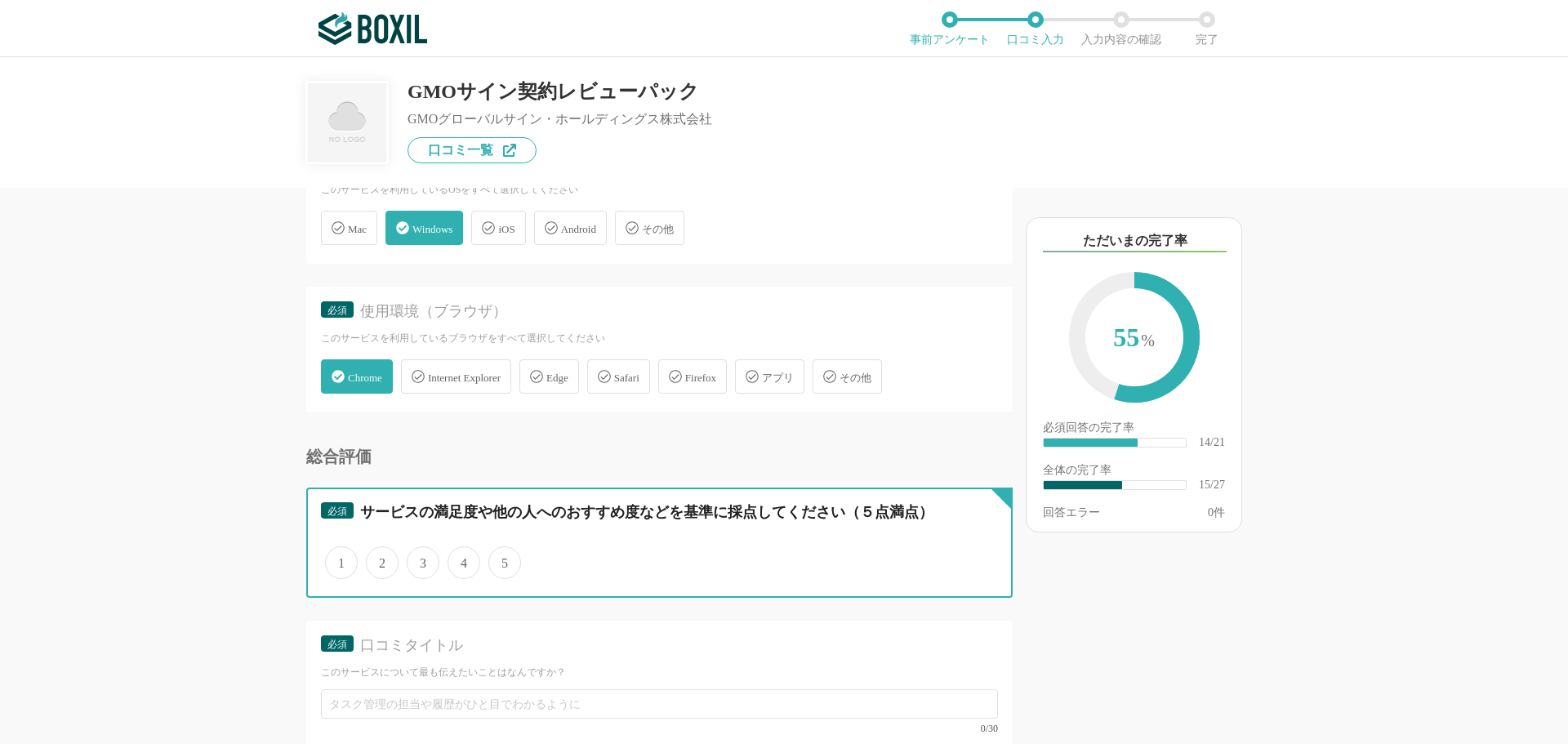
click at [503, 559] on input "5" at bounding box center [498, 554] width 11 height 11
radio input "true"
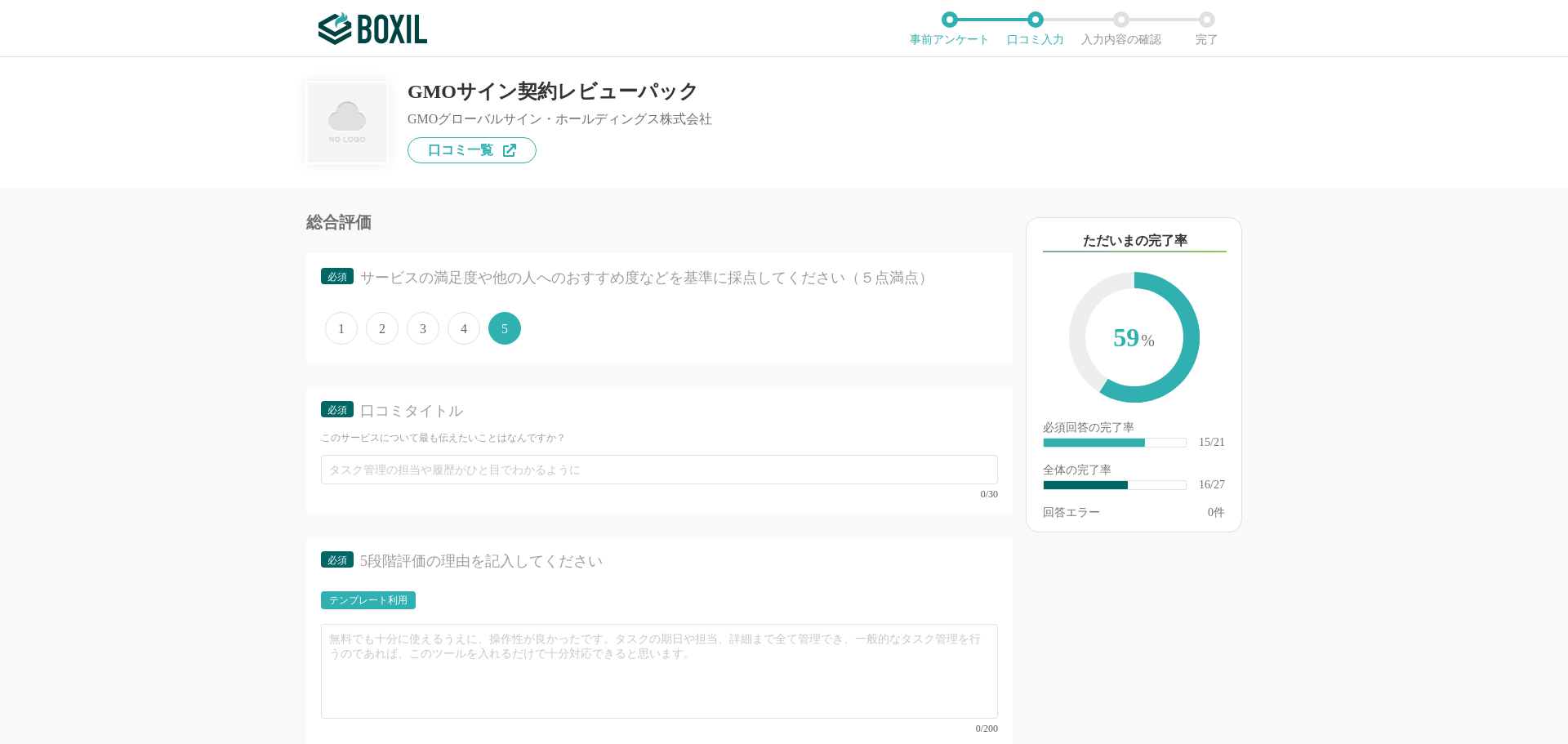
scroll to position [2451, 0]
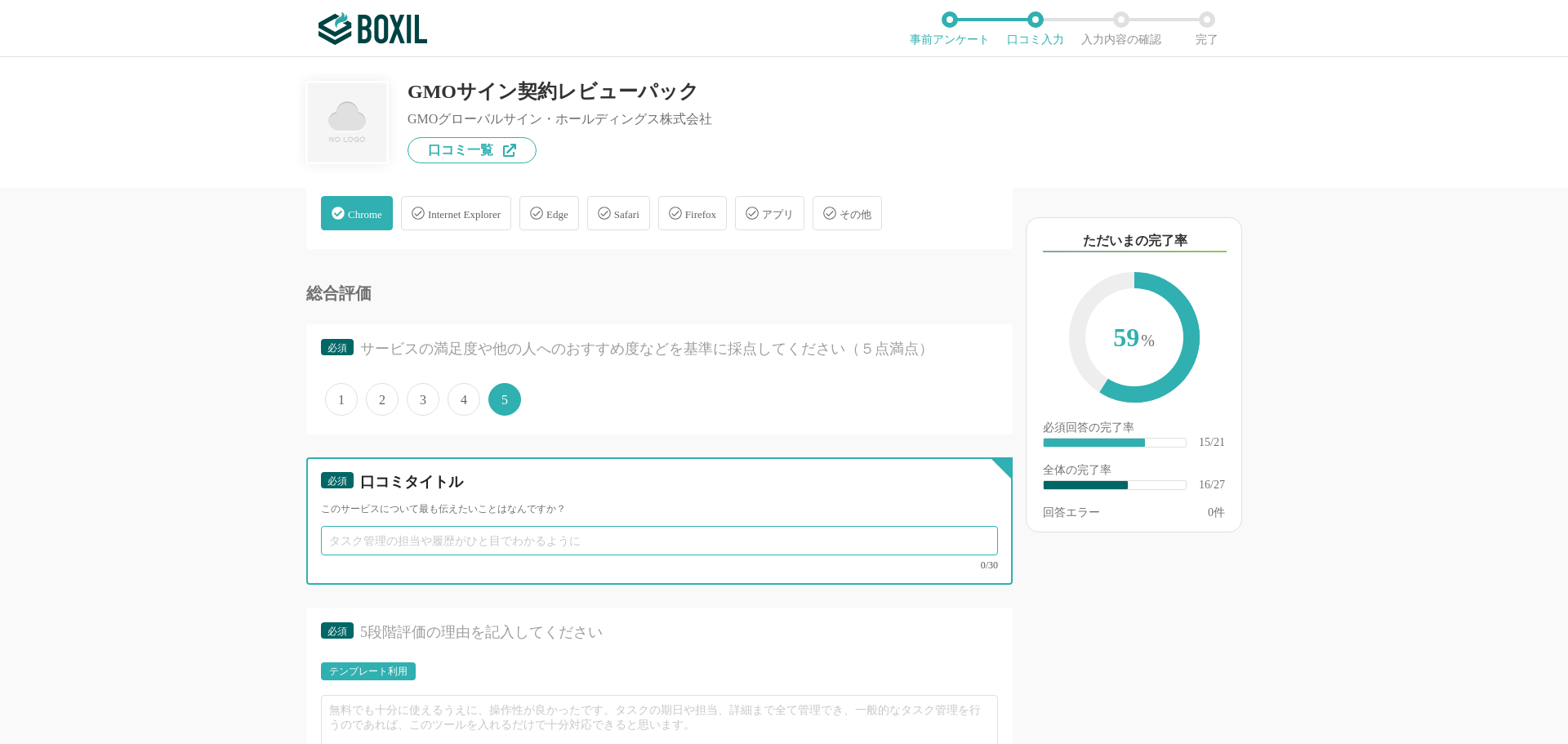
click at [382, 538] on input "text" at bounding box center [660, 541] width 677 height 29
paste input "業務効率が大幅アップ！電子契約の強い味方"
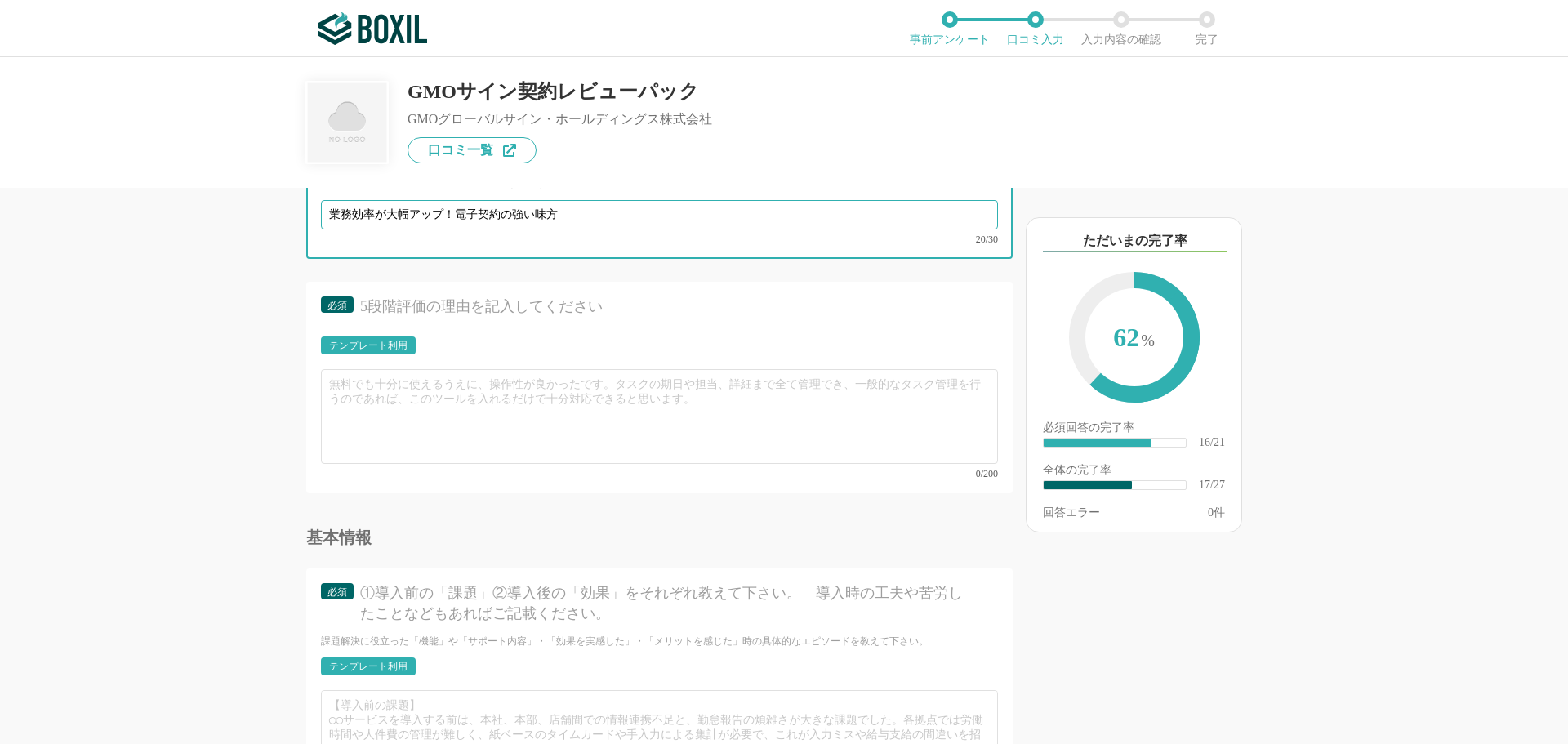
scroll to position [2778, 0]
type input "業務効率が大幅アップ！電子契約の強い味方"
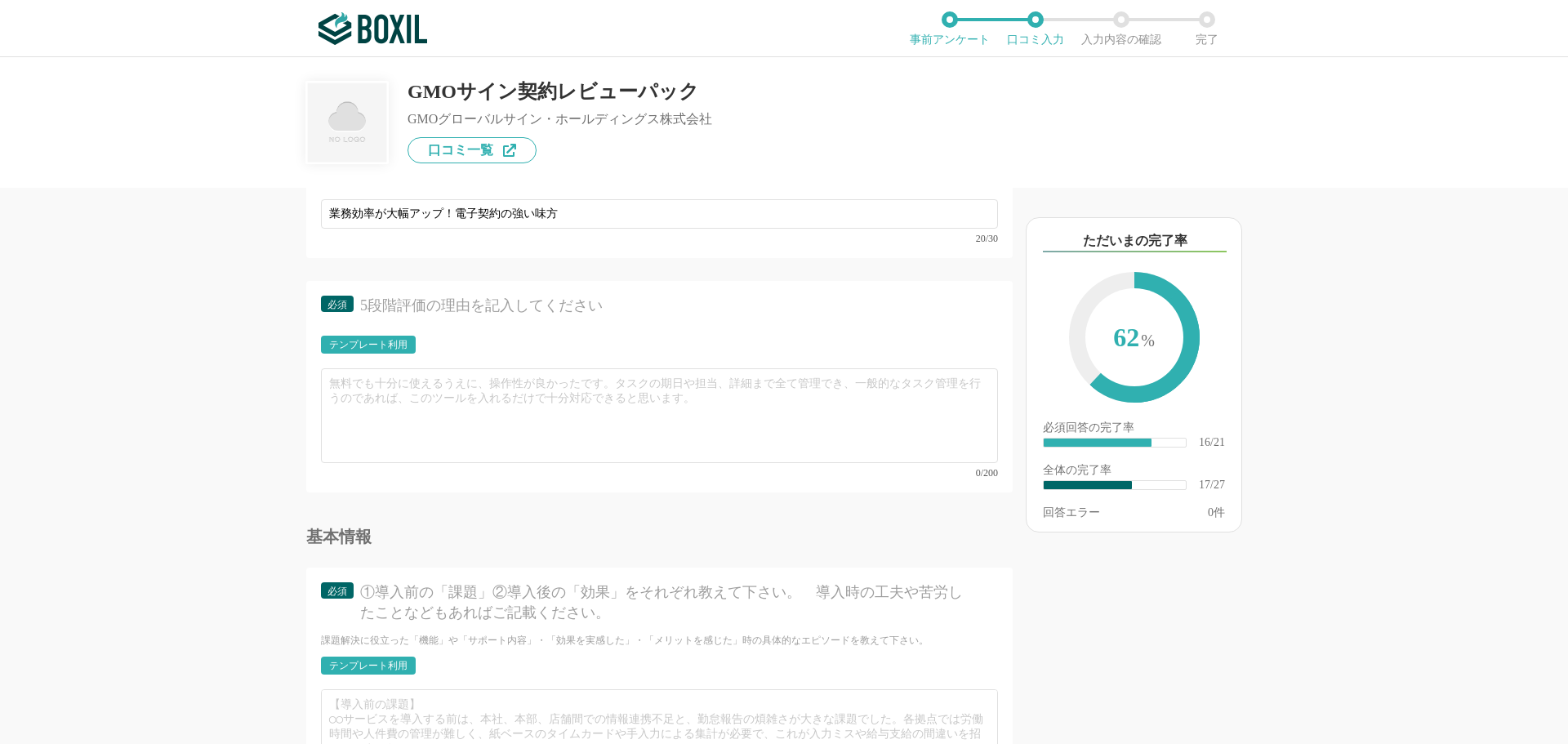
click at [386, 343] on div "テンプレート利用" at bounding box center [368, 345] width 78 height 10
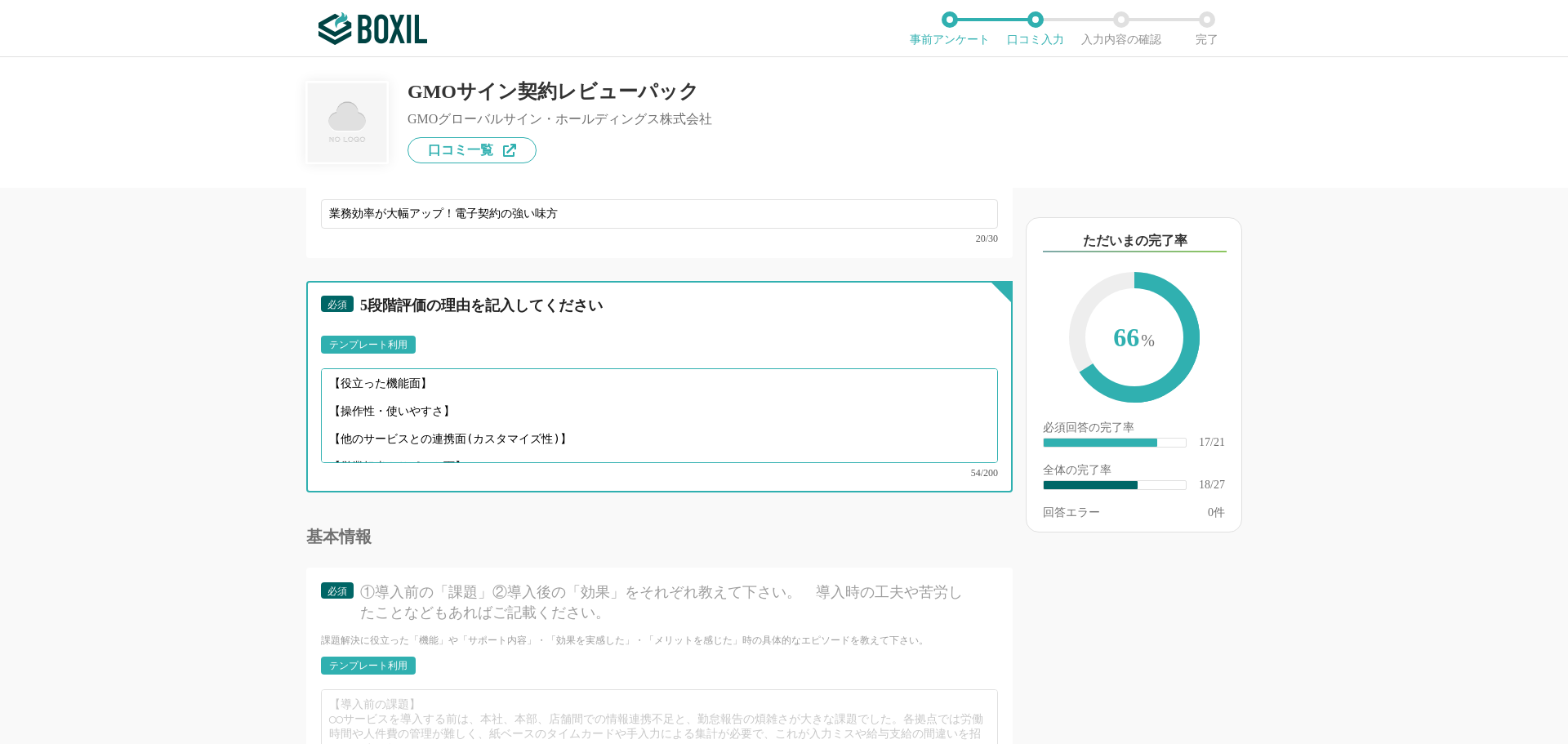
click at [448, 375] on textarea "【役立った機能面】 【操作性・使いやすさ】 【他のサービスとの連携面(カスタマイズ性)】 【営業担当やサポート面】" at bounding box center [660, 415] width 677 height 95
paste textarea "相手にクラウドサインのアカウントがなくても署名できるので、外部との契約がスムーズ。"
click at [496, 401] on textarea "【役立った機能面】相手にクラウドサインのアカウントがなくても署名できるので、外部との契約がスムーズ。 【操作性・使いやすさ】 【他のサービスとの連携面(カスタ…" at bounding box center [660, 415] width 677 height 95
click at [462, 404] on textarea "【役立った機能面】相手にクラウドサインのアカウントがなくても署名できるので、外部との契約がスムーズ。 【操作性・使いやすさ】 【他のサービスとの連携面(カスタ…" at bounding box center [660, 415] width 677 height 95
paste textarea "契約書アップロード、宛先設定、署名依頼までのフローが画面上で分かりやすく、初めて使う人でも迷わず操作できる。"
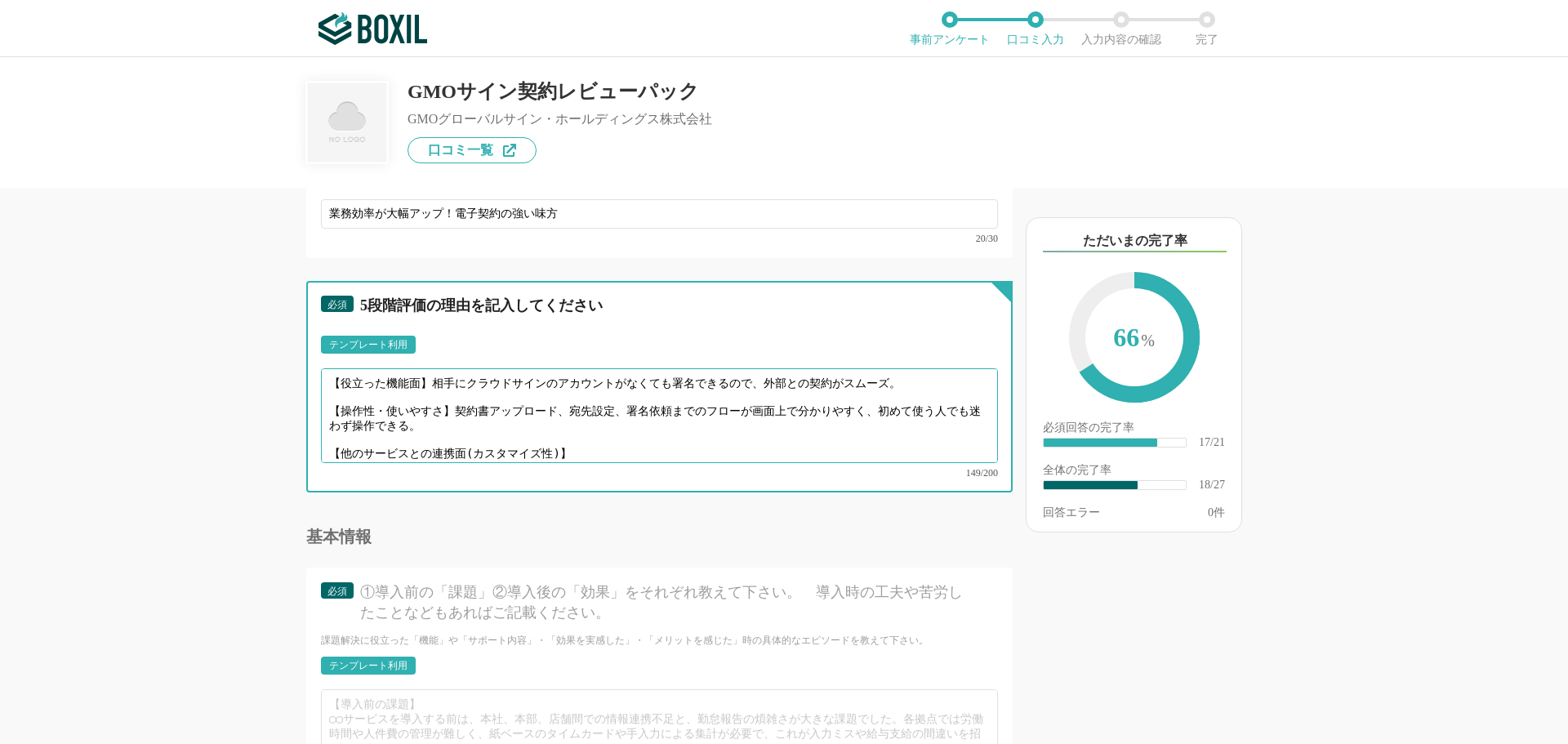
scroll to position [22, 0]
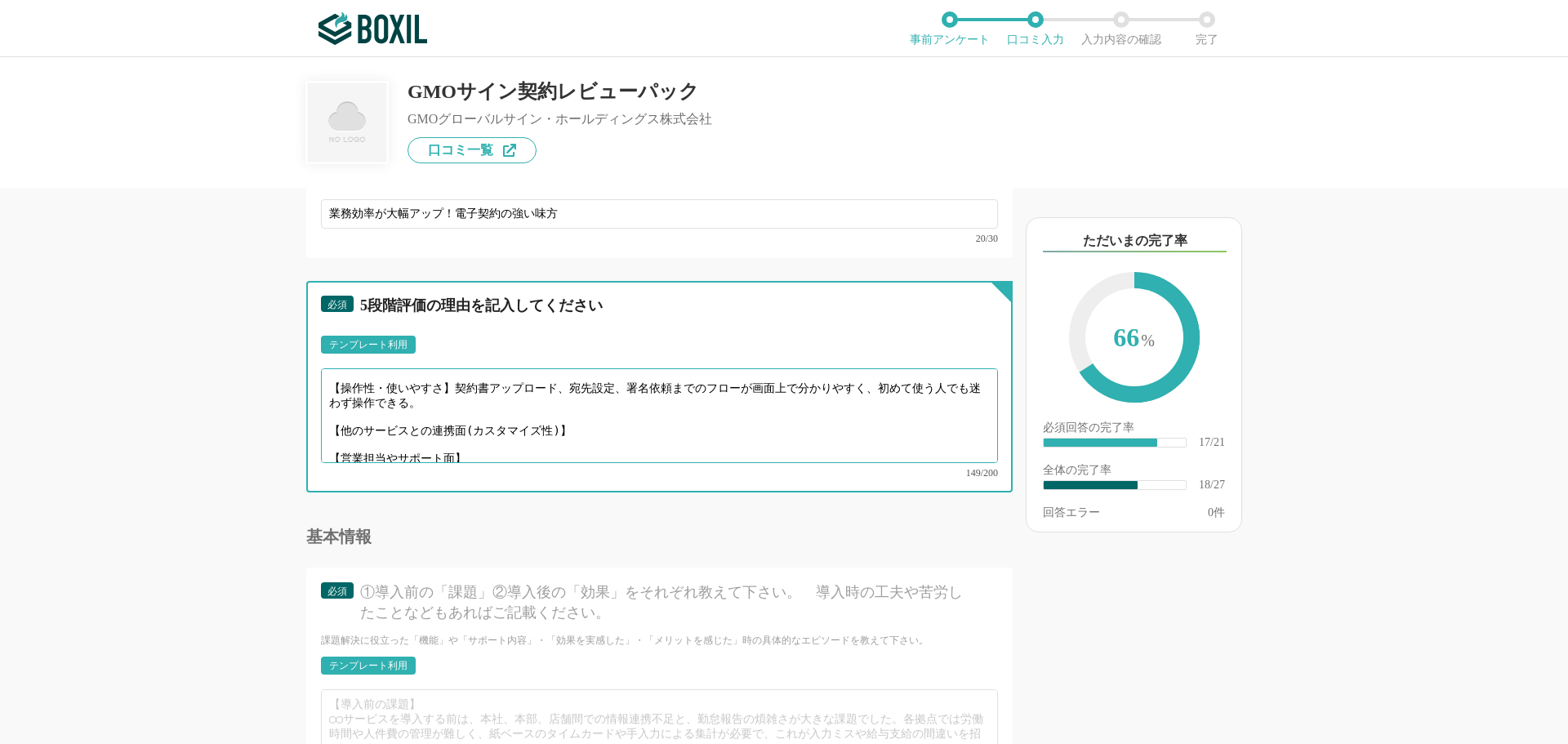
click at [577, 418] on textarea "【役立った機能面】相手にクラウドサインのアカウントがなくても署名できるので、外部との契約がスムーズ。 【操作性・使いやすさ】契約書アップロード、宛先設定、署名…" at bounding box center [660, 415] width 677 height 95
drag, startPoint x: 342, startPoint y: 416, endPoint x: 576, endPoint y: 419, distance: 234.0
click at [576, 419] on textarea "【役立った機能面】相手にクラウドサインのアカウントがなくても署名できるので、外部との契約がスムーズ。 【操作性・使いやすさ】契約書アップロード、宛先設定、署名…" at bounding box center [660, 415] width 677 height 95
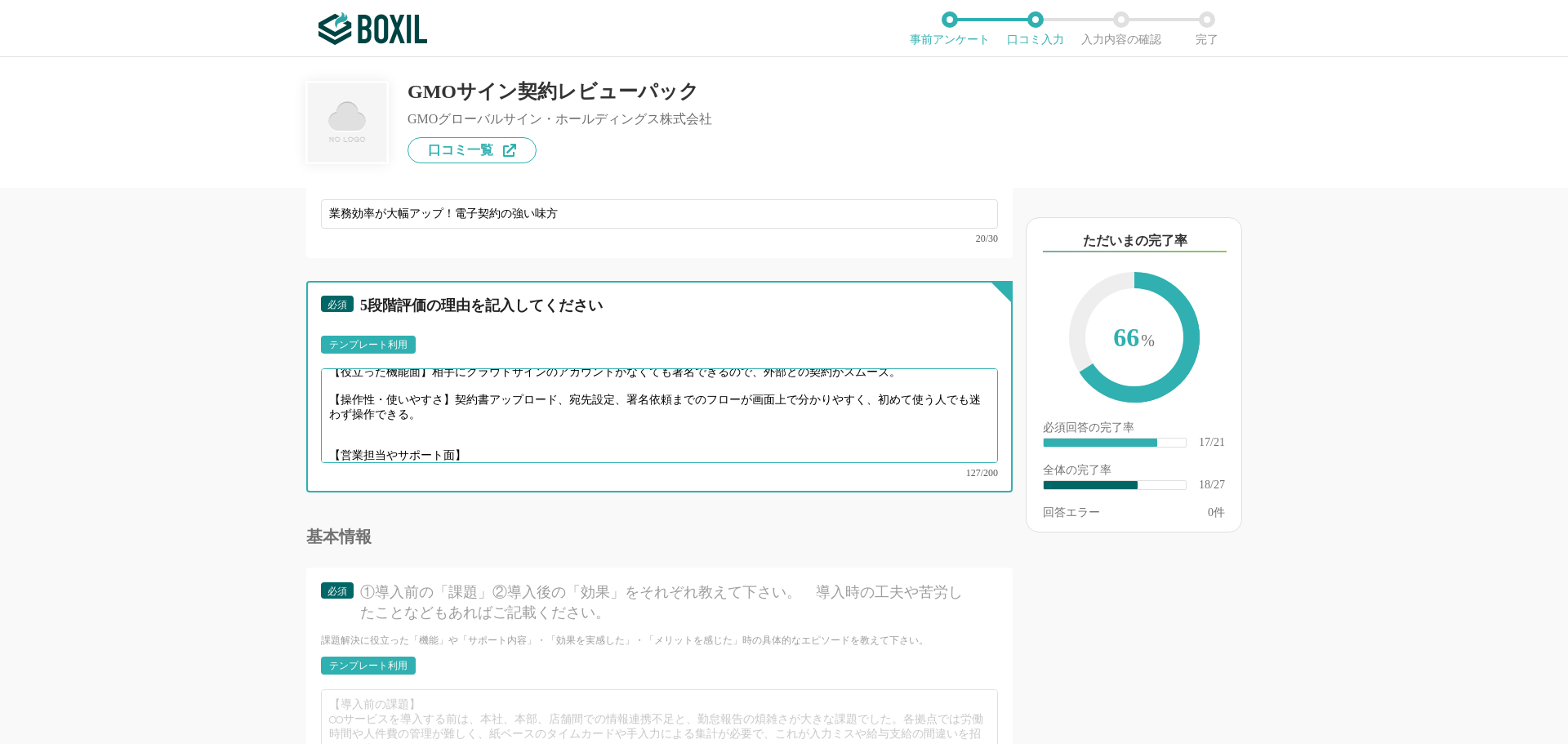
click at [471, 437] on textarea "【役立った機能面】相手にクラウドサインのアカウントがなくても署名できるので、外部との契約がスムーズ。 【操作性・使いやすさ】契約書アップロード、宛先設定、署名…" at bounding box center [660, 415] width 677 height 95
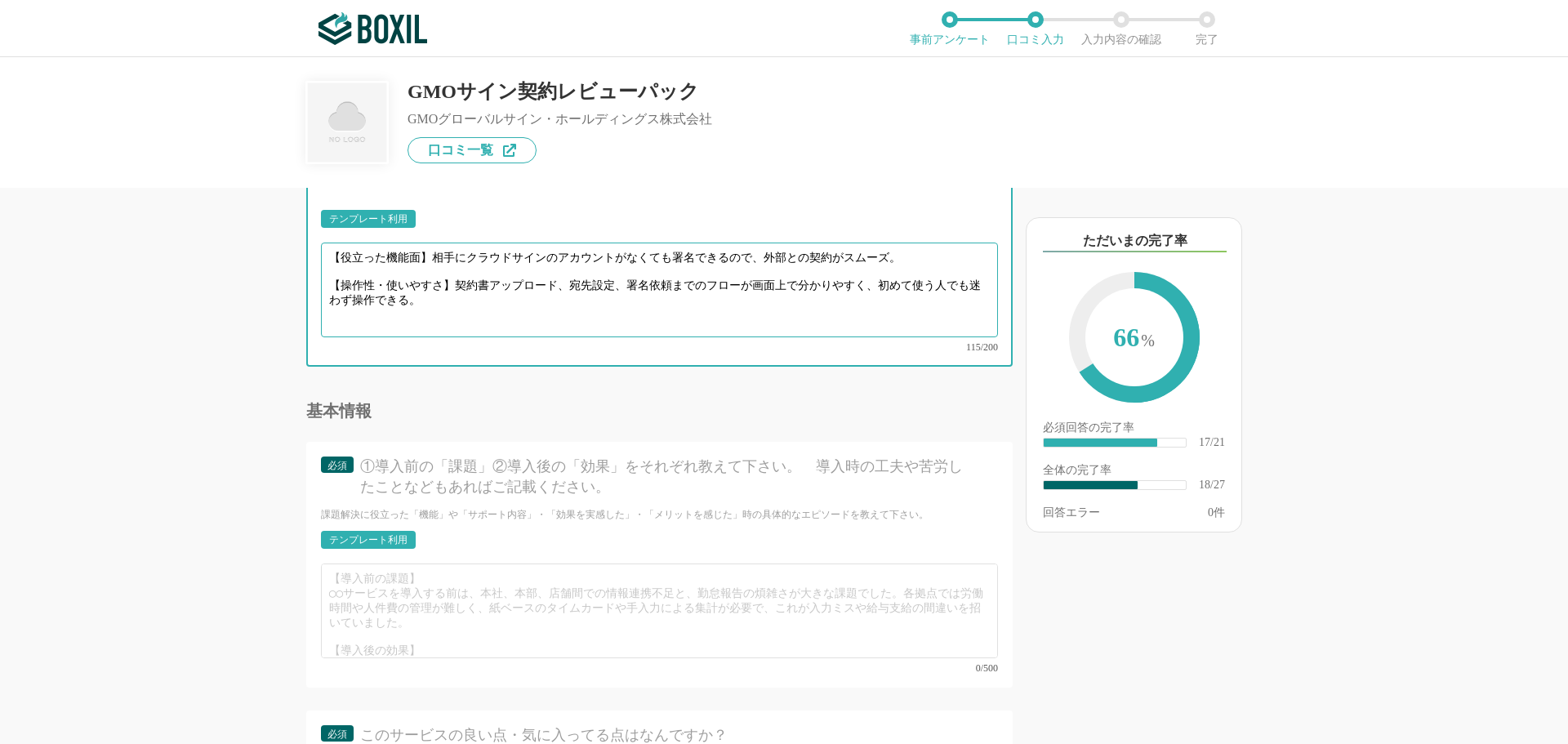
scroll to position [2941, 0]
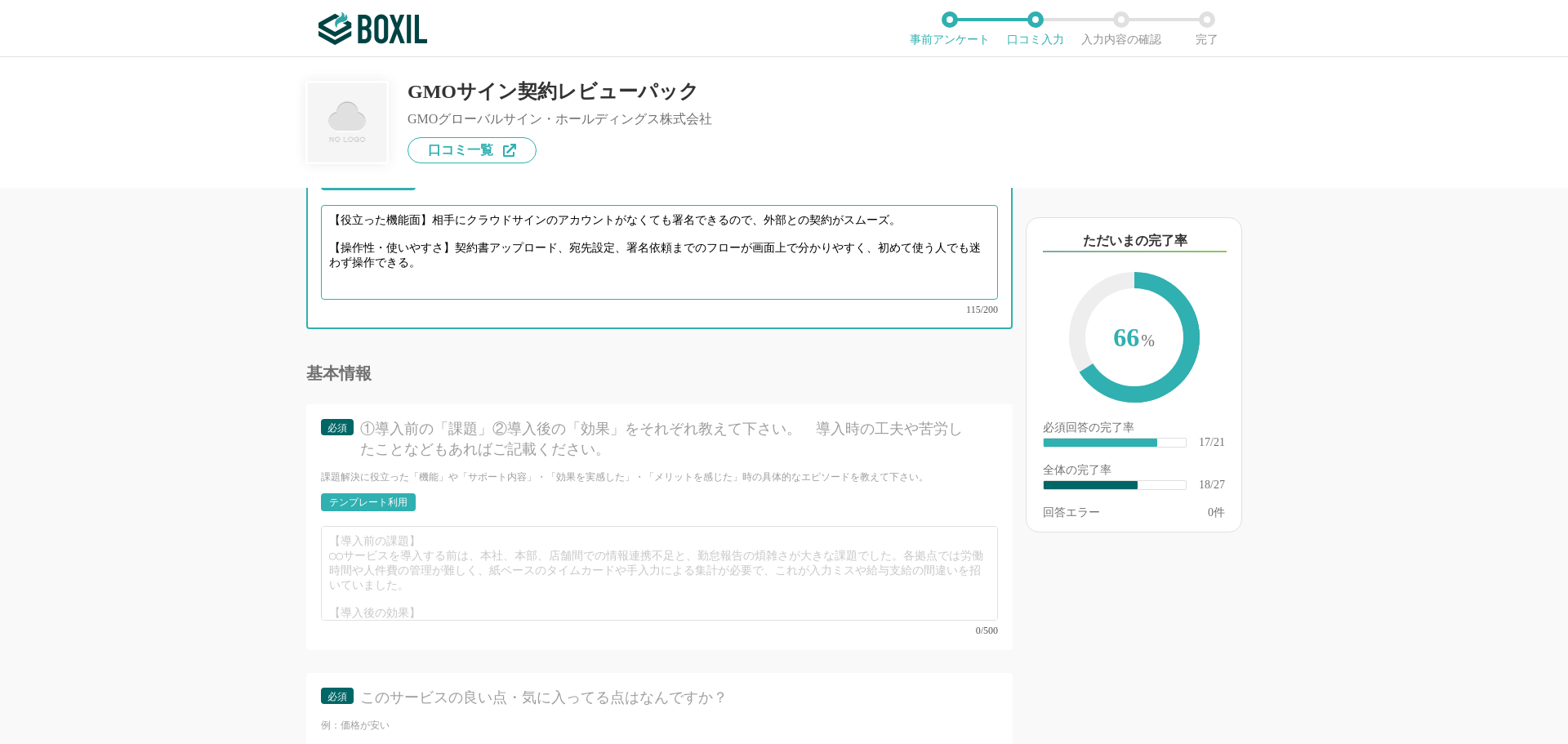
type textarea "【役立った機能面】相手にクラウドサインのアカウントがなくても署名できるので、外部との契約がスムーズ。 【操作性・使いやすさ】契約書アップロード、宛先設定、署名…"
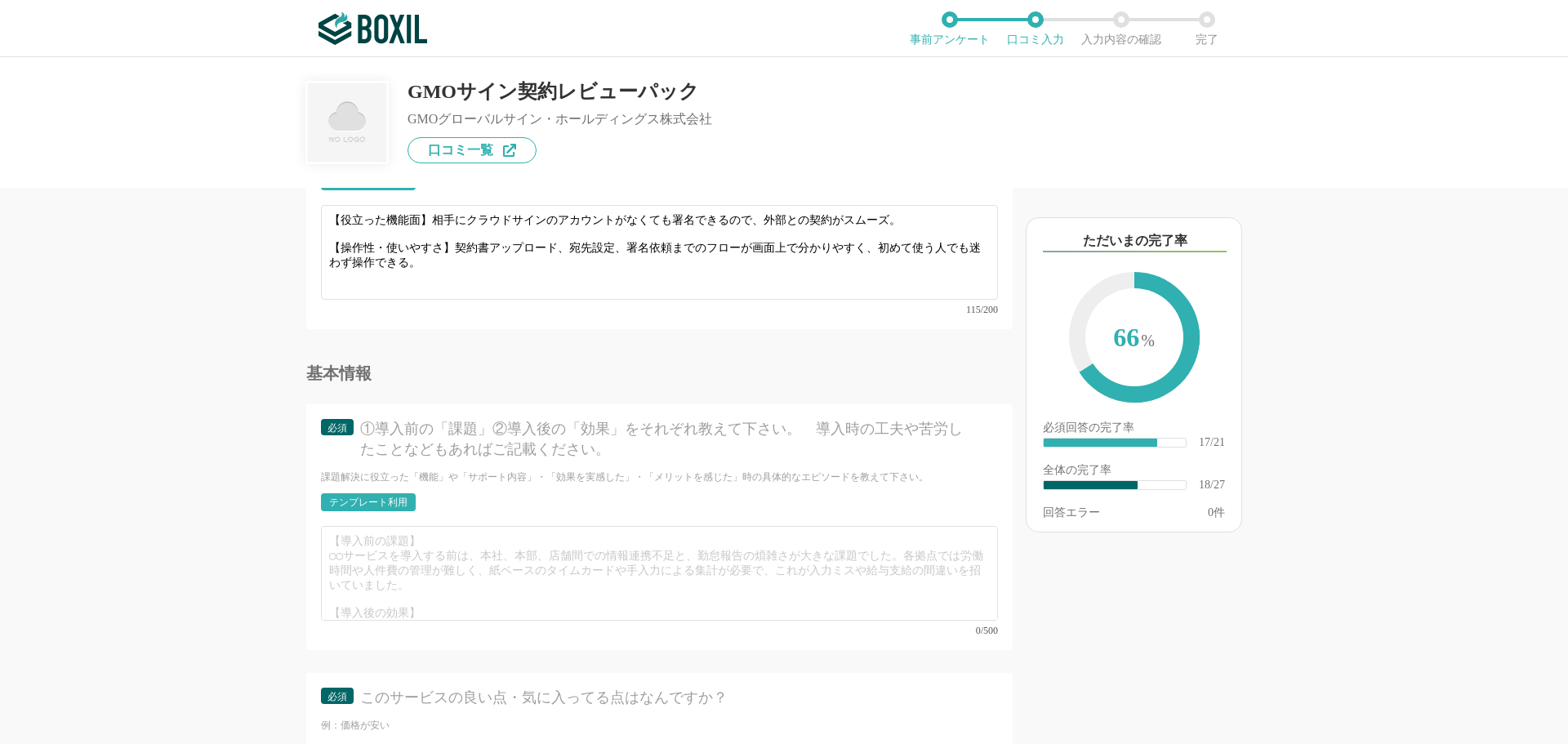
click at [372, 493] on div "テンプレート利用" at bounding box center [368, 502] width 95 height 18
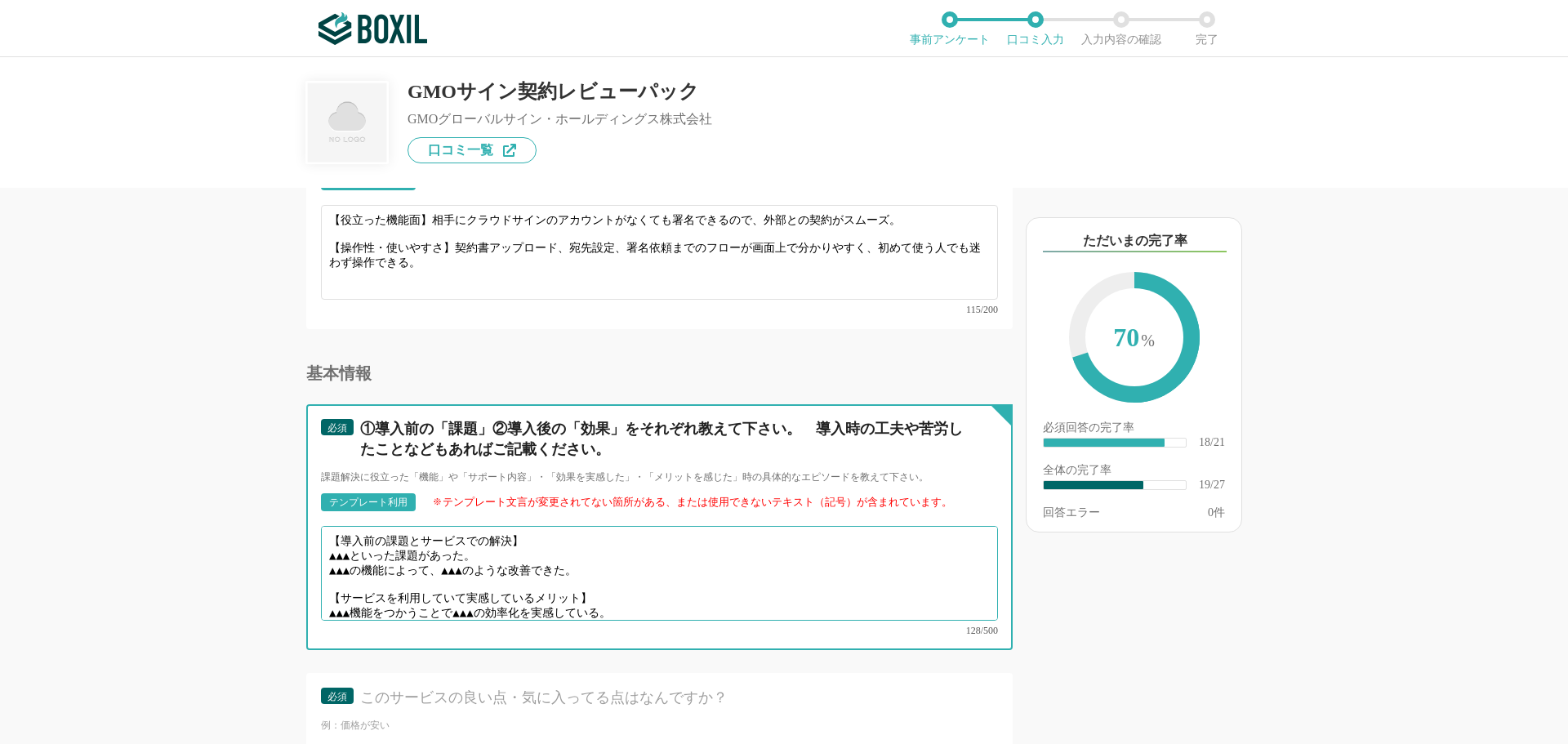
click at [364, 543] on textarea "【導入前の課題とサービスでの解決】 ▲▲▲といった課題があった。 ▲▲▲の機能によって、▲▲▲のような改善できた。 【サービスを利用していて実感しているメリッ…" at bounding box center [660, 573] width 677 height 95
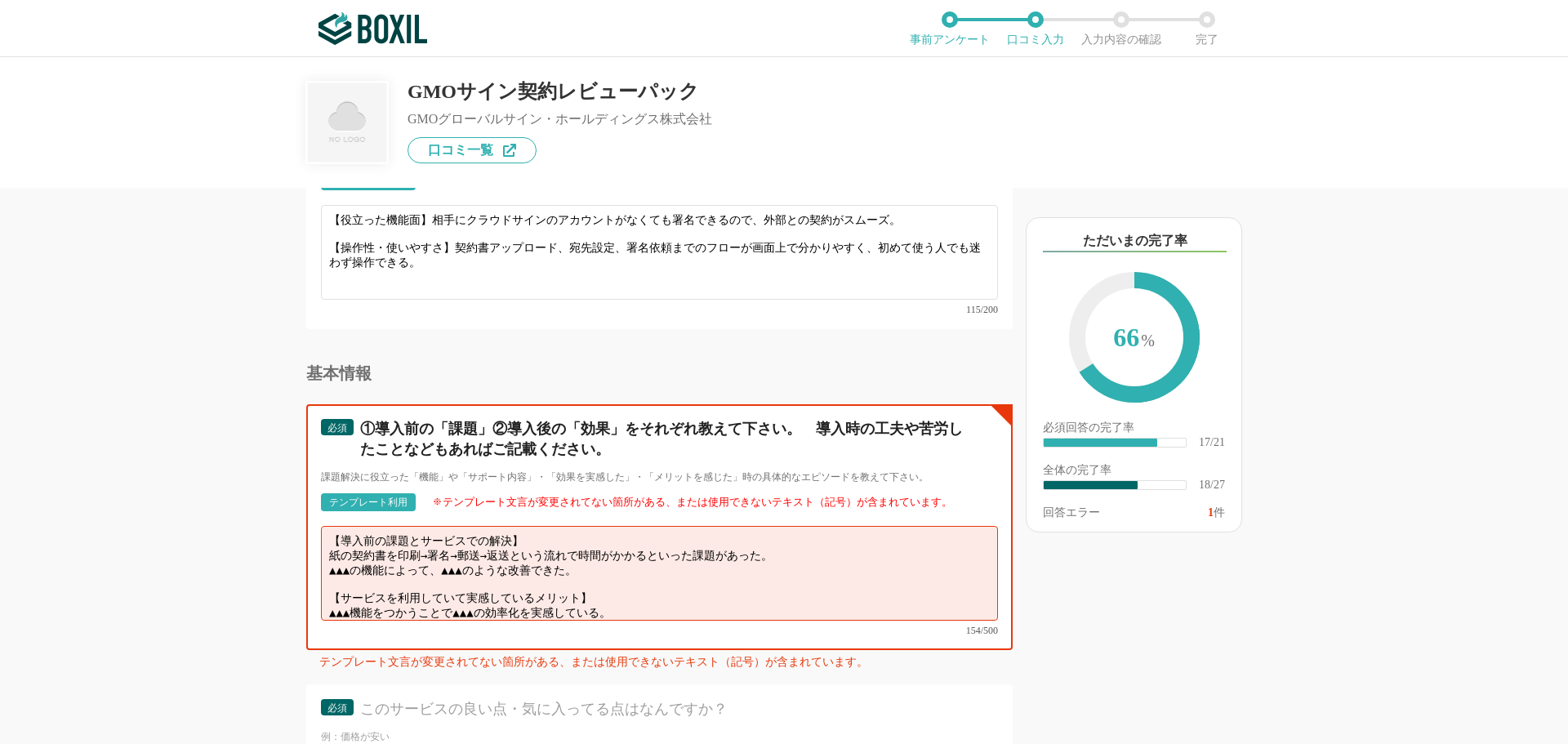
click at [603, 556] on textarea "【導入前の課題とサービスでの解決】 紙の契約書を印刷→署名→郵送→返送という流れで時間がかかるといった課題があった。 ▲▲▲の機能によって、▲▲▲のような改善…" at bounding box center [660, 573] width 677 height 95
paste textarea "紙の印刷・郵送・押印の手間がなくなり、契約が即日完了するケースも増加。"
click at [715, 554] on textarea "【導入前の課題とサービスでの解決】 紙の契約書を印刷→署名→郵送→返送という流れで時間がかかるといった課題があった。 紙の印刷・郵送・押印の手間がなくなり、契…" at bounding box center [660, 573] width 677 height 95
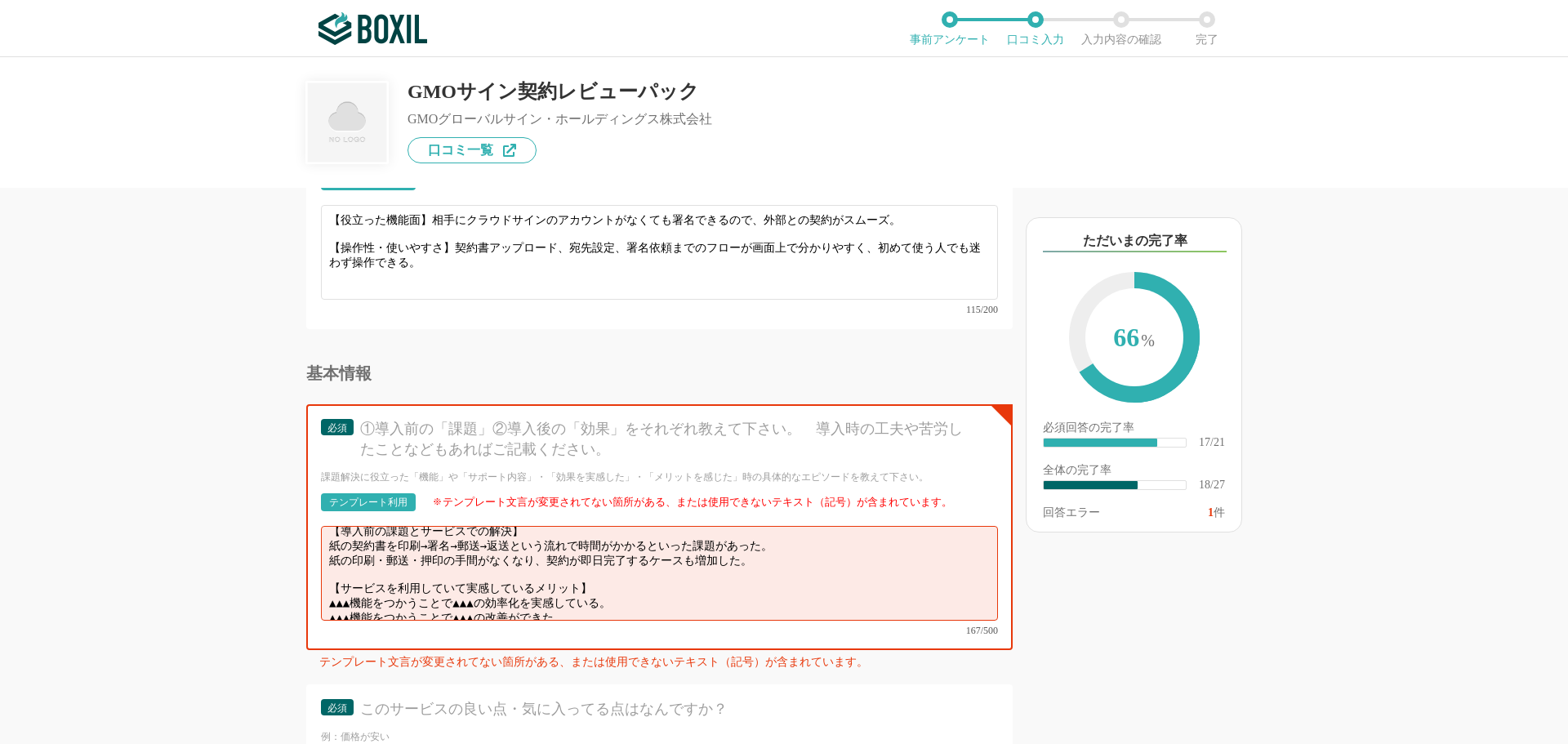
scroll to position [12, 0]
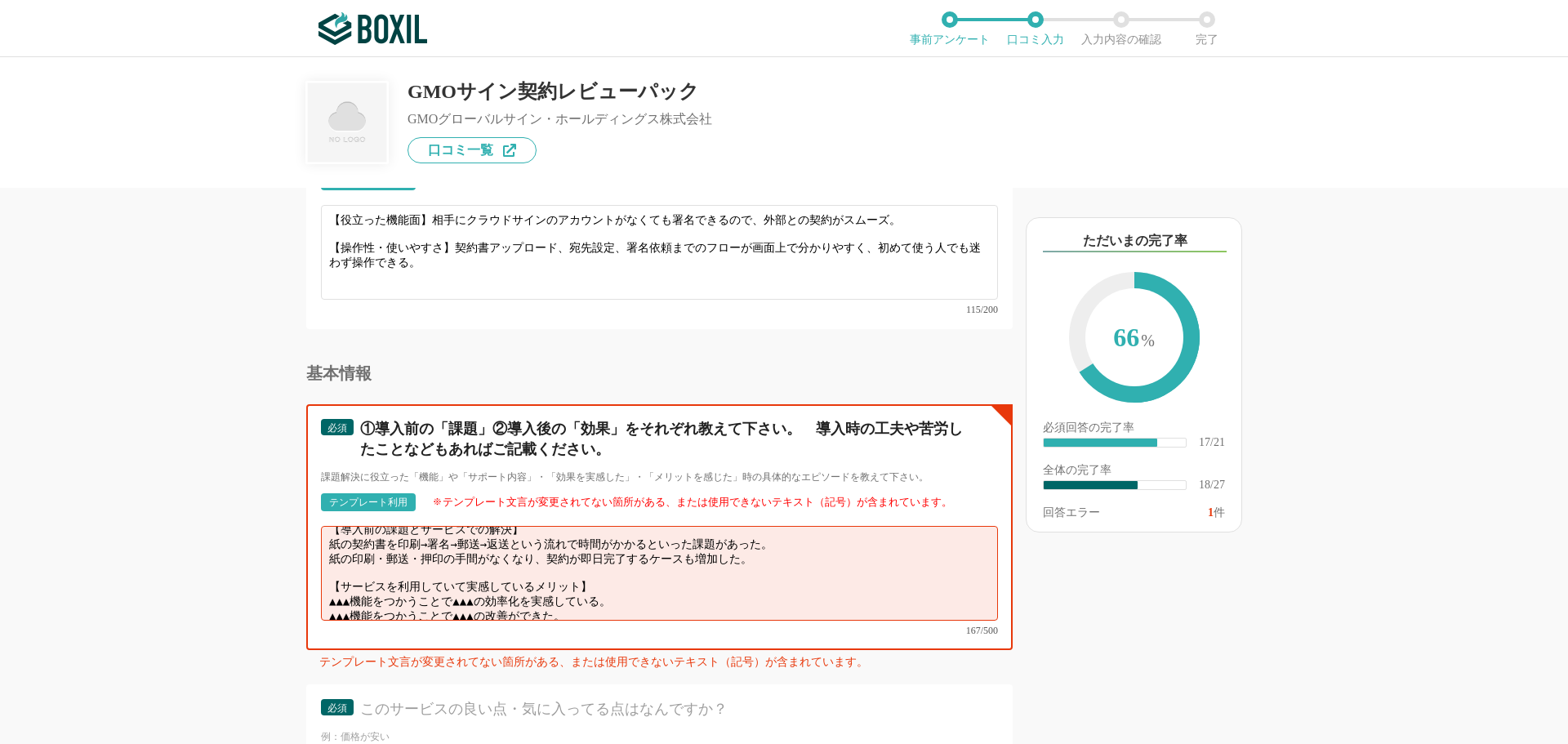
click at [430, 530] on textarea "【導入前の課題とサービスでの解決】 紙の契約書を印刷→署名→郵送→返送という流れで時間がかかるといった課題があった。 紙の印刷・郵送・押印の手間がなくなり、契…" at bounding box center [660, 573] width 677 height 95
drag, startPoint x: 557, startPoint y: 595, endPoint x: 325, endPoint y: 580, distance: 232.5
click at [325, 580] on textarea "【導入前の課題とサービスでの解決】 紙の契約書を印刷、署名、郵送、返送という流れで時間がかかるといった課題があった。 紙の印刷・郵送・押印の手間がなくなり、契…" at bounding box center [660, 573] width 677 height 95
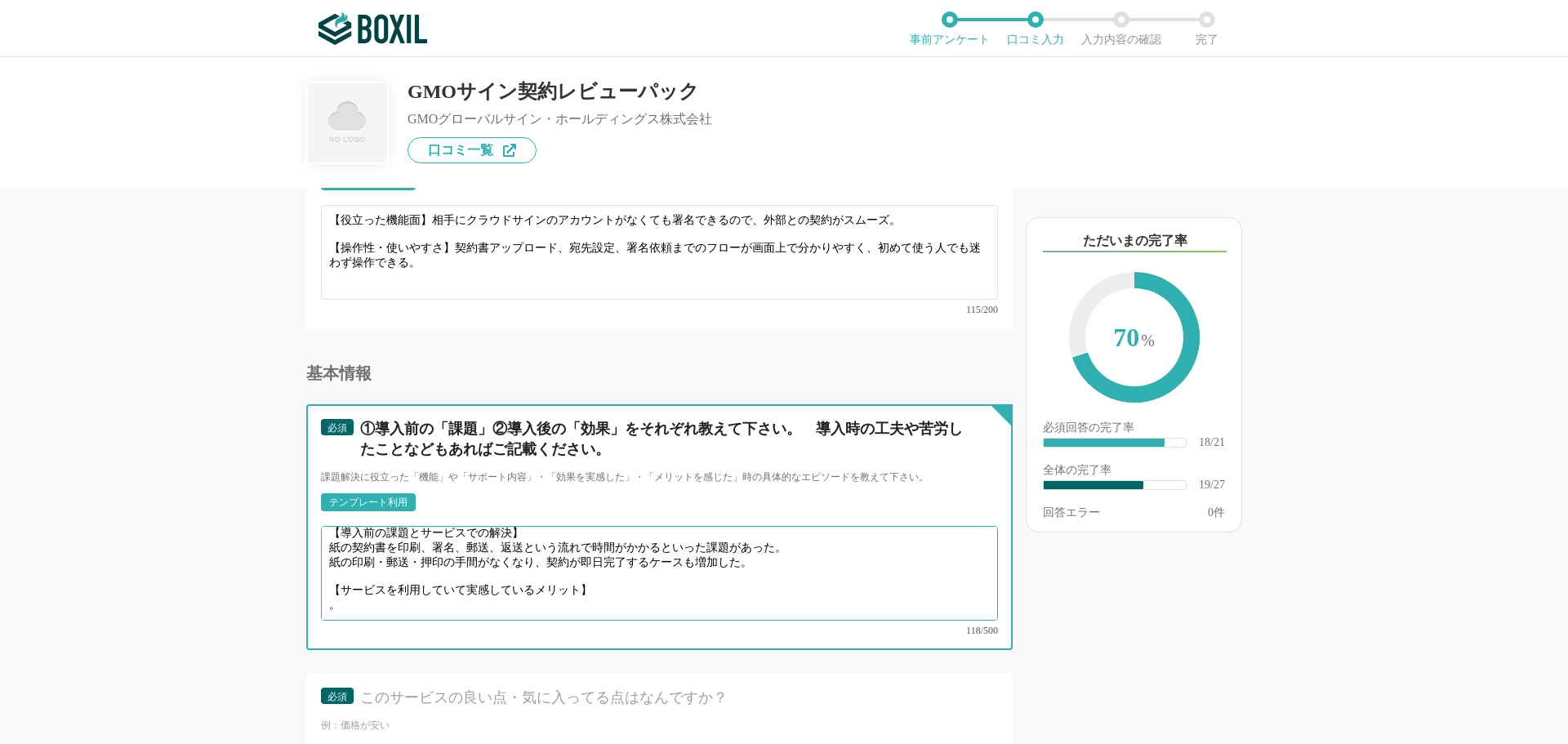
scroll to position [0, 0]
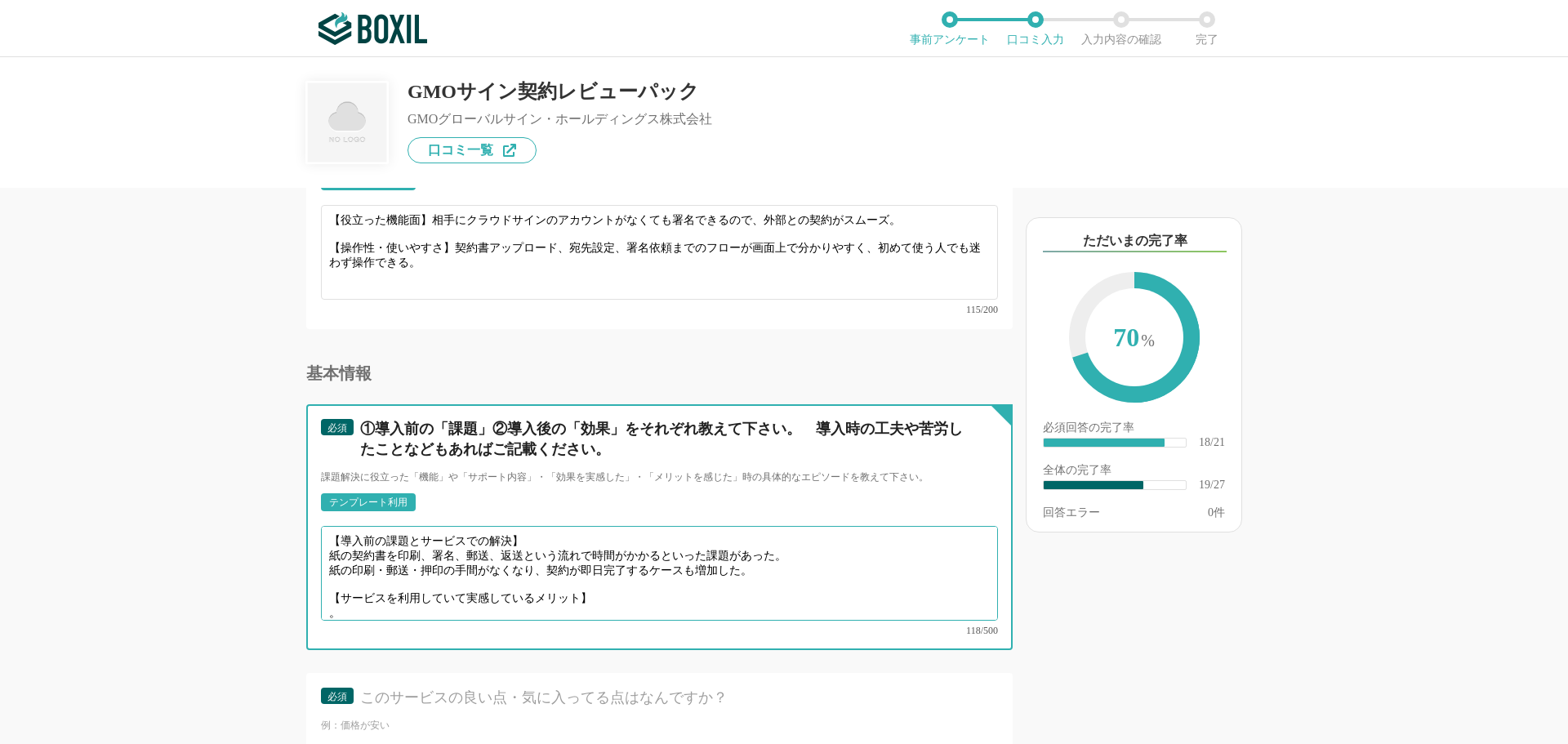
paste textarea "印紙税、郵送費、紙代、保管スペースなど、契約にかかる固定コストを削減。"
click at [721, 590] on textarea "【導入前の課題とサービスでの解決】 紙の契約書を印刷、署名、郵送、返送という流れで時間がかかるといった課題があった。 紙の印刷・郵送・押印の手間がなくなり、契…" at bounding box center [660, 573] width 677 height 95
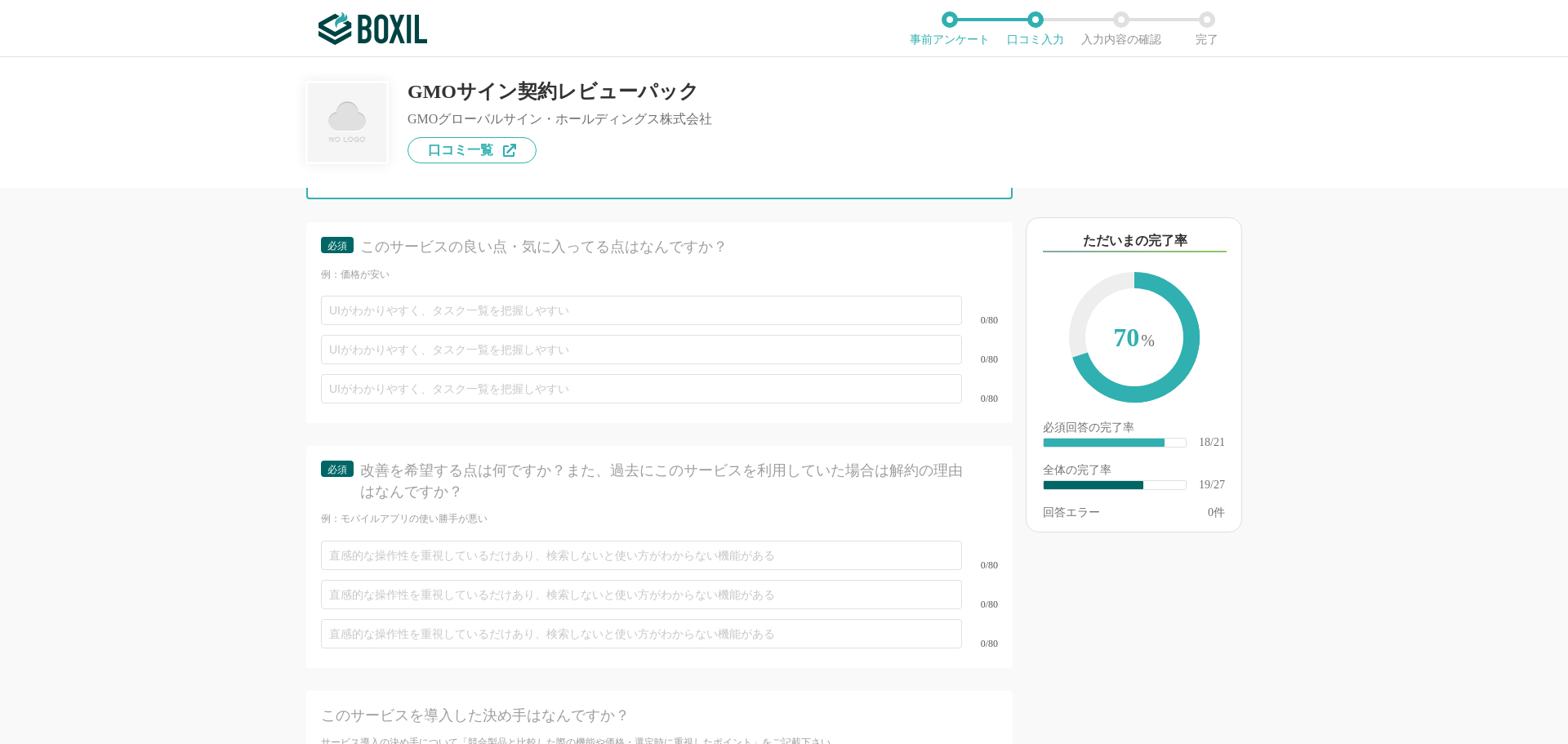
scroll to position [3431, 0]
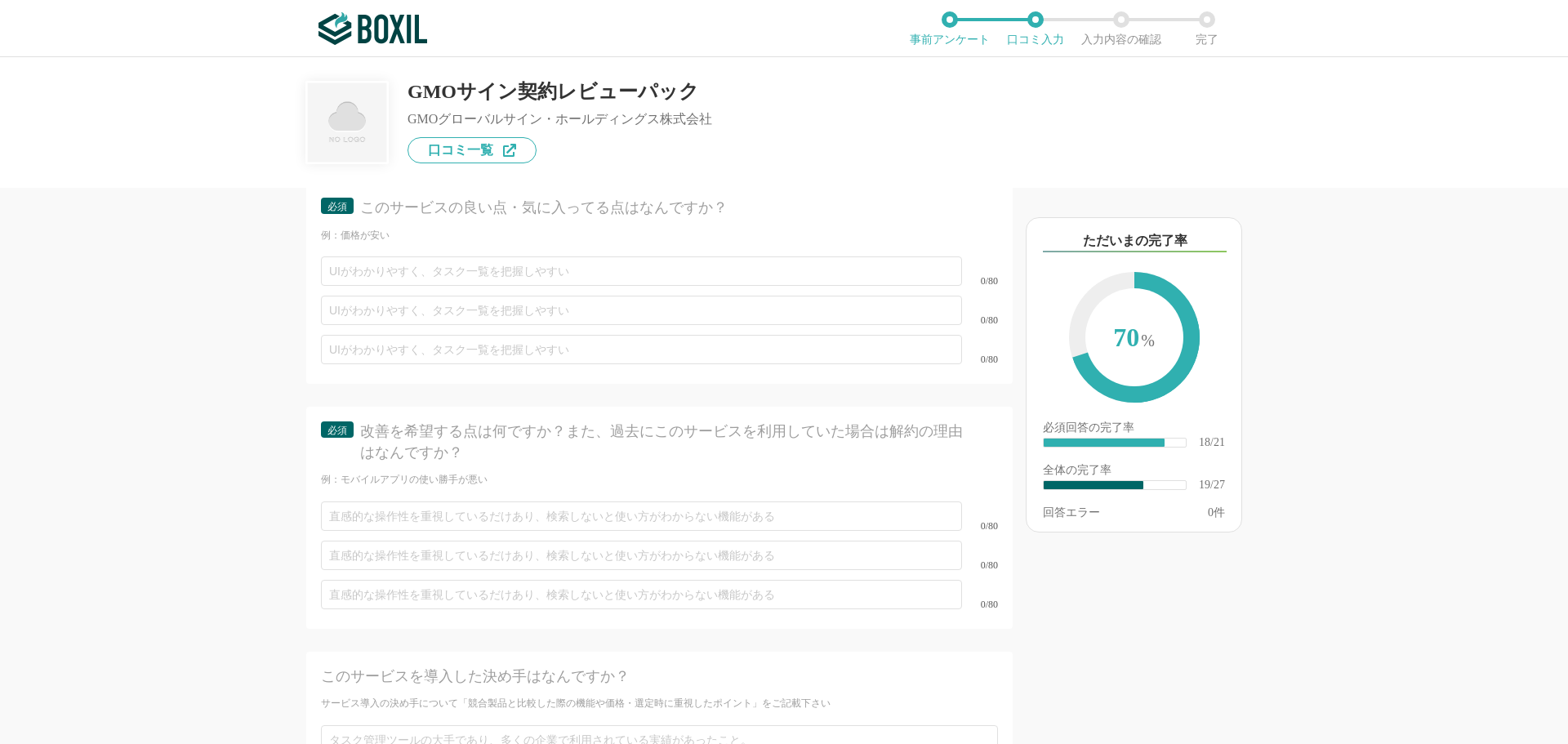
type textarea "【導入前の課題とサービスでの解決】 紙の契約書を印刷、署名、郵送、返送という流れで時間がかかるといった課題があった。 紙の印刷・郵送・押印の手間がなくなり、契…"
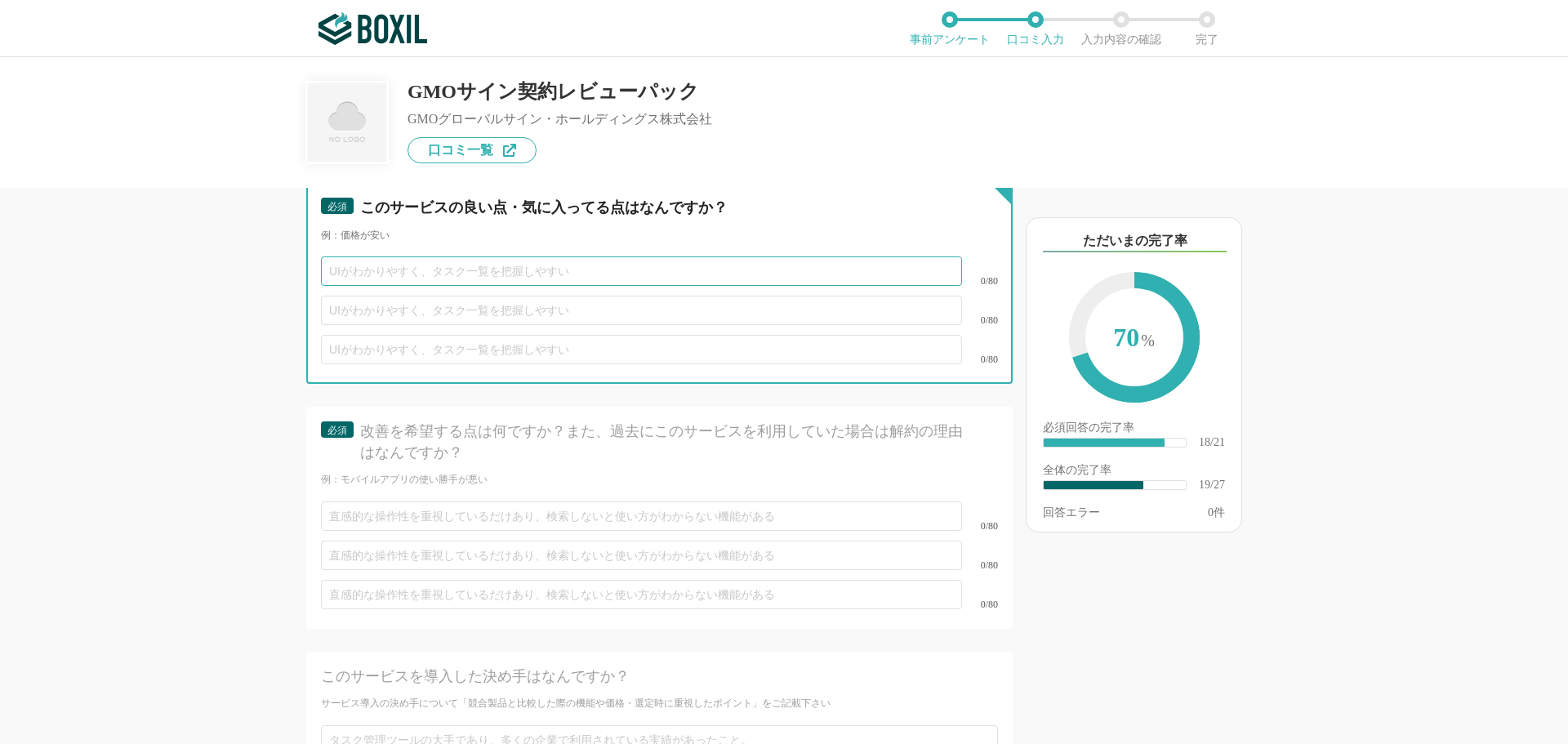
click at [355, 257] on input "text" at bounding box center [641, 271] width 641 height 29
paste input "紙の印刷・押印・郵送が不要で、契約がオンライン上で完了。"
type input "紙の印刷・押印・郵送が不要で、契約がオンライン上で完了。"
click at [333, 296] on input "text" at bounding box center [641, 310] width 641 height 29
paste input "緊急案件や遠方の取引先との契約でもスムーズに進められる。"
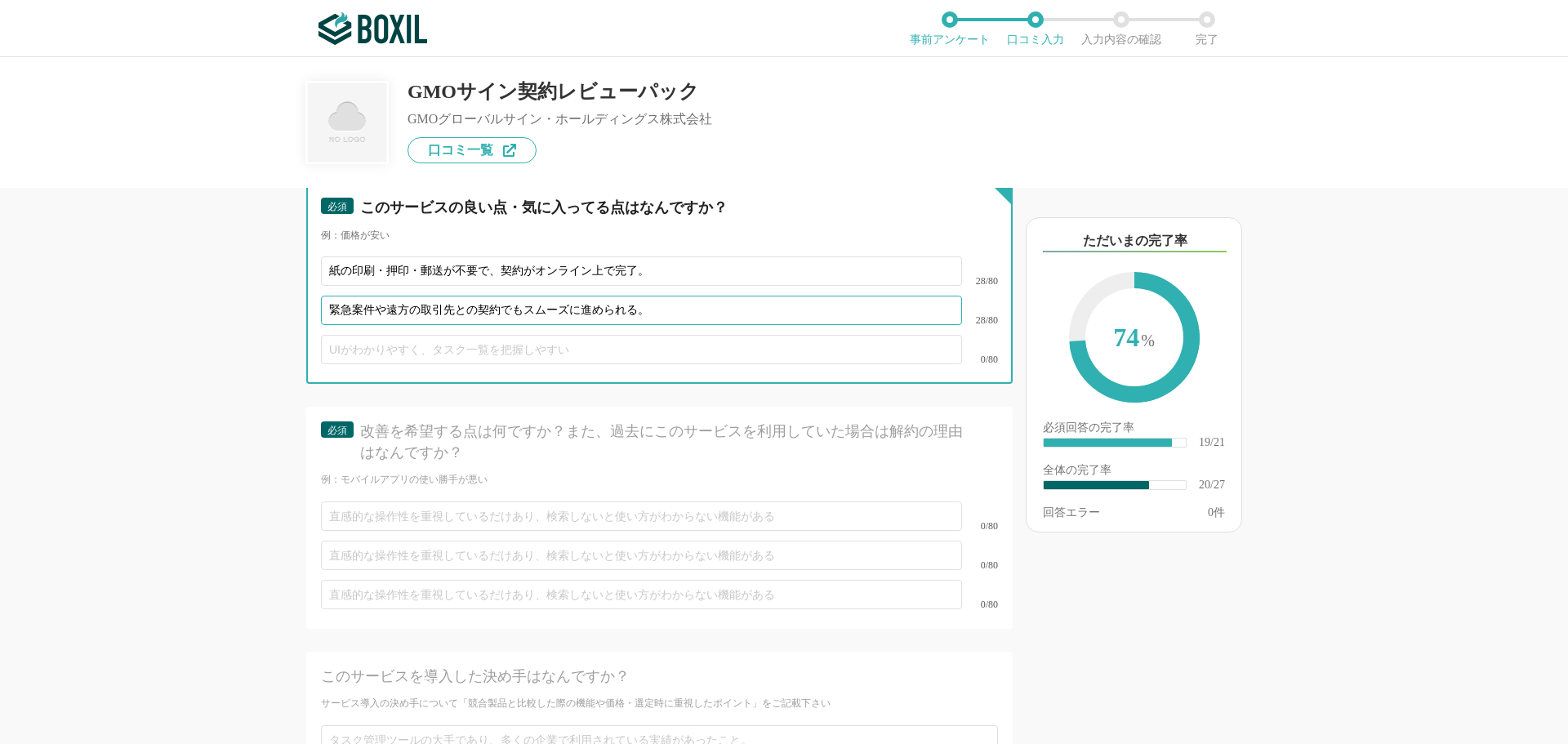
type input "緊急案件や遠方の取引先との契約でもスムーズに進められる。"
click at [352, 337] on input "text" at bounding box center [641, 350] width 641 height 29
paste input "送信・署名・進捗確認までの操作がシンプルで、業務効率が上がる。"
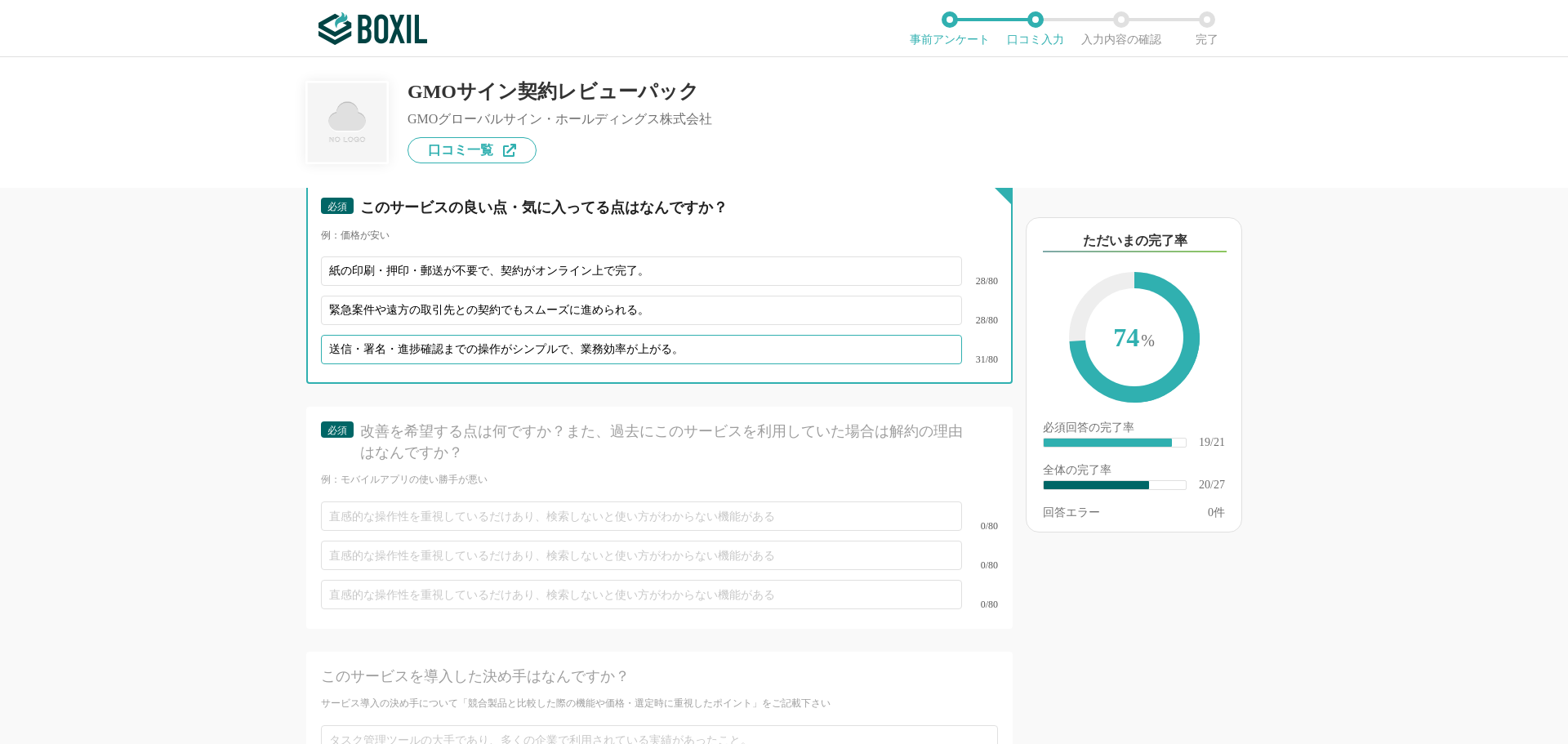
type input "送信・署名・進捗確認までの操作がシンプルで、業務効率が上がる。"
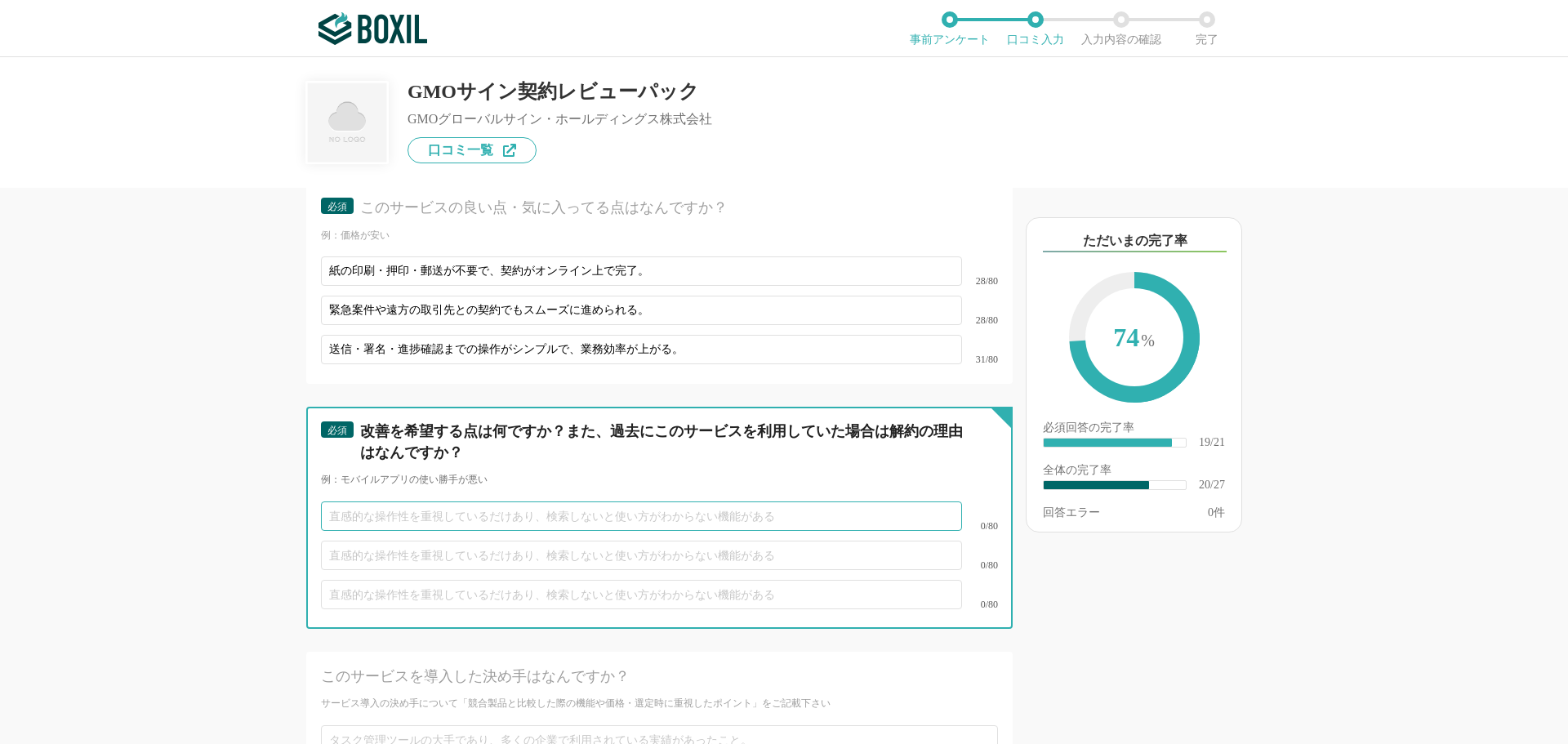
click at [371, 502] on input "text" at bounding box center [641, 517] width 641 height 29
paste input "契約件数が多い場合や機能をフル活用する場合、料金が割高に感じることがある。"
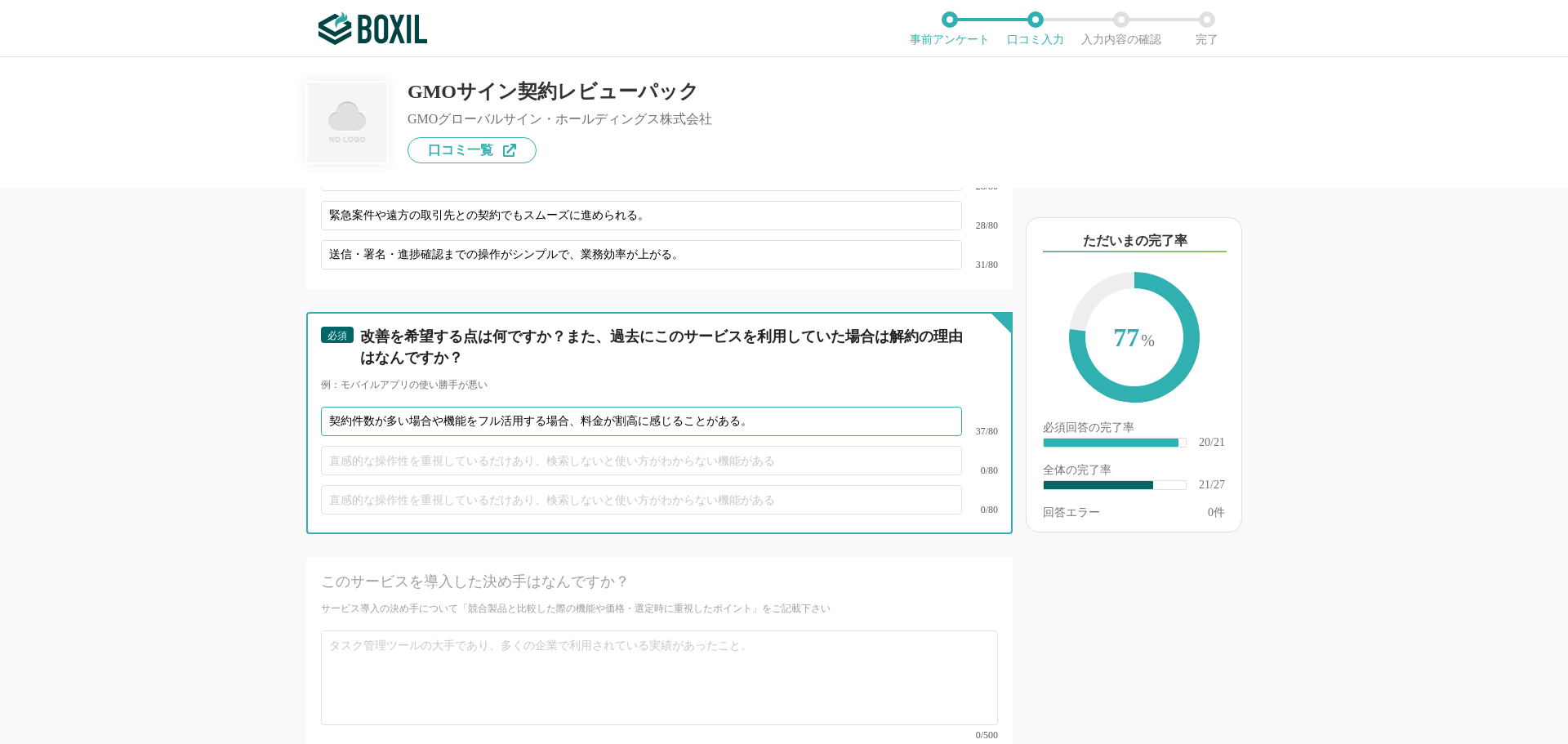
scroll to position [3676, 0]
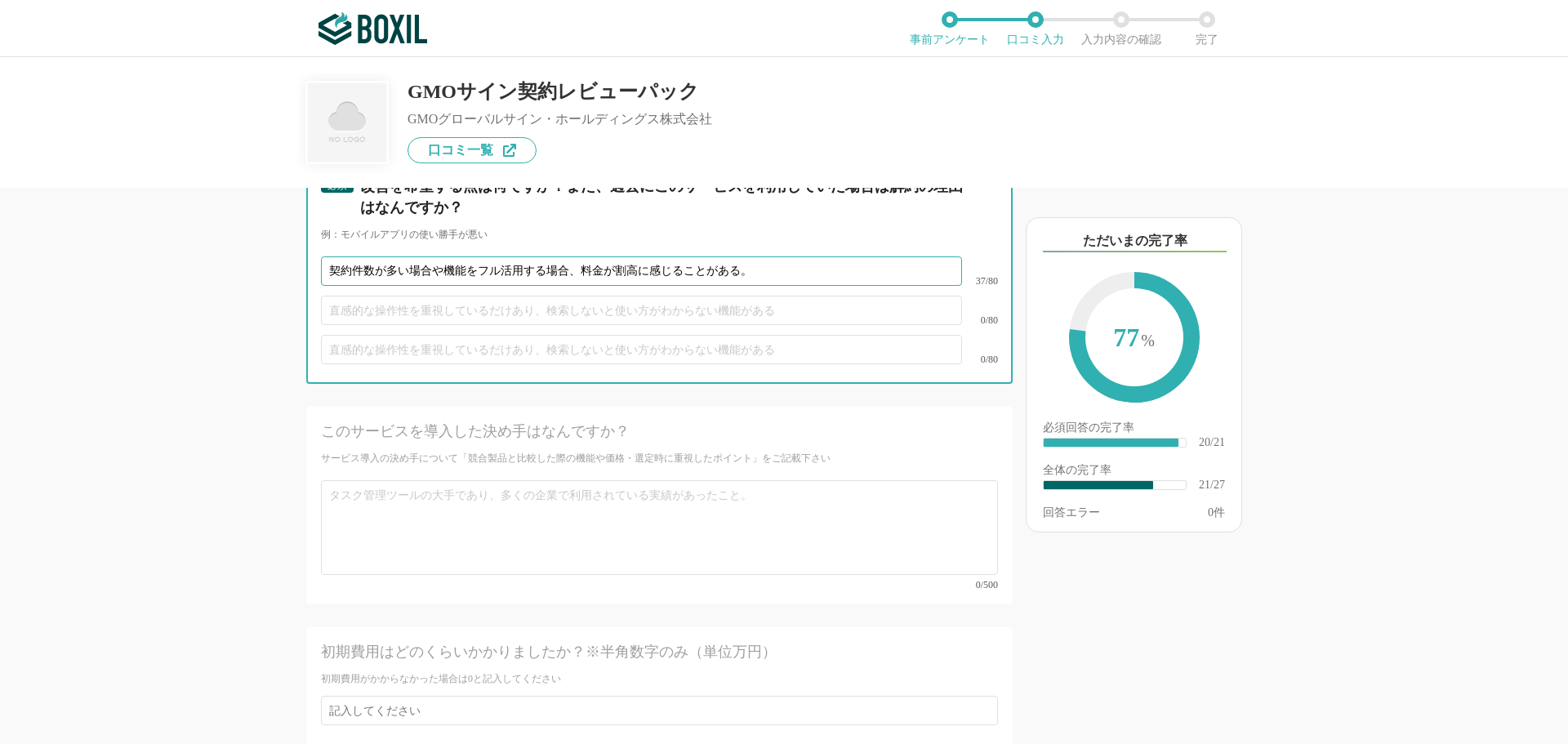
type input "契約件数が多い場合や機能をフル活用する場合、料金が割高に感じることがある。"
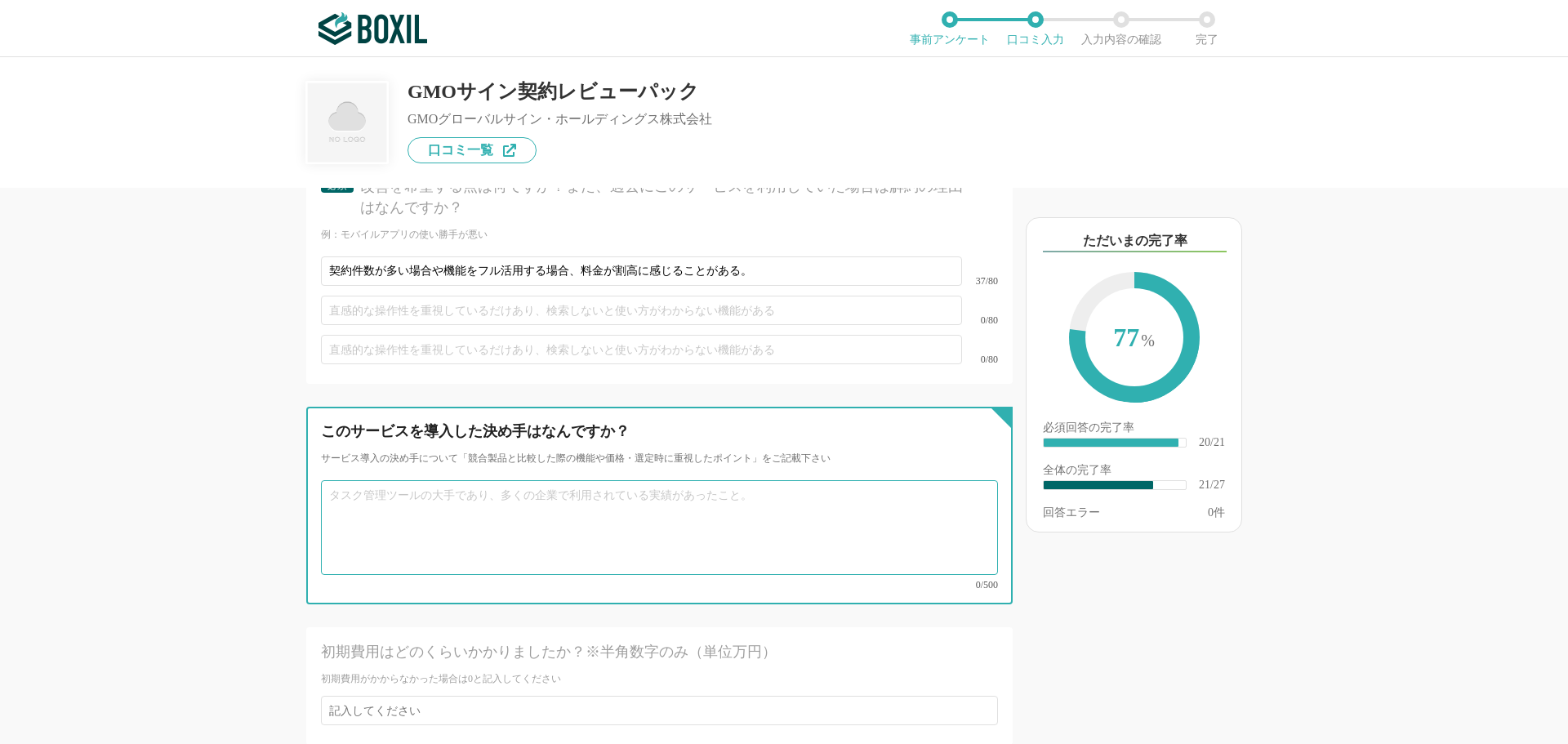
click at [448, 495] on textarea at bounding box center [660, 527] width 677 height 95
click at [376, 480] on textarea at bounding box center [660, 527] width 677 height 95
paste textarea "初めてのユーザーでも直感的に操作でき、送信・署名・進捗管理までスムーズ。 取引先も簡単に署名できるため、社外とのやり取りが簡単になる点も決め手。"
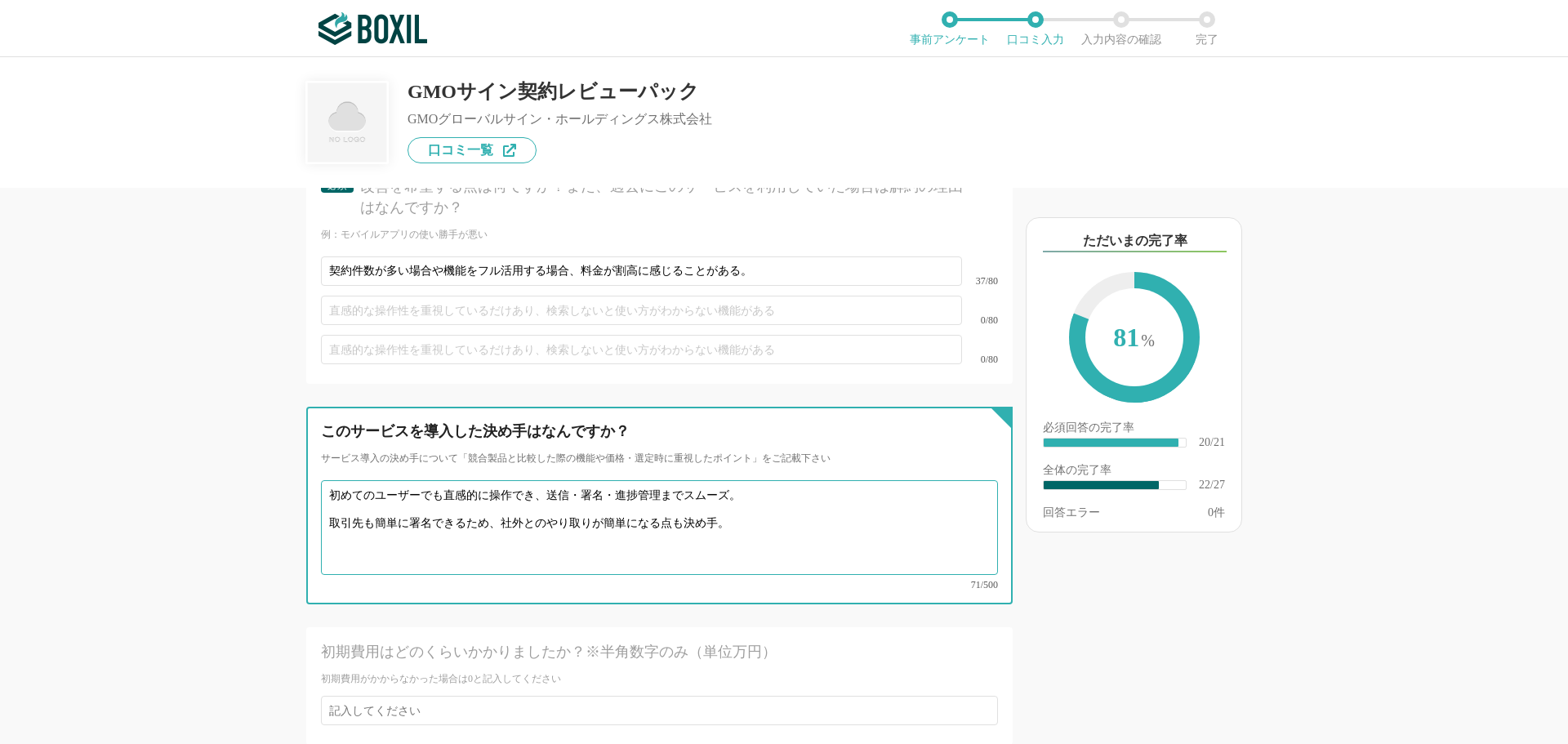
click at [725, 480] on textarea "初めてのユーザーでも直感的に操作でき、送信・署名・進捗管理までスムーズ。 取引先も簡単に署名できるため、社外とのやり取りが簡単になる点も決め手。" at bounding box center [660, 527] width 677 height 95
click at [733, 501] on textarea "初めてのユーザーでも直感的に操作でき、送信・署名・進捗管理までスムーズに行える。 取引先も簡単に署名できるため、社外とのやり取りが簡単になる点も決め手。" at bounding box center [660, 527] width 677 height 95
click at [784, 480] on textarea "初めてのユーザーでも直感的に操作でき、送信・署名・進捗管理までスムーズに行える。 取引先も簡単に署名できるため、社外とのやり取りが簡単になる点も決め手となった。" at bounding box center [660, 527] width 677 height 95
click at [328, 499] on textarea "初めてのユーザーでも直感的に操作でき、送信・署名・進捗管理までスムーズに行え、 取引先も簡単に署名できるため、社外とのやり取りが簡単になる点も決め手となった。" at bounding box center [660, 527] width 677 height 95
click at [627, 501] on textarea "初めてのユーザーでも直感的に操作でき、送信・署名・進捗管理までスムーズに行え、取引先も簡単に署名できるため、社外とのやり取りが簡単になる点も決め手となった。" at bounding box center [660, 527] width 677 height 95
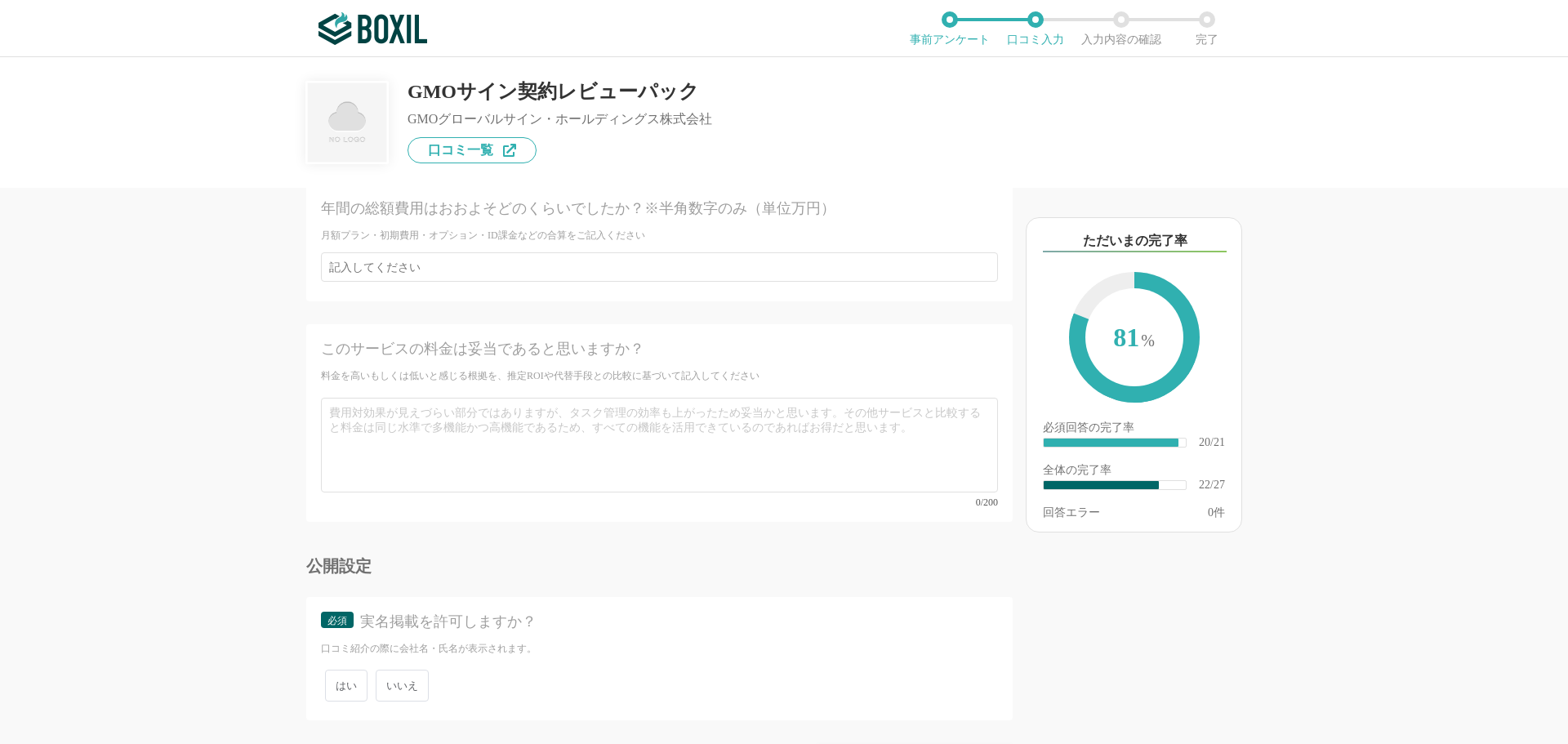
scroll to position [4284, 0]
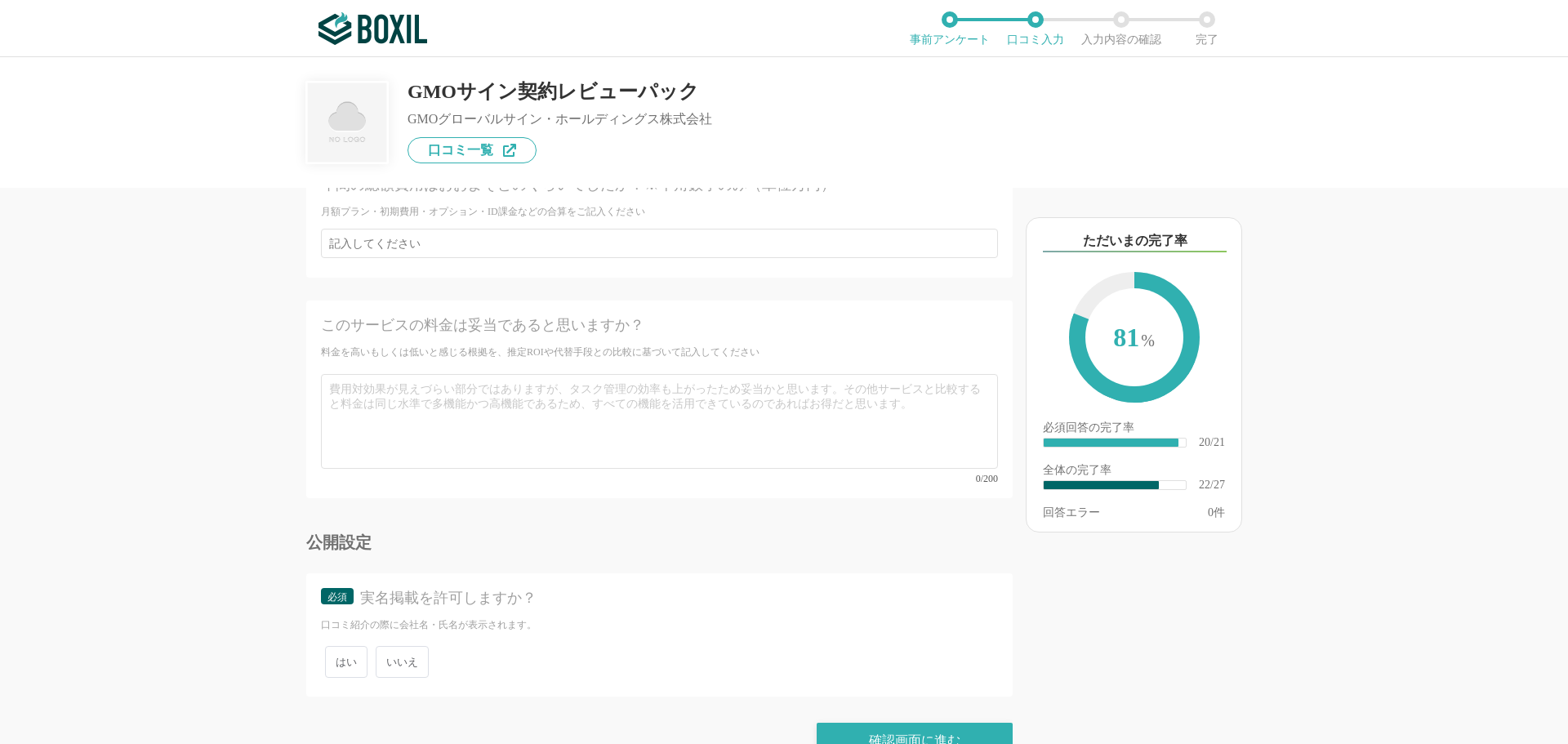
type textarea "初めてのユーザーでも直感的に操作でき、送信・署名・進捗管理までスムーズに行え、取引先も簡単に署名できるため、社外とのやり取りが簡単になる点も決め手となった。"
click at [394, 646] on span "いいえ" at bounding box center [402, 662] width 53 height 32
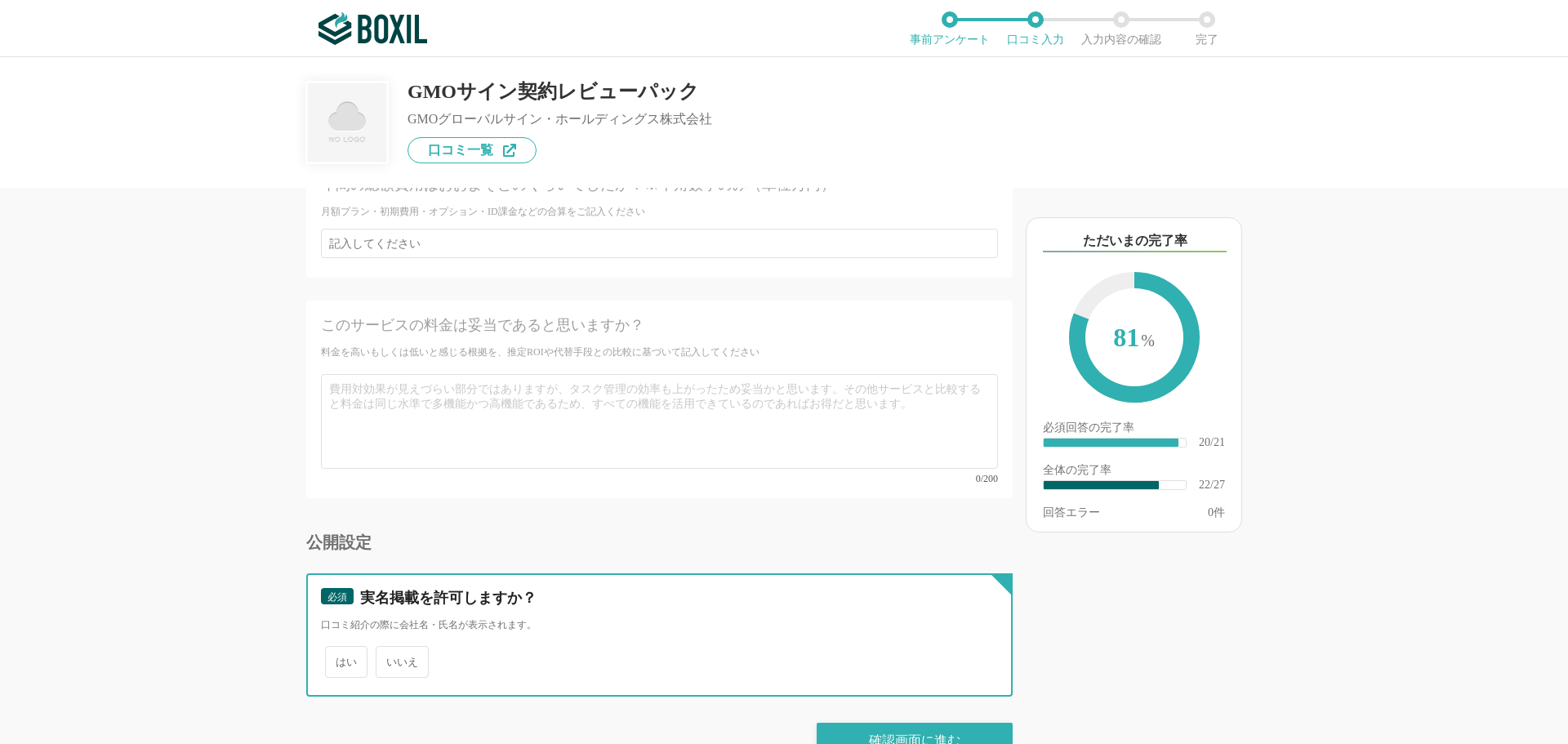
click at [390, 648] on input "いいえ" at bounding box center [384, 653] width 11 height 11
radio input "true"
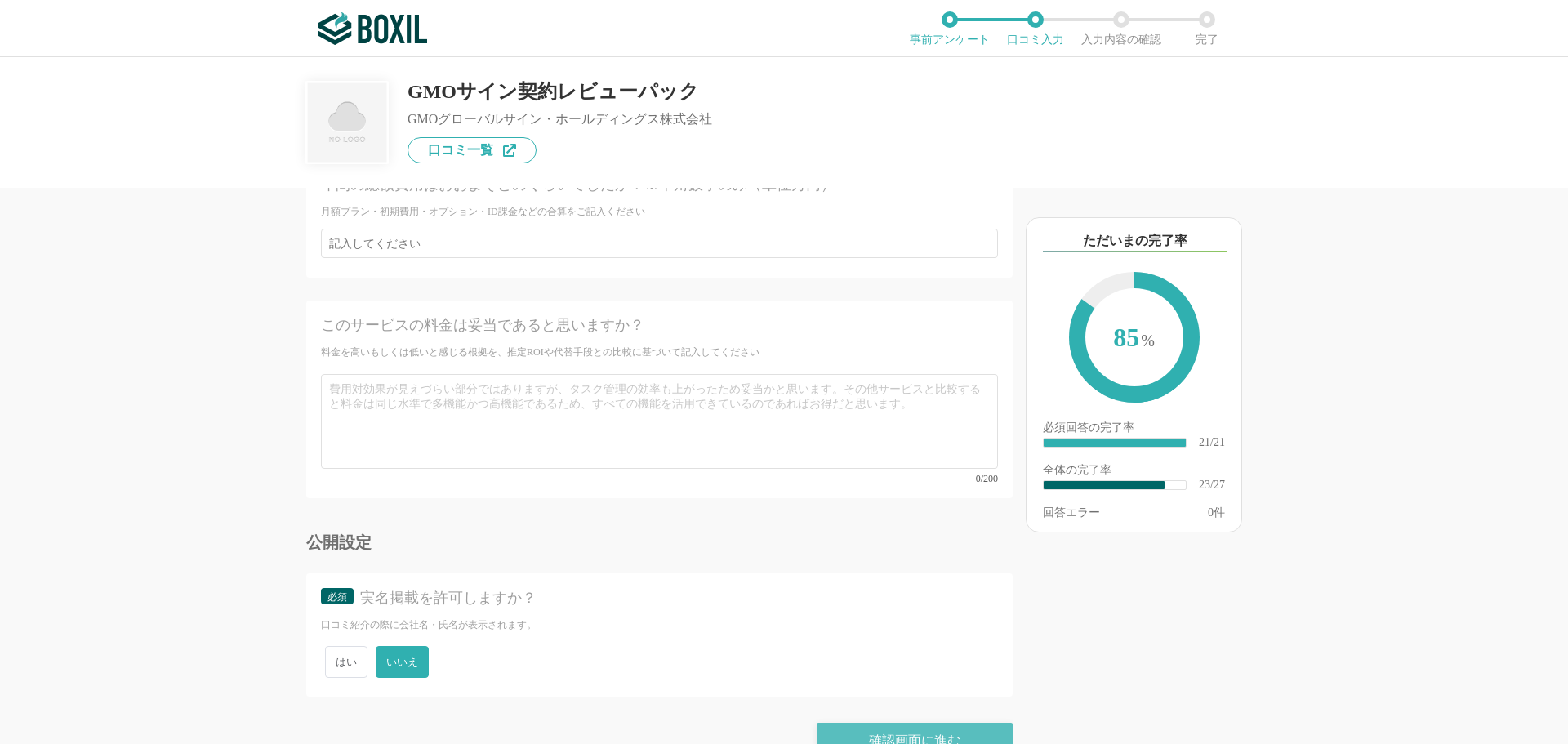
click at [887, 723] on div "確認画面に進む" at bounding box center [914, 741] width 196 height 36
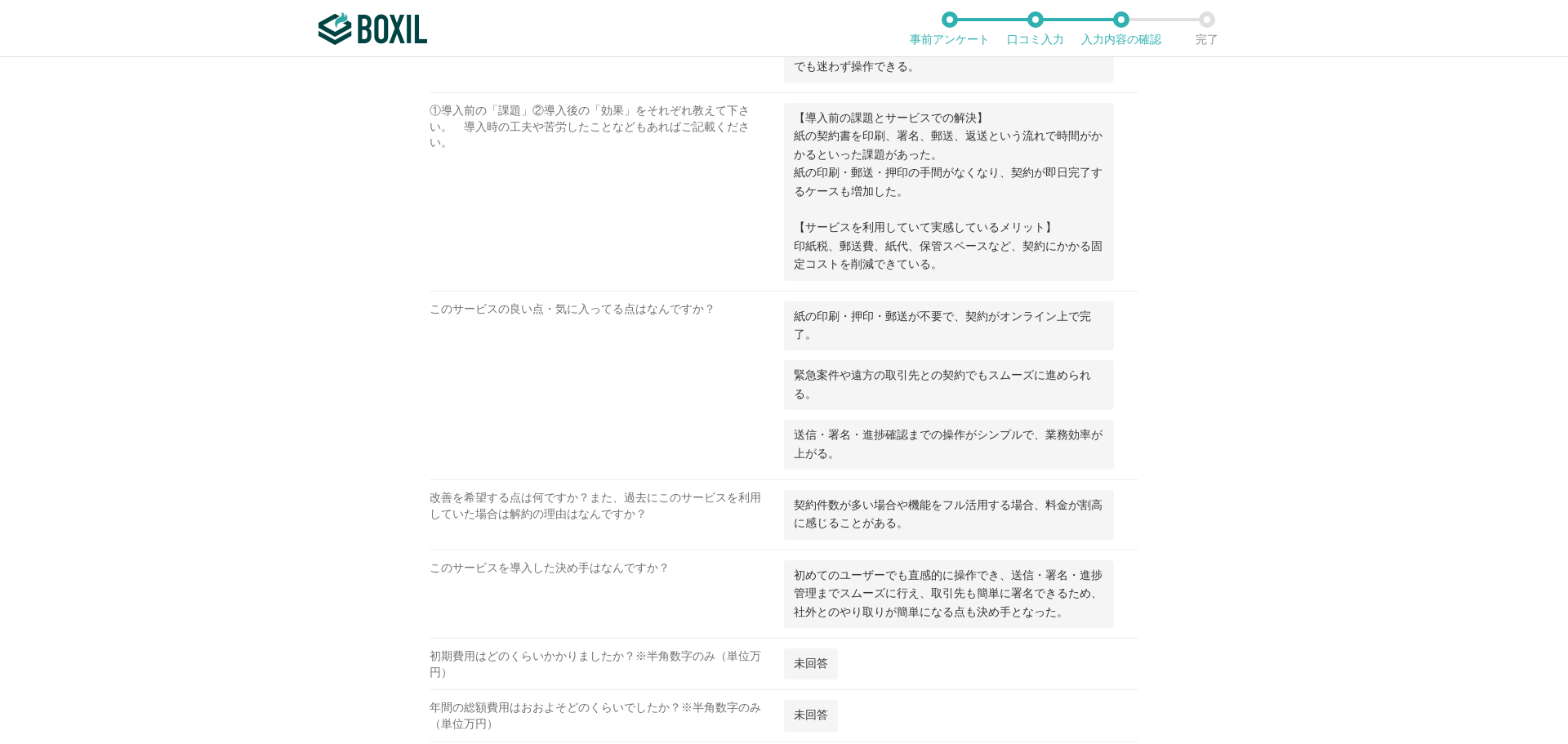
scroll to position [1880, 0]
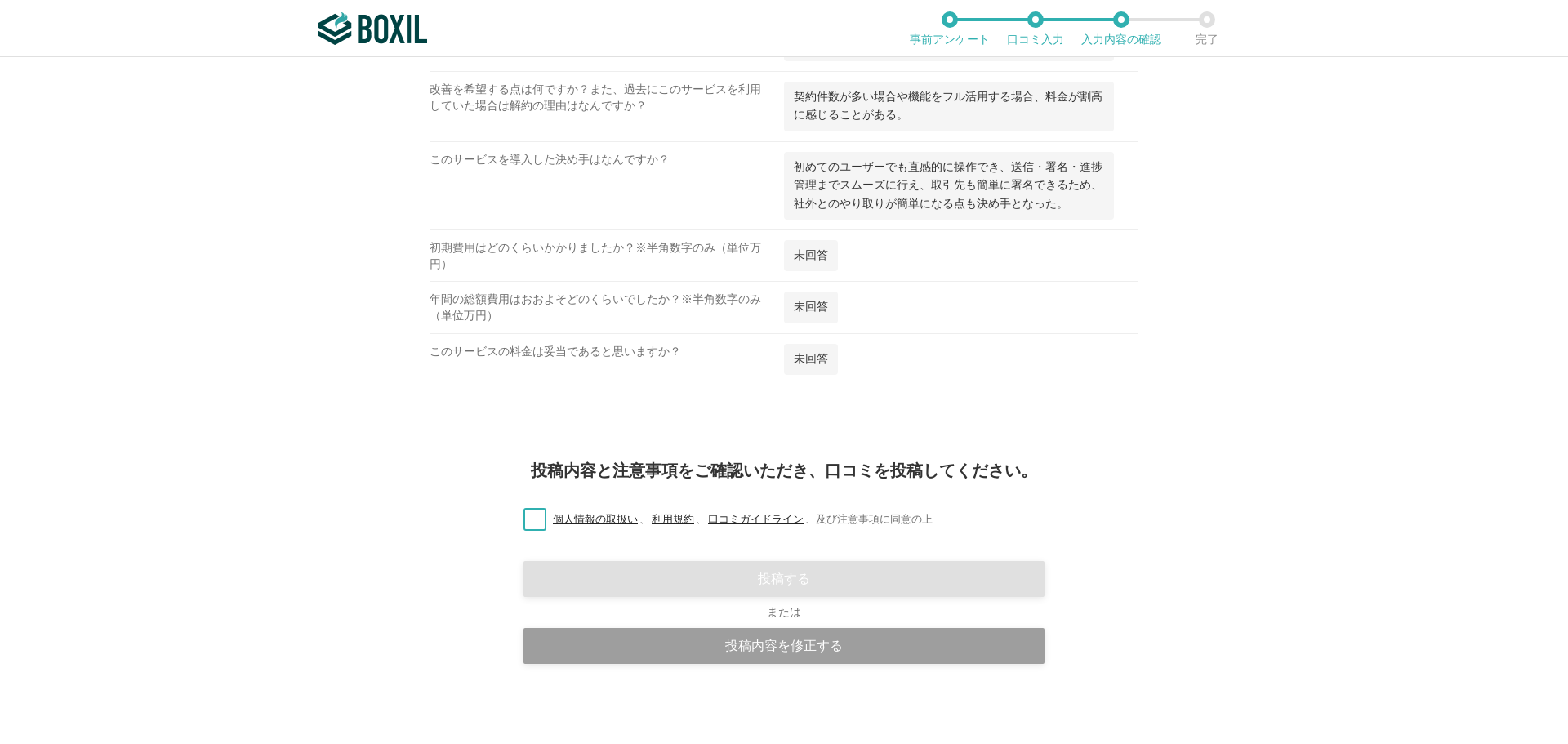
click at [531, 517] on label "個人情報の取扱い 、 利用規約 、 口コミガイドライン 、 及び注意事項に同意の上" at bounding box center [721, 520] width 422 height 18
click at [0, 0] on input "個人情報の取扱い 、 利用規約 、 口コミガイドライン 、 及び注意事項に同意の上" at bounding box center [0, 0] width 0 height 0
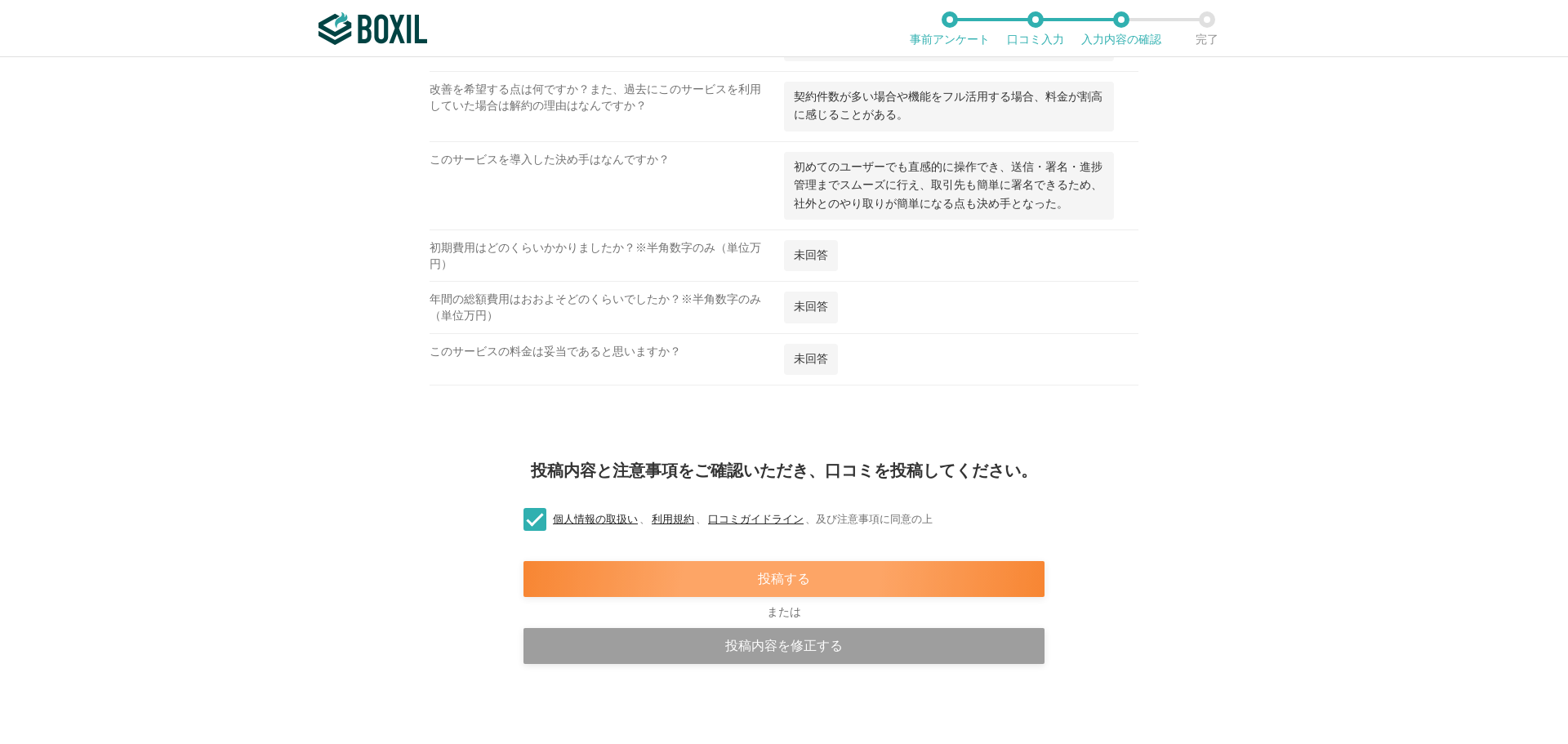
click at [688, 570] on div "投稿する" at bounding box center [784, 579] width 521 height 36
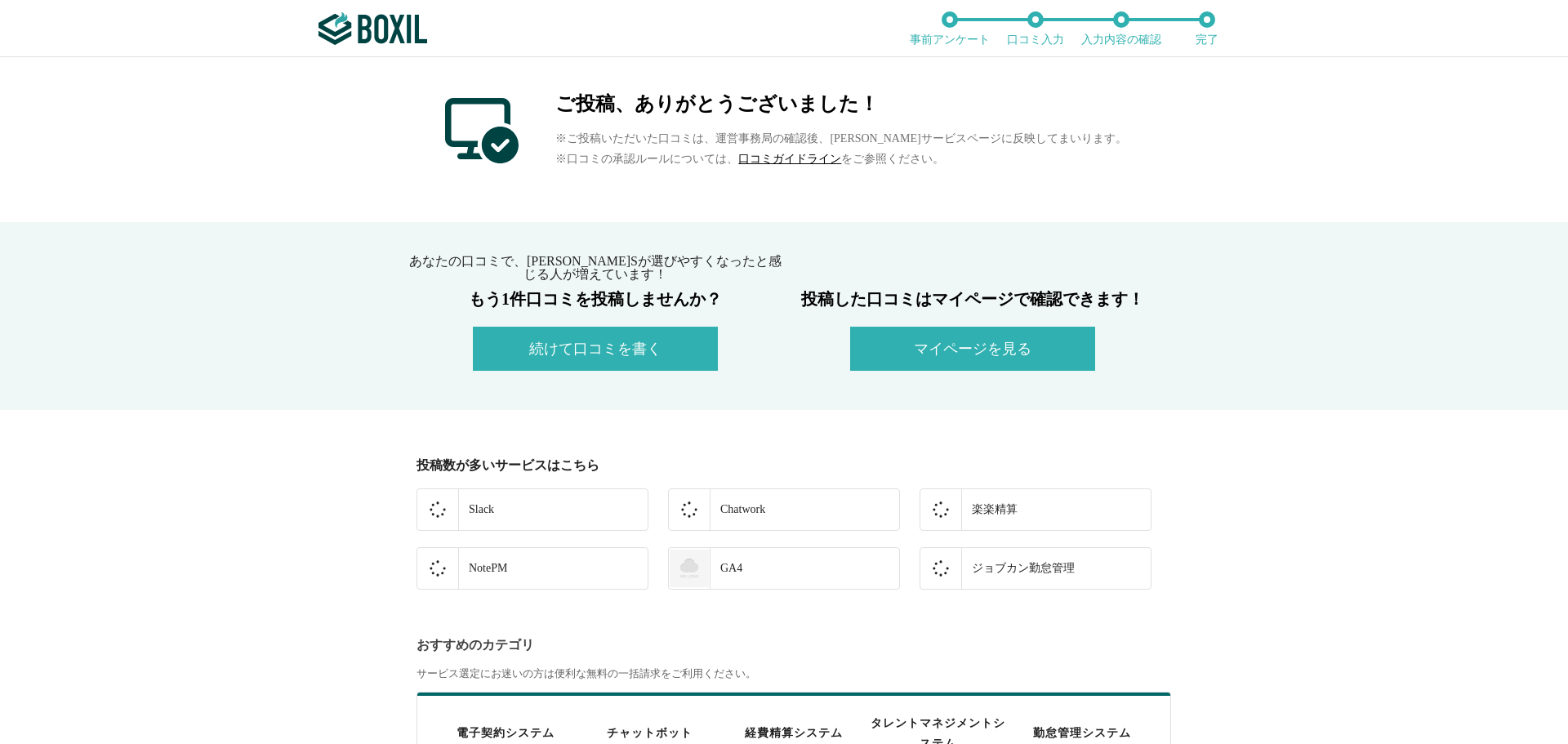
click at [912, 357] on button "マイページを見る" at bounding box center [972, 349] width 245 height 44
